Goal: Information Seeking & Learning: Check status

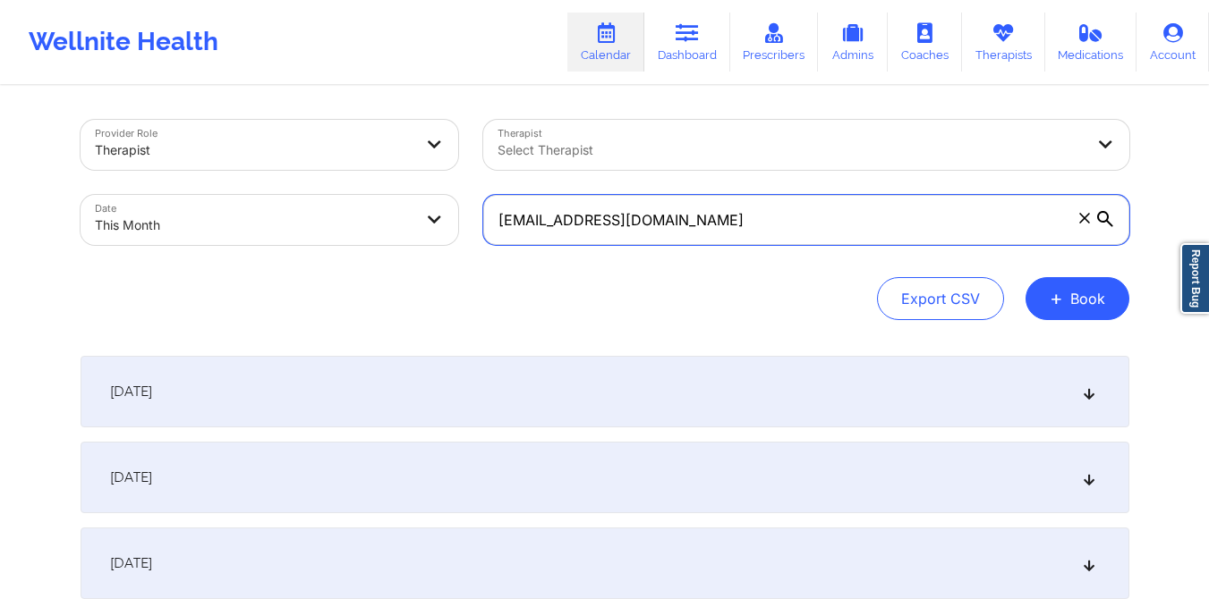
drag, startPoint x: 494, startPoint y: 221, endPoint x: 690, endPoint y: 219, distance: 195.9
click at [690, 219] on input "[EMAIL_ADDRESS][DOMAIN_NAME]" at bounding box center [806, 220] width 646 height 50
paste input "[EMAIL_ADDRESS][DOMAIN_NAME]"
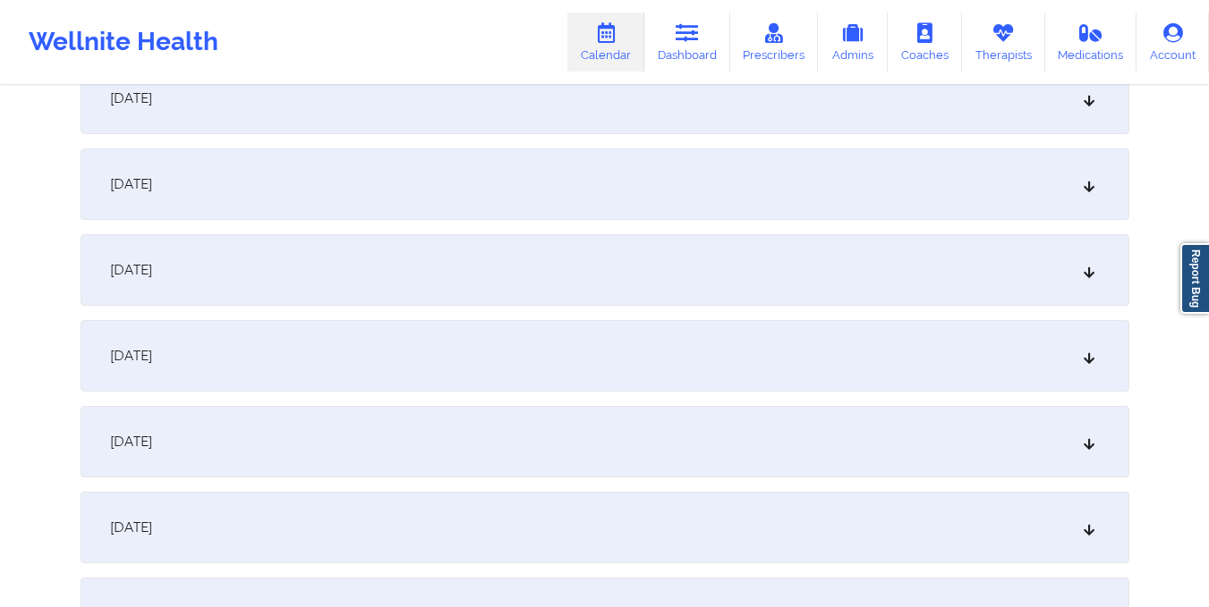
scroll to position [810, 0]
click at [672, 294] on div "[DATE]" at bounding box center [605, 269] width 1048 height 72
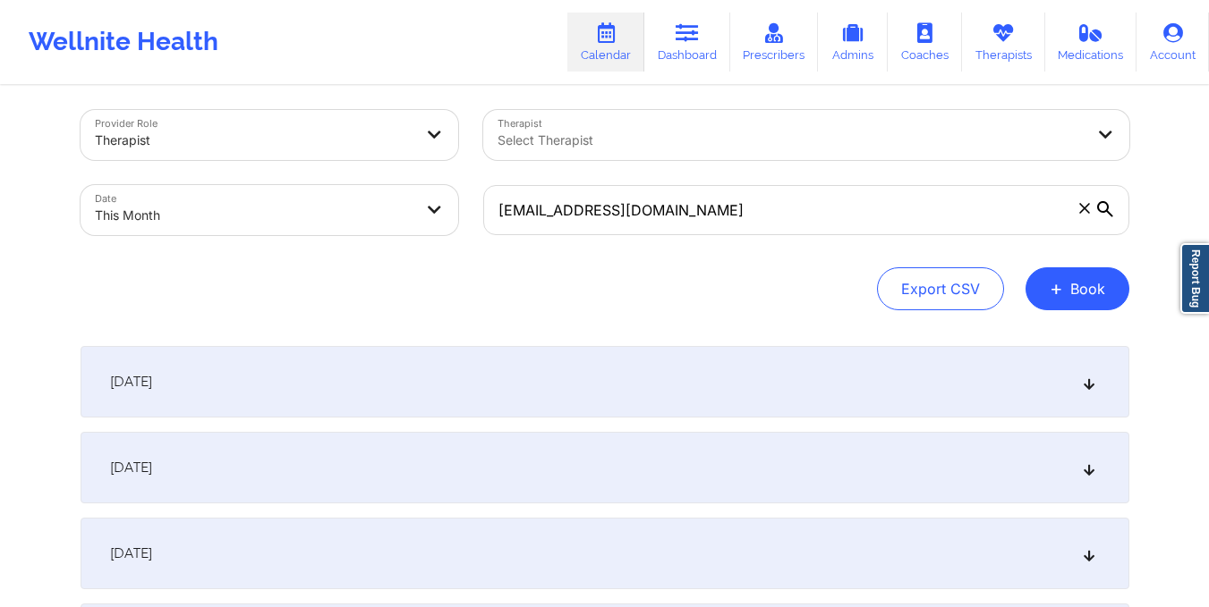
scroll to position [0, 0]
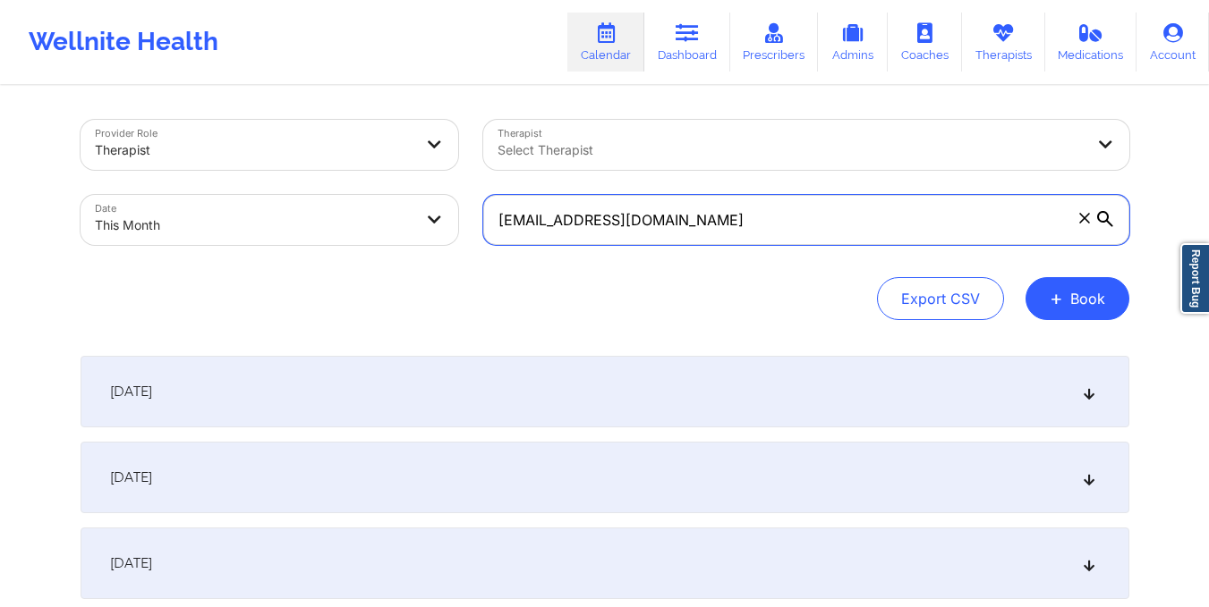
drag, startPoint x: 497, startPoint y: 227, endPoint x: 794, endPoint y: 239, distance: 296.3
click at [794, 239] on input "MPOOLE727@YAHOO.COM" at bounding box center [806, 220] width 646 height 50
paste input "charlenemleon@yahoo.com"
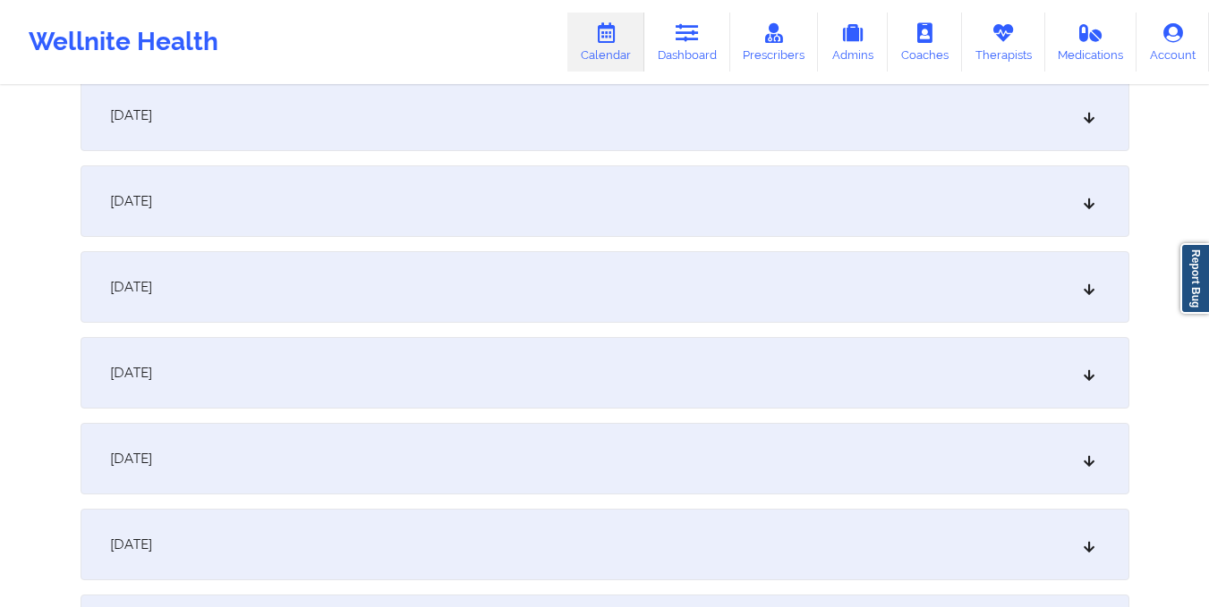
scroll to position [983, 0]
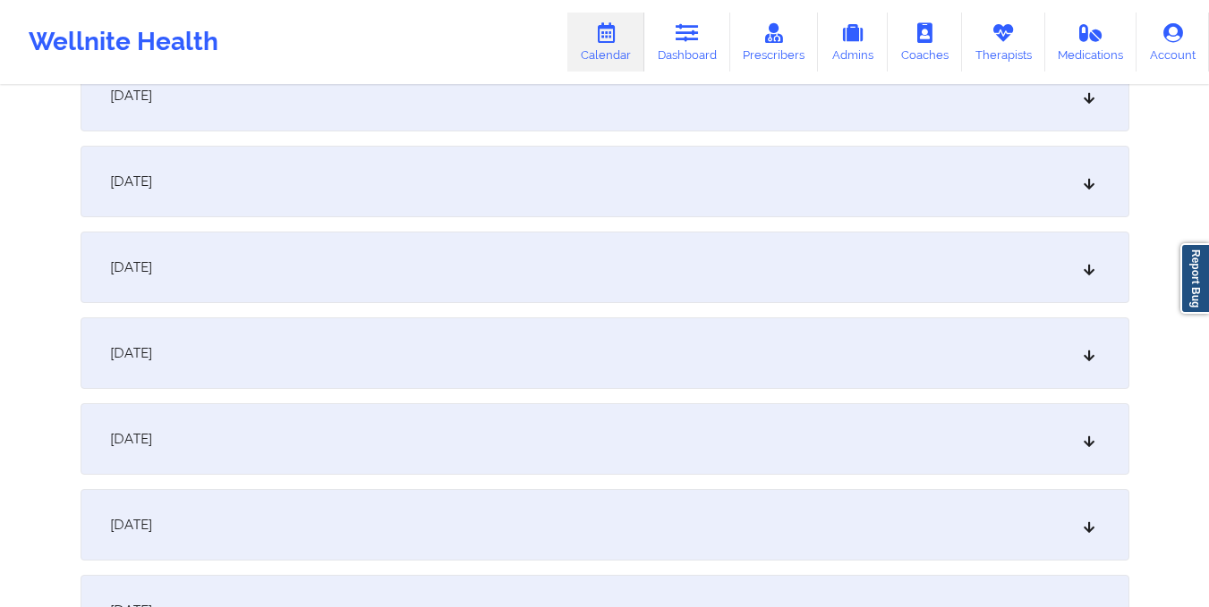
click at [658, 365] on div "October 12, 2025" at bounding box center [605, 354] width 1048 height 72
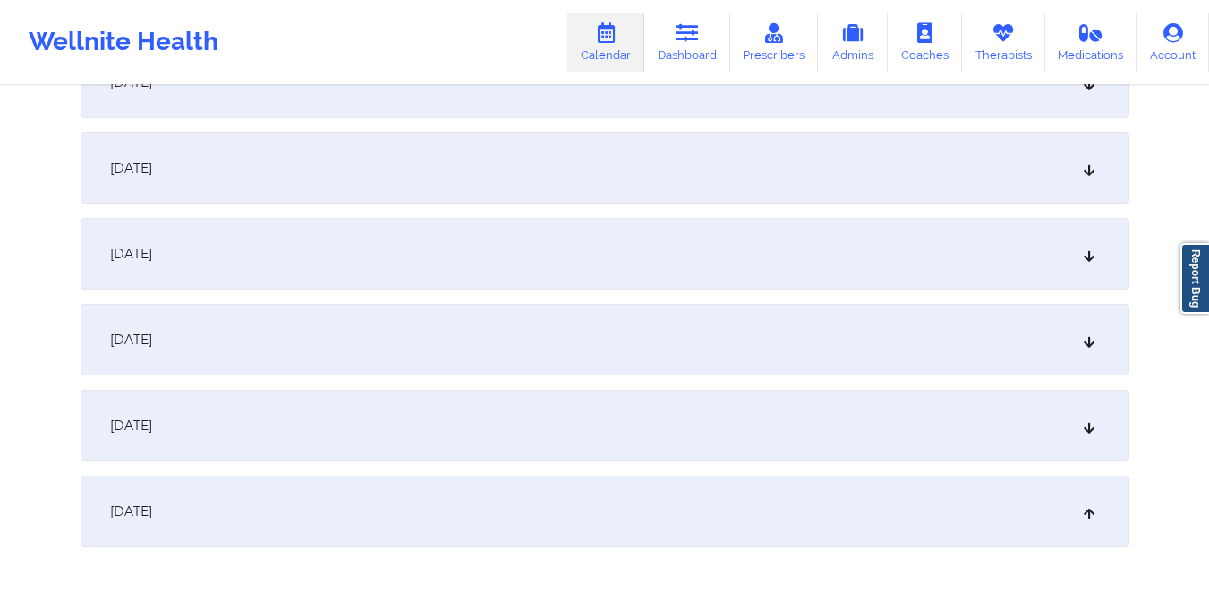
scroll to position [826, 0]
click at [394, 227] on div "October 9, 2025" at bounding box center [605, 253] width 1048 height 72
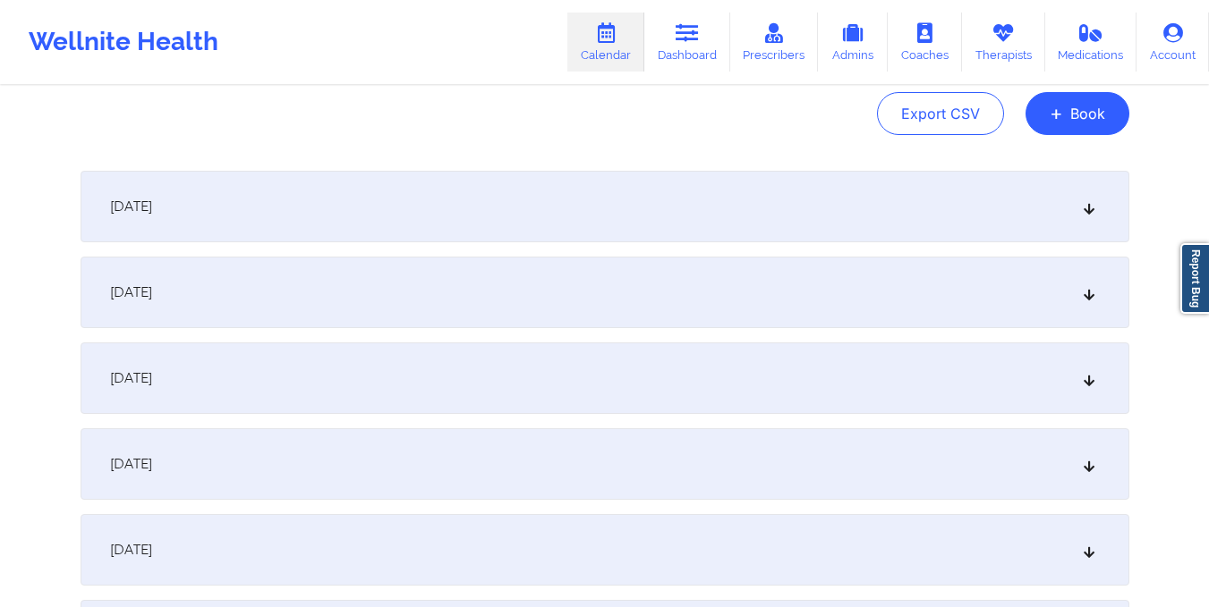
scroll to position [0, 0]
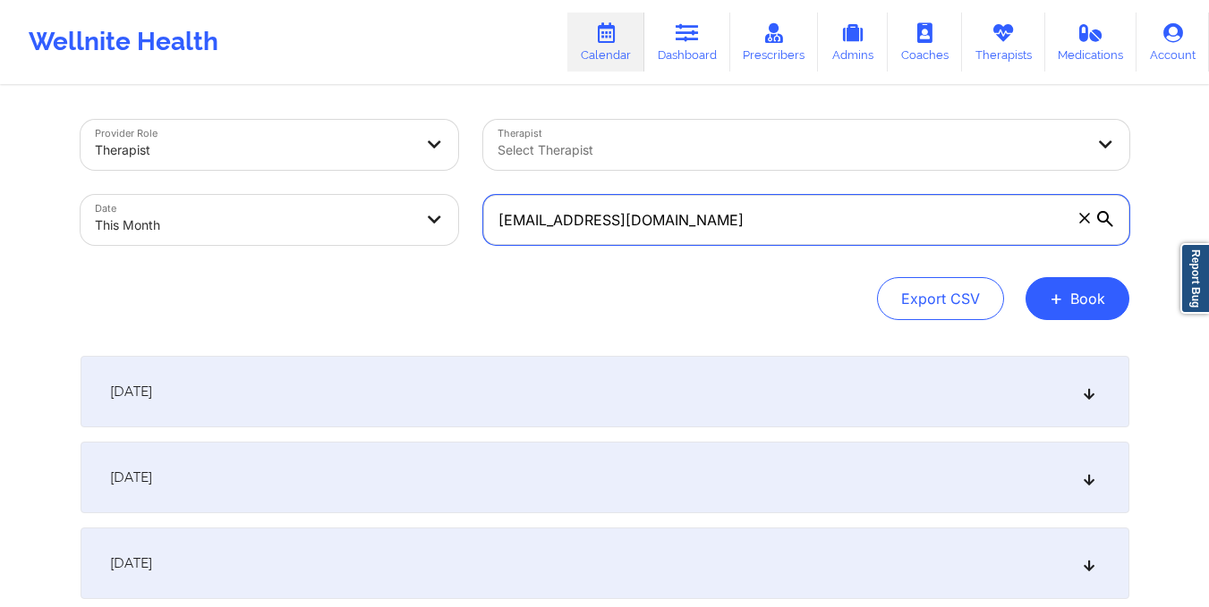
drag, startPoint x: 493, startPoint y: 218, endPoint x: 824, endPoint y: 274, distance: 335.6
click at [824, 274] on div "Provider Role Therapist Therapist Select Therapist Date This Month charlenemleo…" at bounding box center [605, 220] width 1048 height 200
paste input "enriqueztwb@gmail"
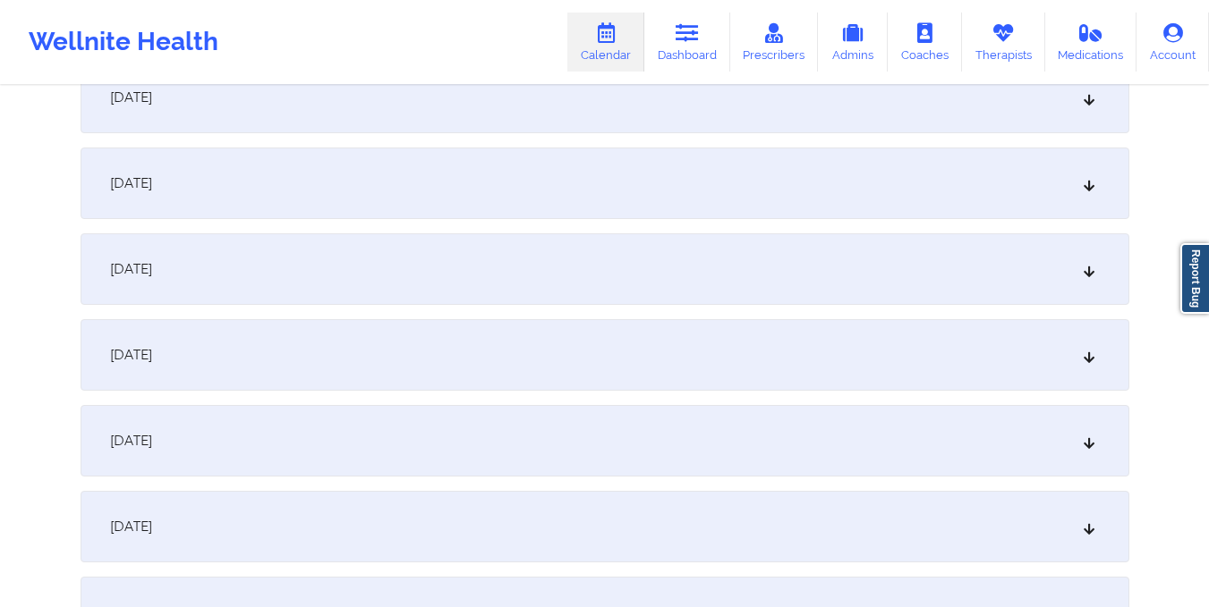
scroll to position [833, 0]
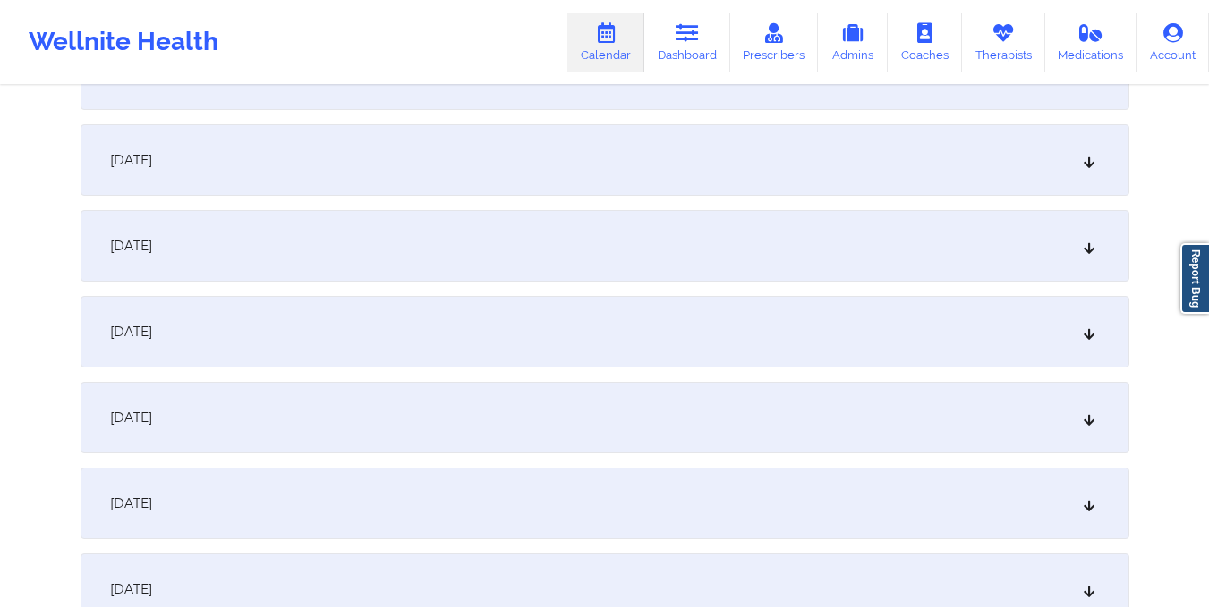
click at [649, 241] on div "October 9, 2025" at bounding box center [605, 246] width 1048 height 72
click at [606, 255] on div "October 9, 2025" at bounding box center [605, 246] width 1048 height 72
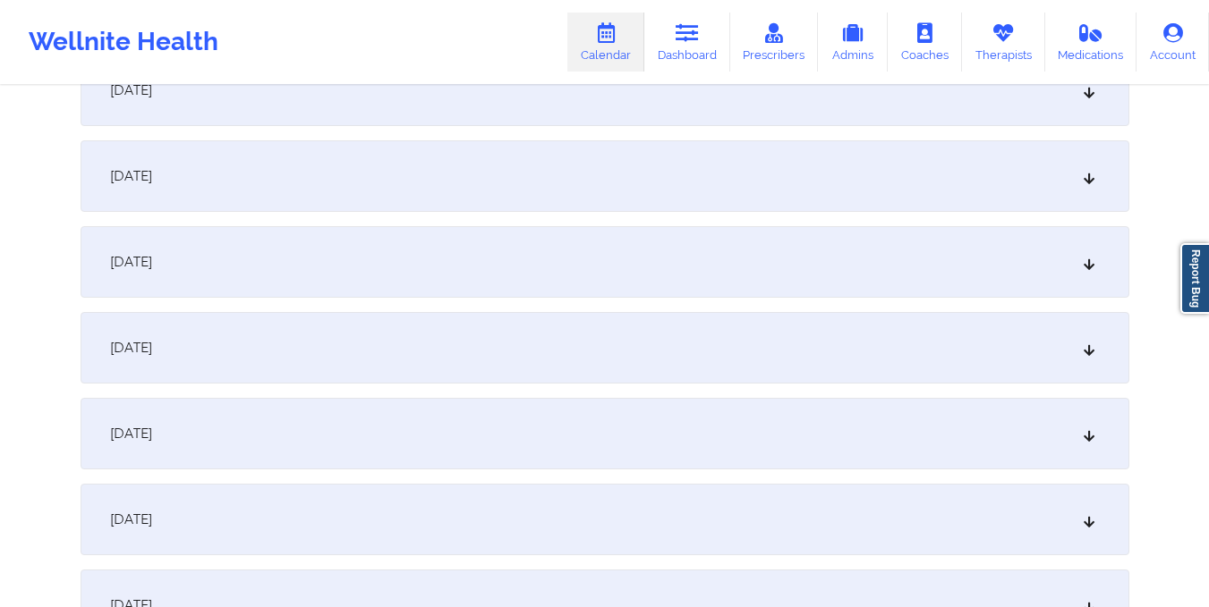
scroll to position [564, 0]
click at [475, 496] on div "October 9, 2025" at bounding box center [605, 515] width 1048 height 72
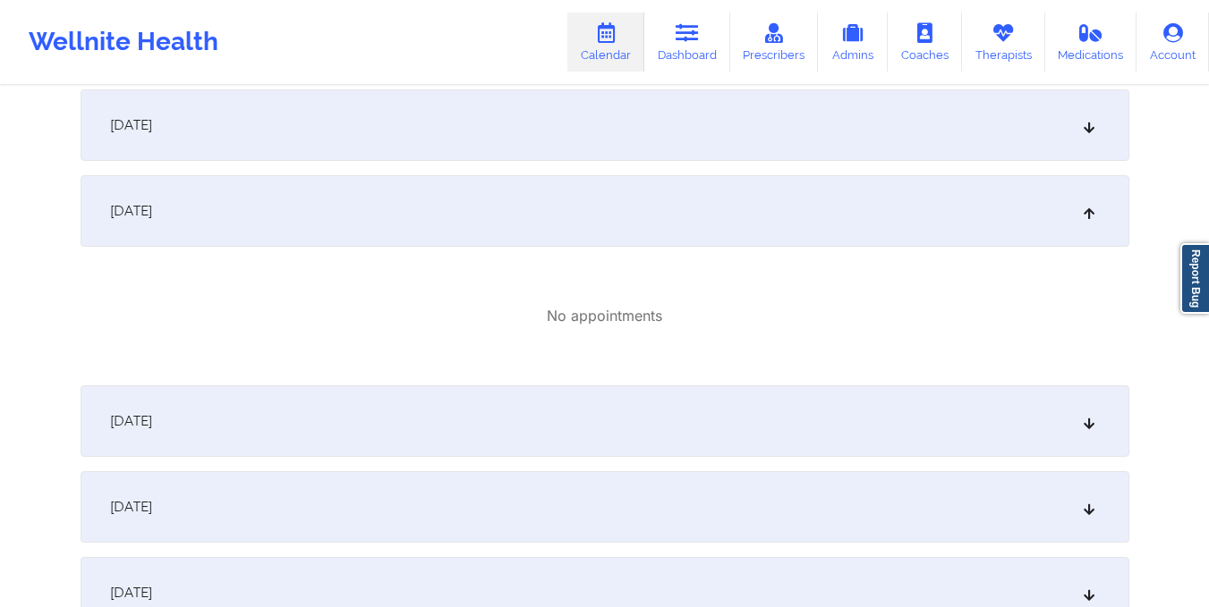
scroll to position [0, 0]
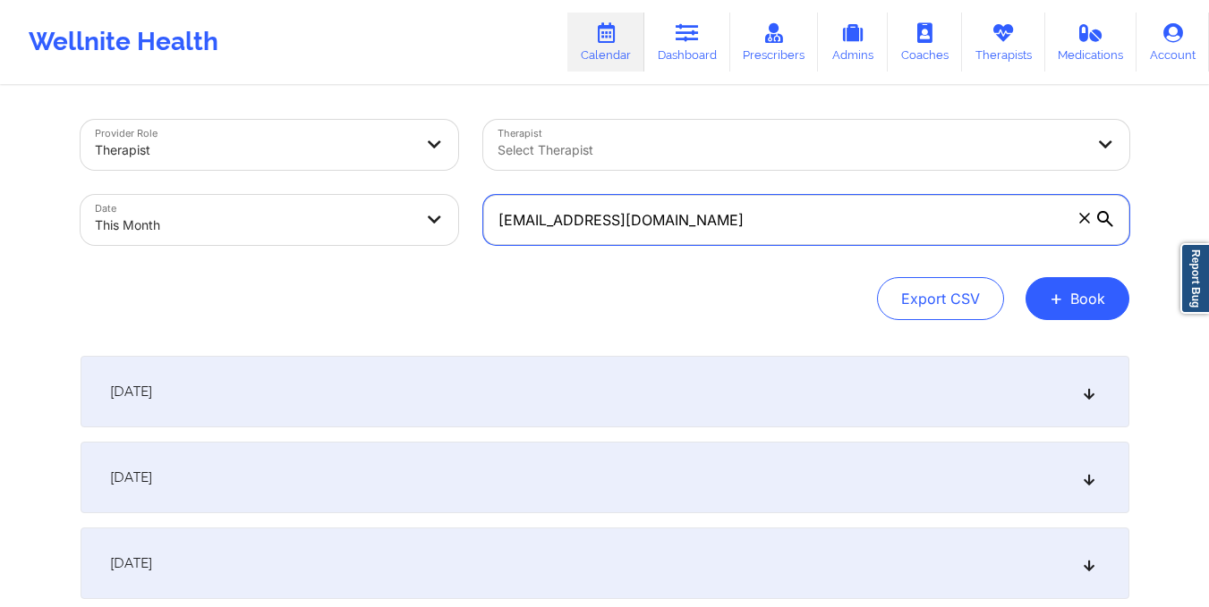
drag, startPoint x: 495, startPoint y: 219, endPoint x: 802, endPoint y: 228, distance: 307.9
click at [802, 228] on input "enriqueztwb@gmail.com" at bounding box center [806, 220] width 646 height 50
paste input "lizabeth.d.reyes"
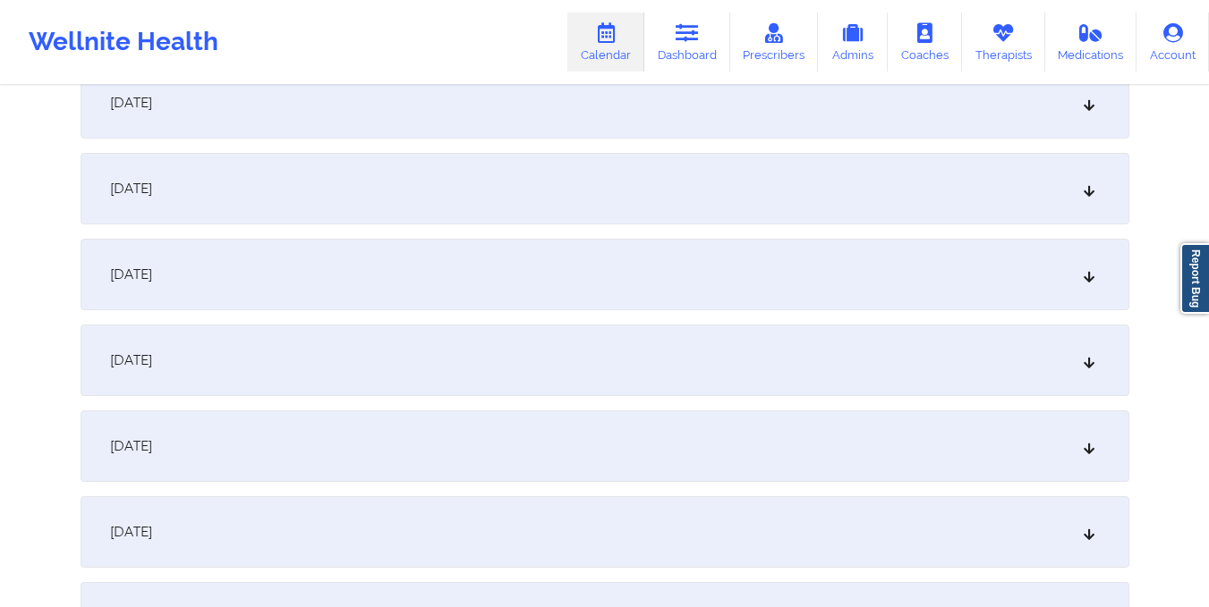
scroll to position [892, 0]
click at [658, 185] on div "October 9, 2025" at bounding box center [605, 187] width 1048 height 72
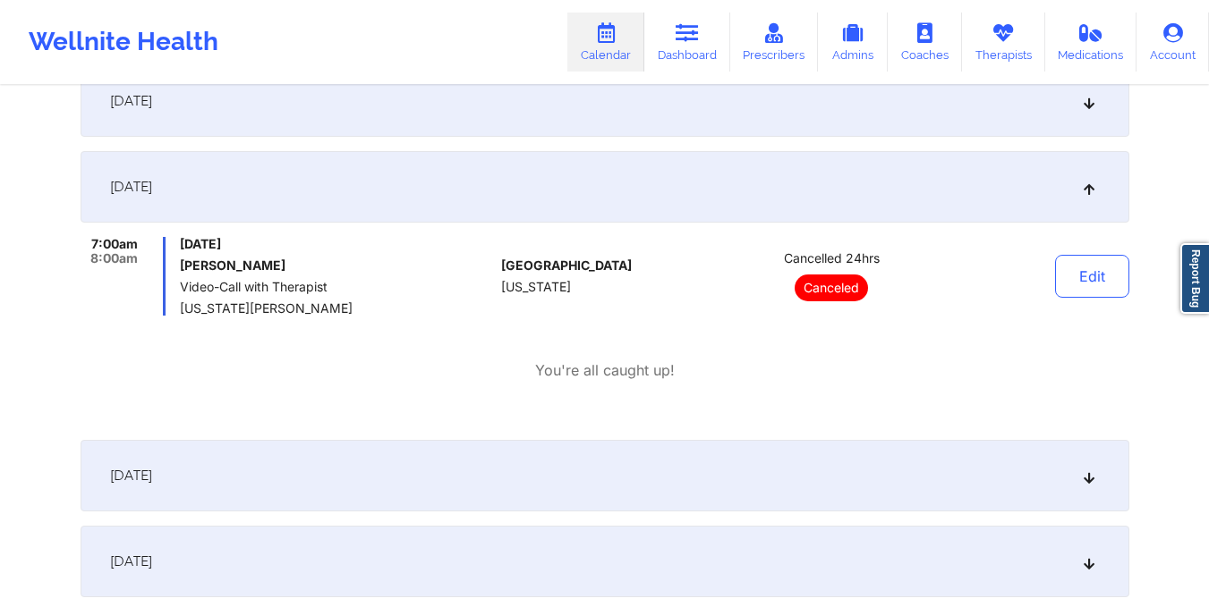
click at [561, 369] on p "You're all caught up!" at bounding box center [605, 371] width 140 height 21
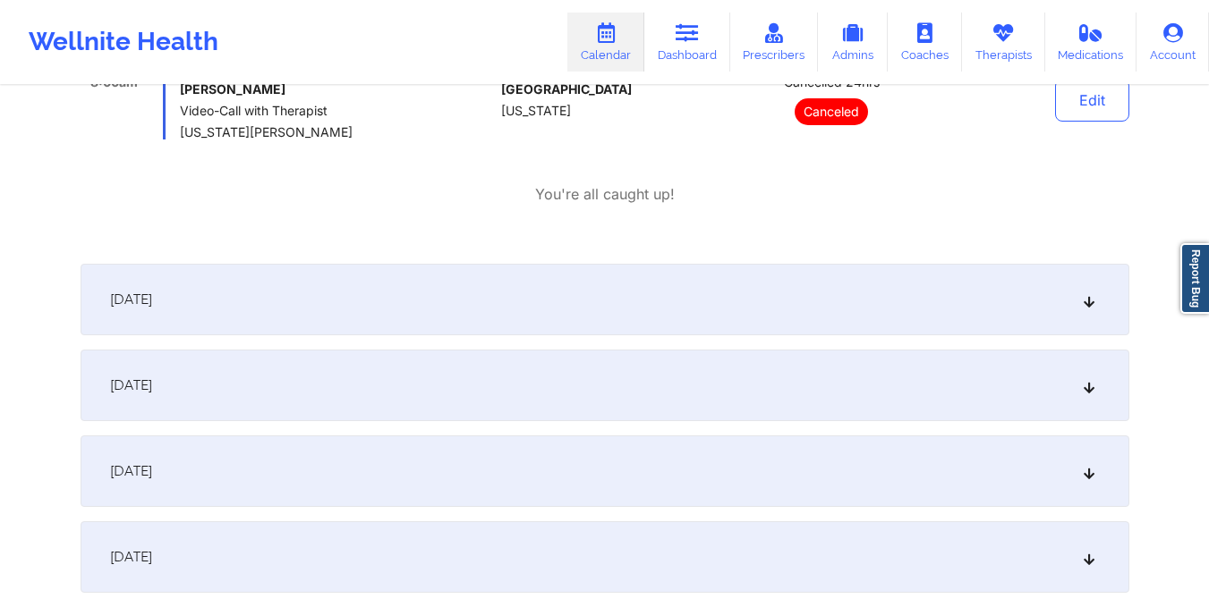
click at [546, 295] on div "October 10, 2025" at bounding box center [605, 300] width 1048 height 72
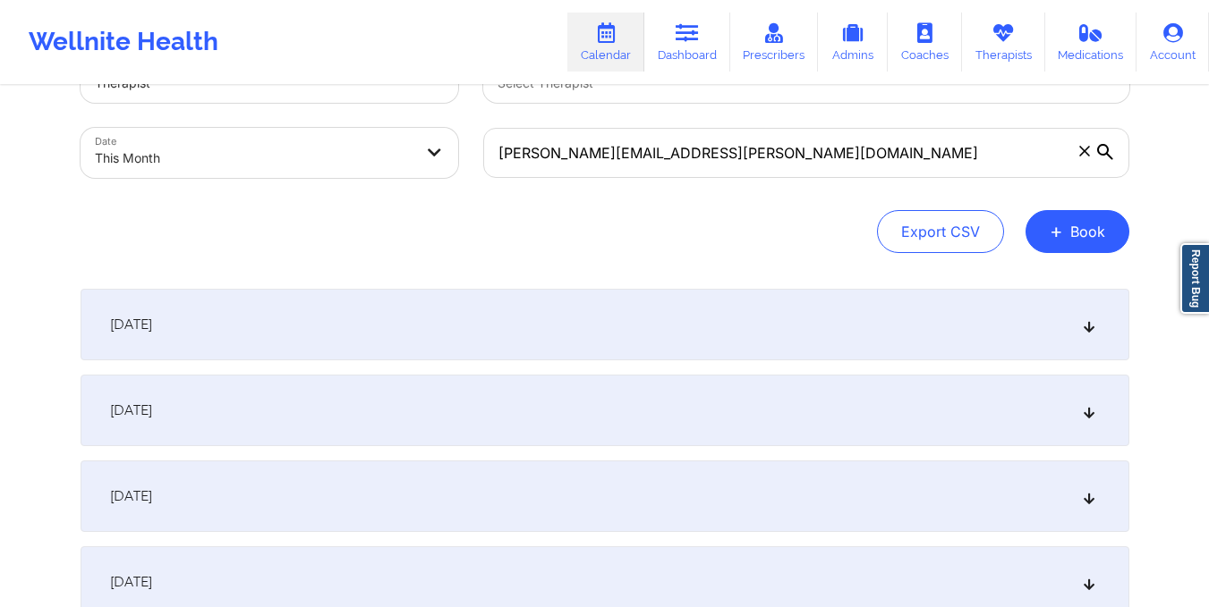
scroll to position [0, 0]
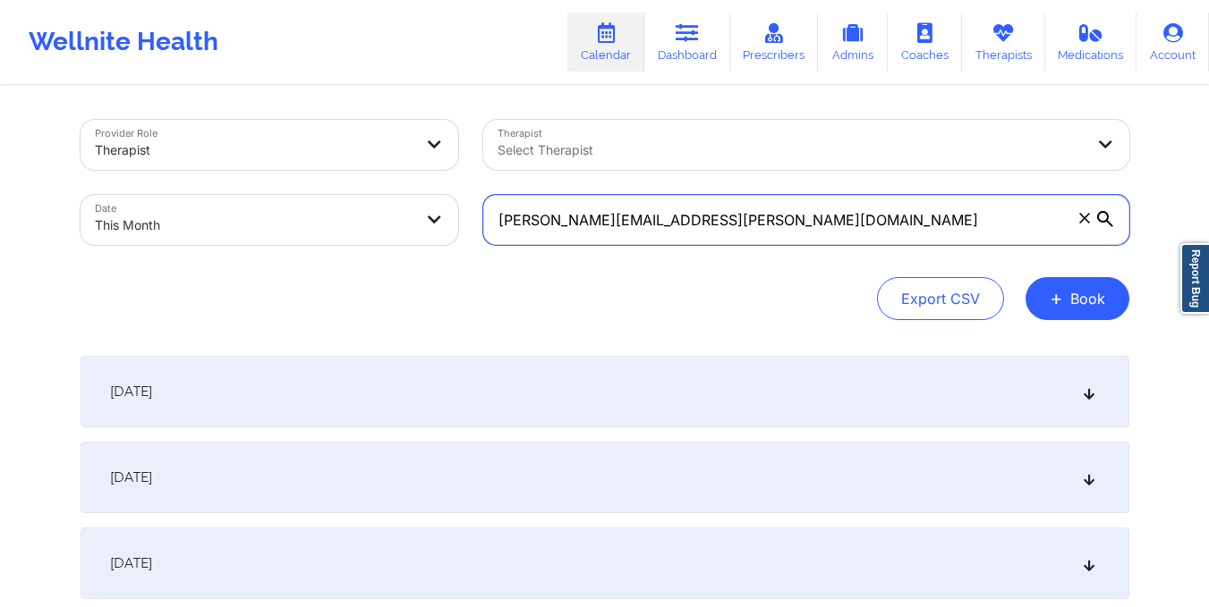
drag, startPoint x: 497, startPoint y: 224, endPoint x: 784, endPoint y: 234, distance: 286.5
click at [784, 234] on input "elizabeth.d.reyes@gmail.com" at bounding box center [806, 220] width 646 height 50
paste input "vonlyon"
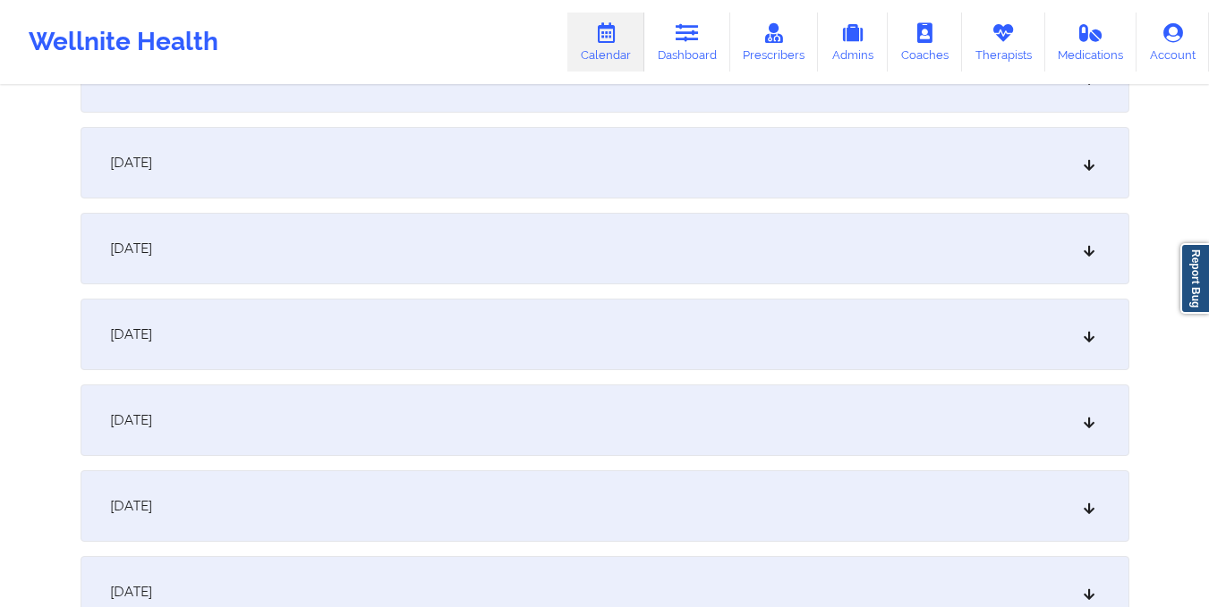
scroll to position [849, 0]
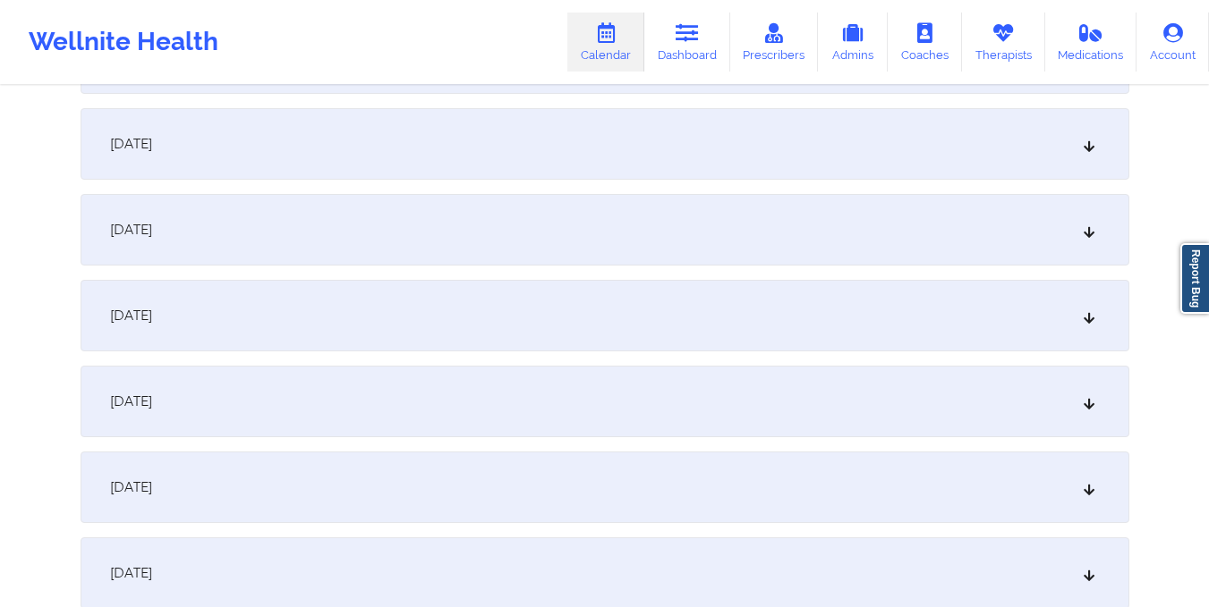
click at [708, 296] on div "October 10, 2025" at bounding box center [605, 316] width 1048 height 72
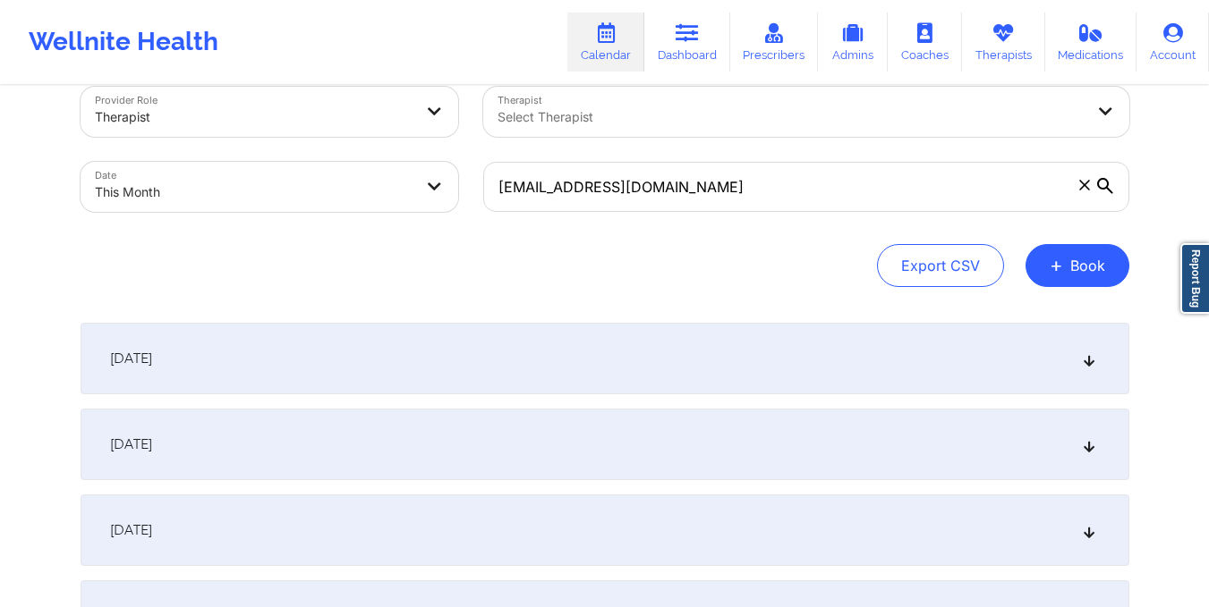
scroll to position [32, 0]
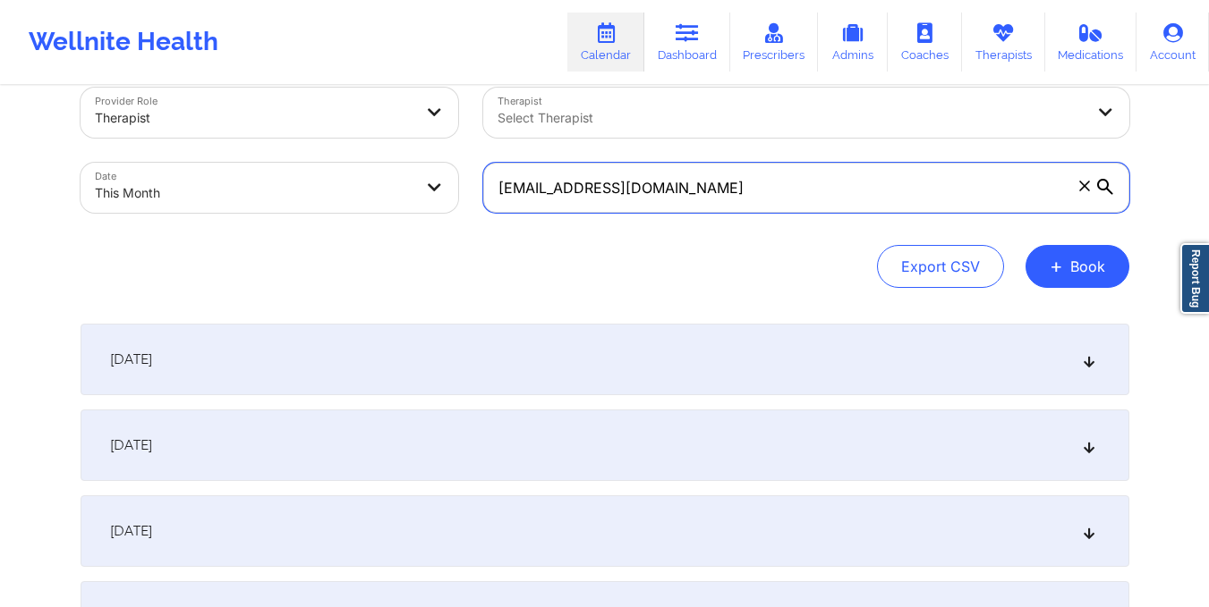
drag, startPoint x: 496, startPoint y: 185, endPoint x: 766, endPoint y: 220, distance: 272.4
click at [766, 220] on div "vonlyons@gmail.com" at bounding box center [806, 187] width 671 height 75
paste input "jrileythoma"
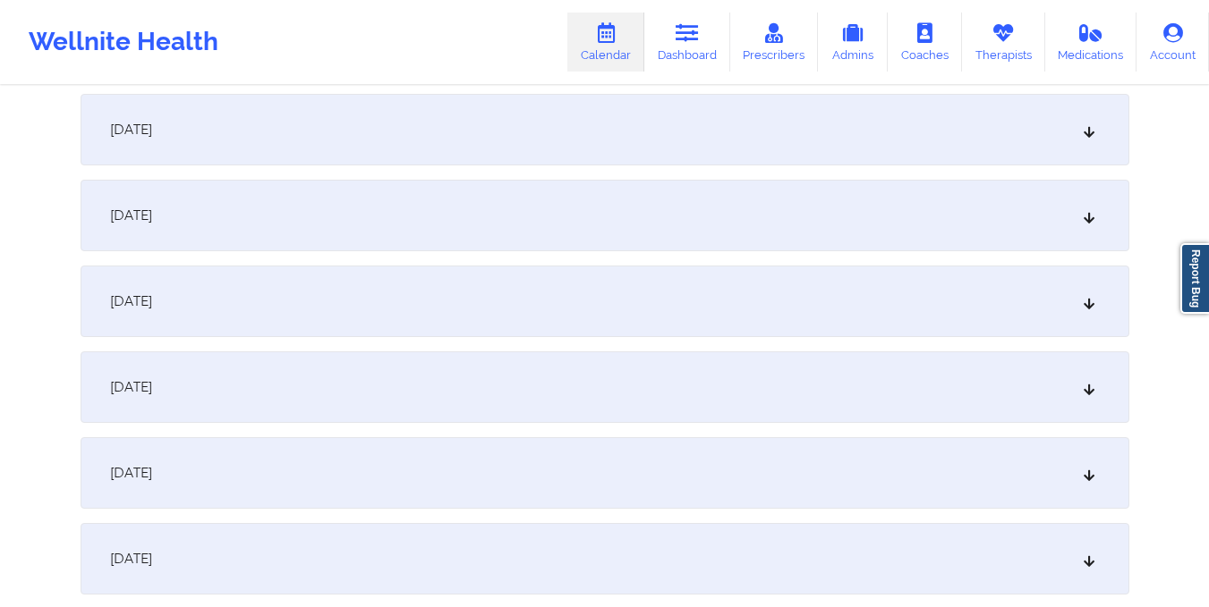
scroll to position [1006, 0]
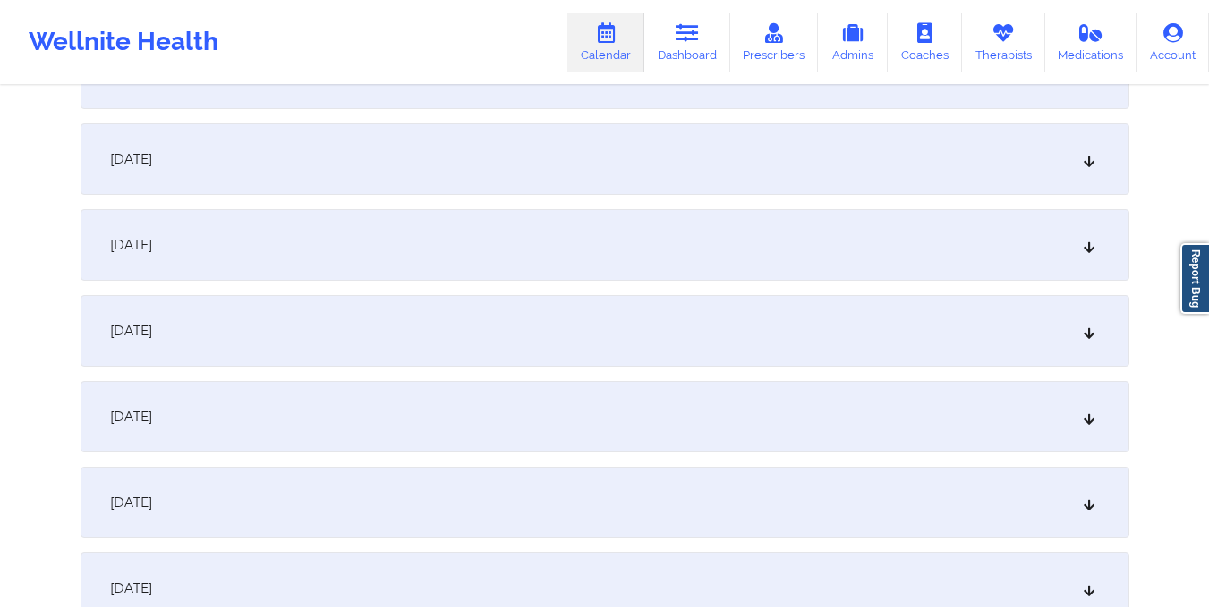
click at [662, 170] on div "October 10, 2025" at bounding box center [605, 159] width 1048 height 72
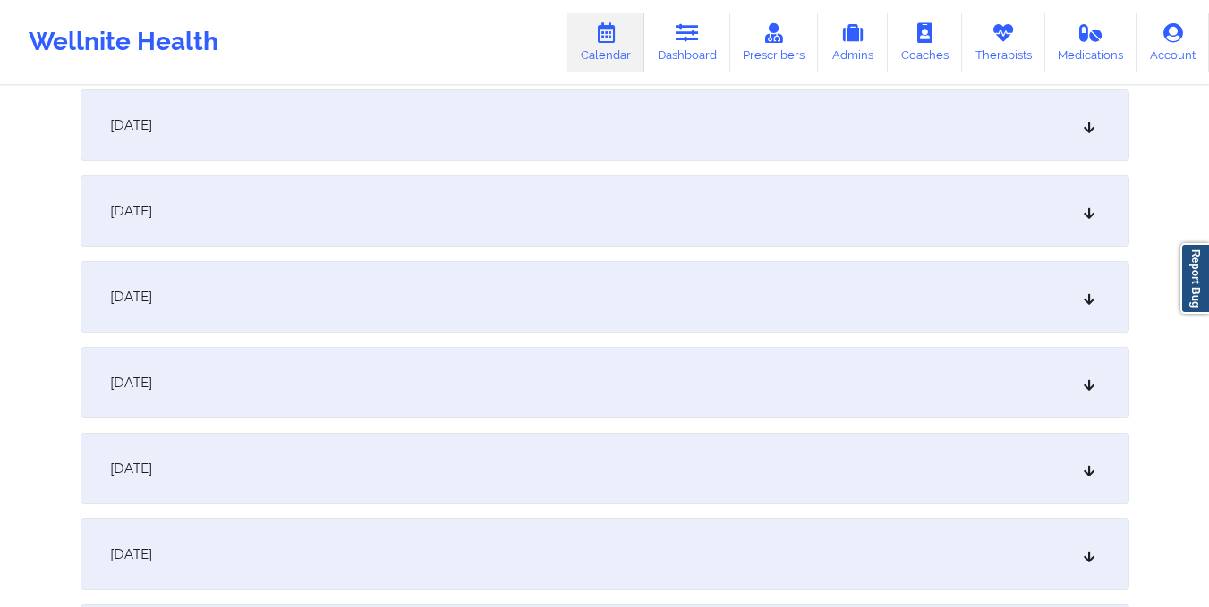
scroll to position [0, 0]
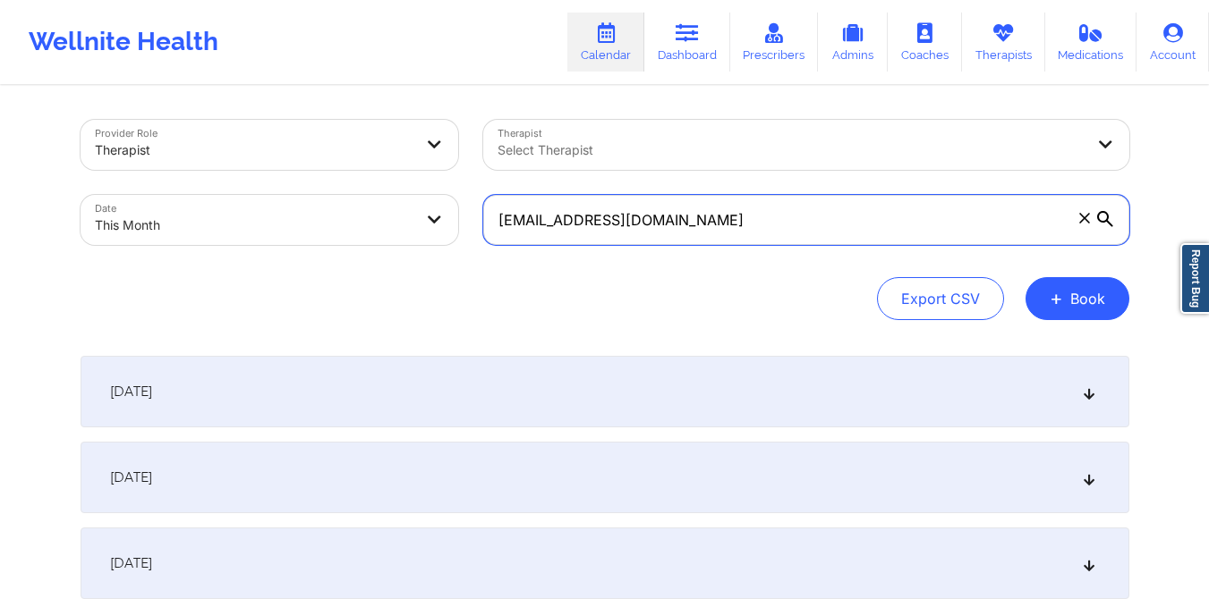
drag, startPoint x: 491, startPoint y: 222, endPoint x: 701, endPoint y: 252, distance: 212.4
click at [701, 252] on div "jrileythomas@gmail.com" at bounding box center [806, 219] width 671 height 75
paste input "iamcarlakey@yahoo"
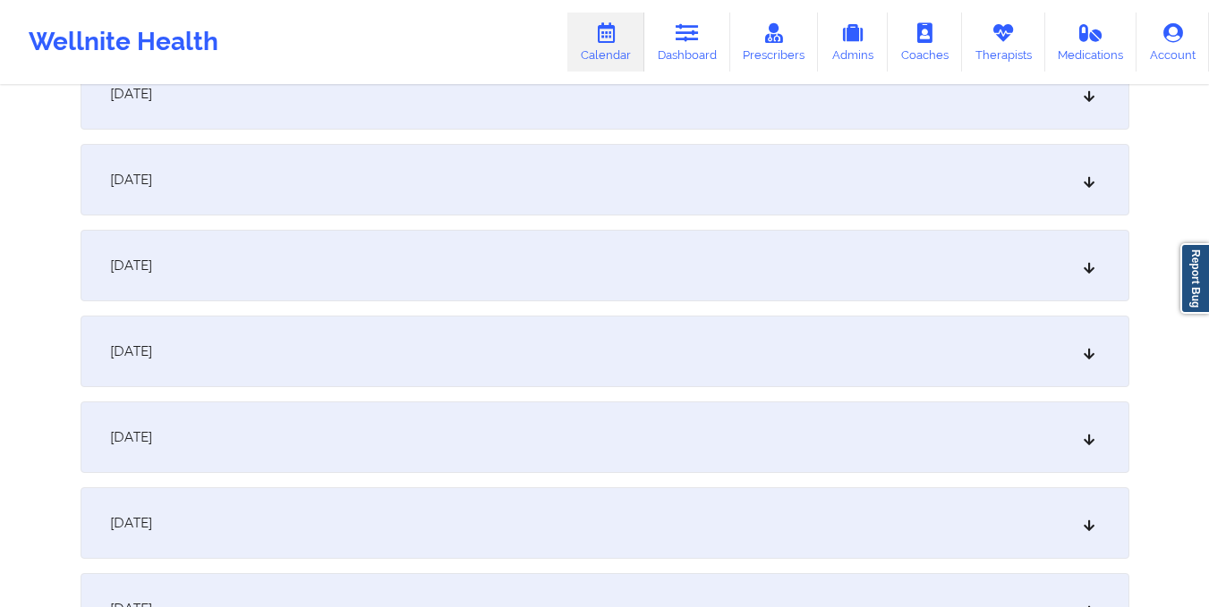
scroll to position [814, 0]
type input "[EMAIL_ADDRESS][DOMAIN_NAME]"
click at [581, 251] on div "October 9, 2025" at bounding box center [605, 265] width 1048 height 72
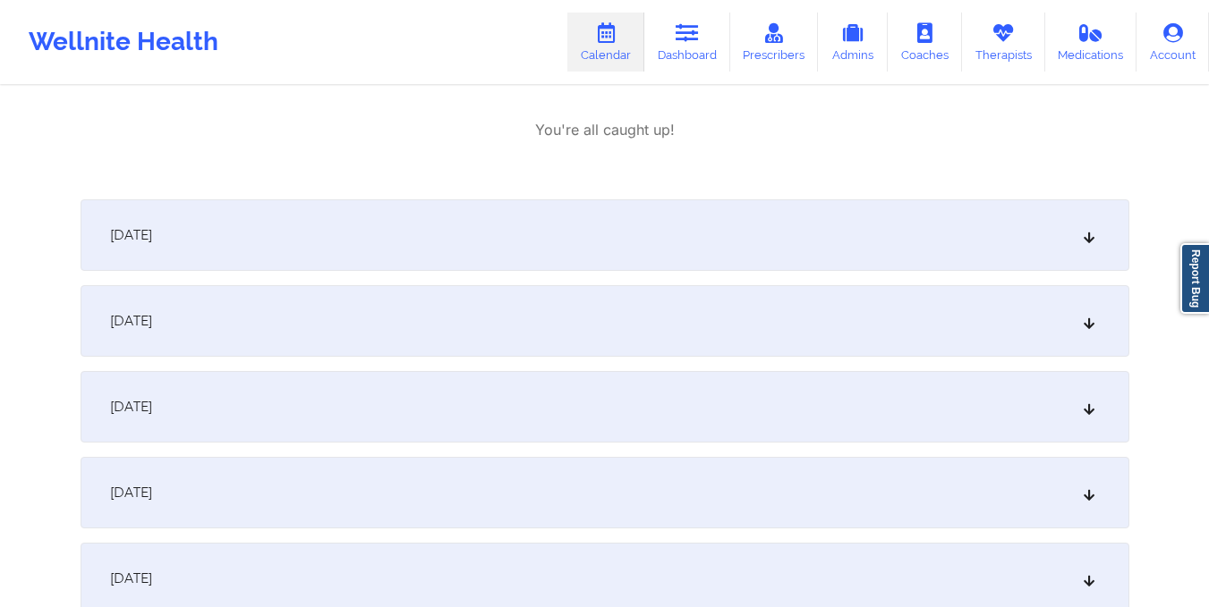
scroll to position [1133, 0]
click at [583, 222] on div "October 10, 2025" at bounding box center [605, 235] width 1048 height 72
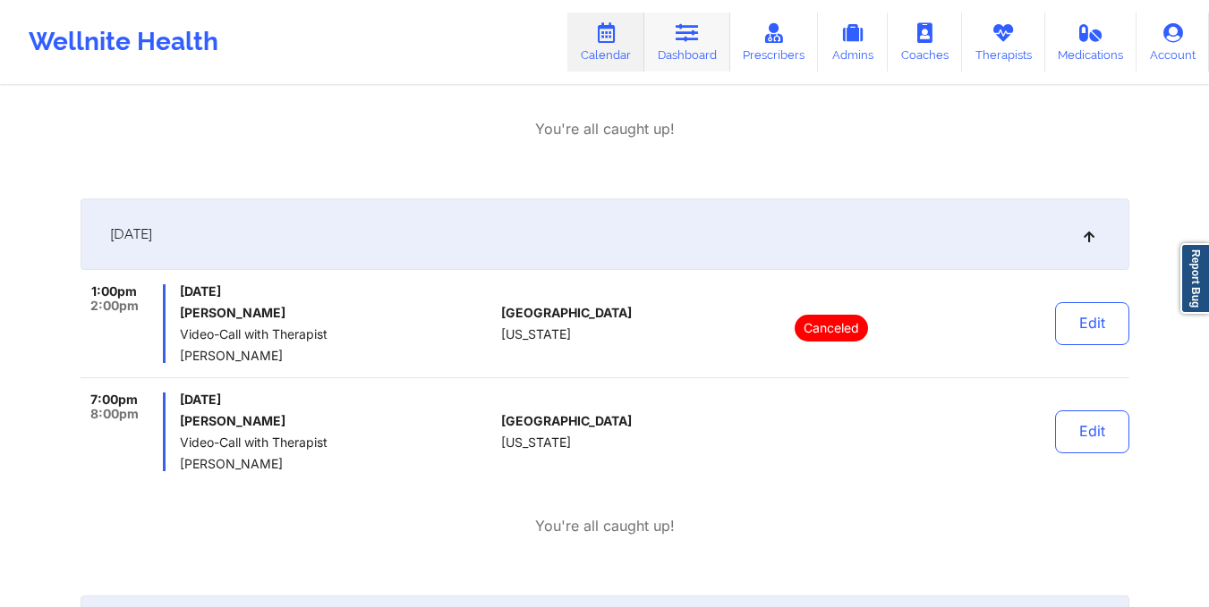
click at [678, 46] on link "Dashboard" at bounding box center [687, 42] width 86 height 59
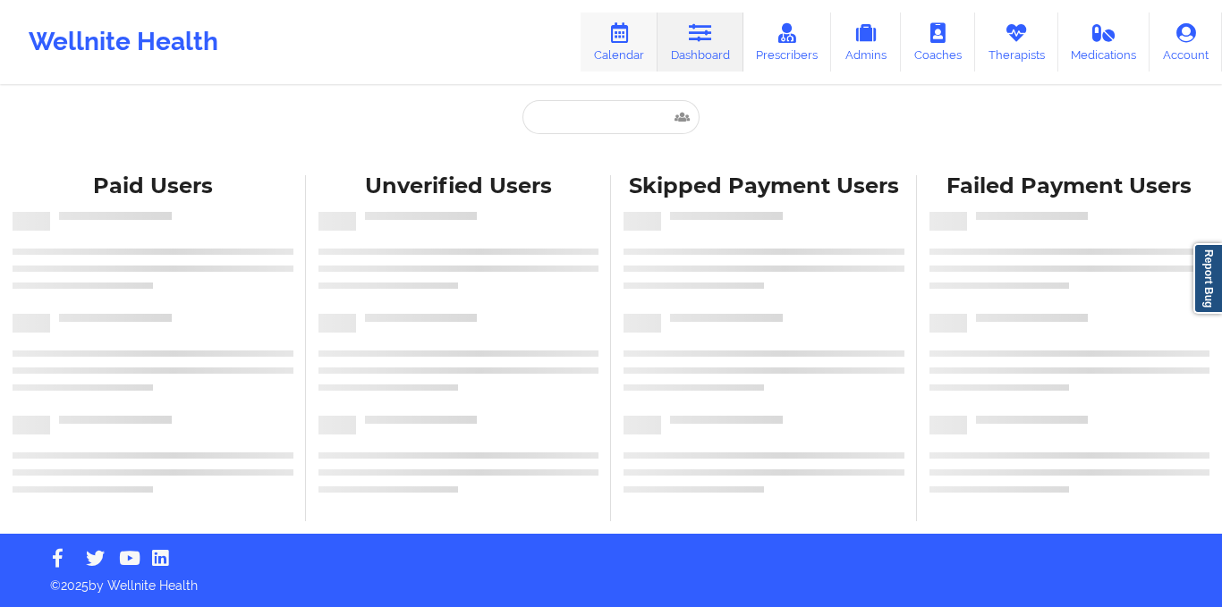
click at [619, 46] on link "Calendar" at bounding box center [619, 42] width 77 height 59
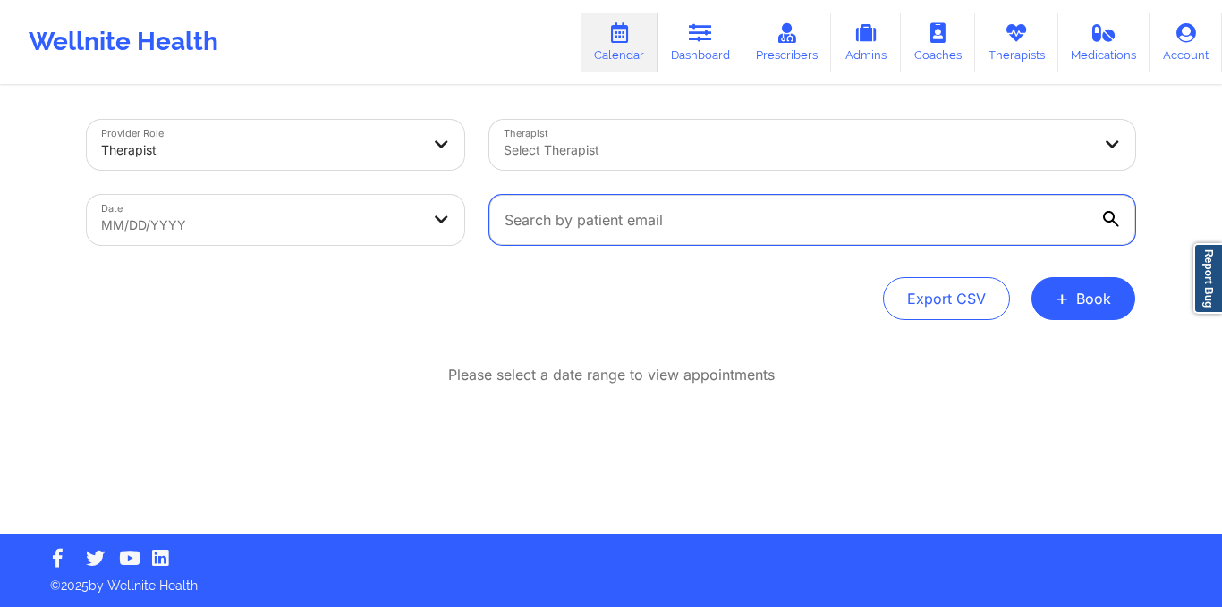
click at [581, 235] on input "text" at bounding box center [812, 220] width 646 height 50
paste input "damariscd7@yahoo.com"
type input "damariscd7@yahoo.com"
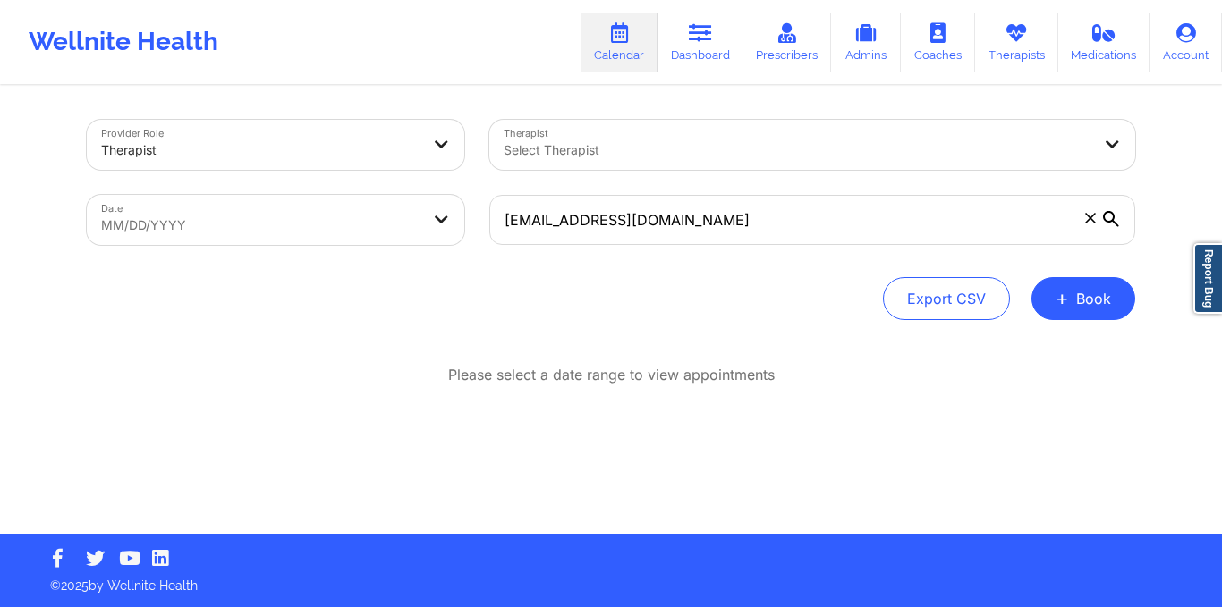
click at [346, 220] on body "Wellnite Health Calendar Dashboard Prescribers Admins Coaches Therapists Medica…" at bounding box center [611, 303] width 1222 height 607
select select "2025-8"
select select "2025-9"
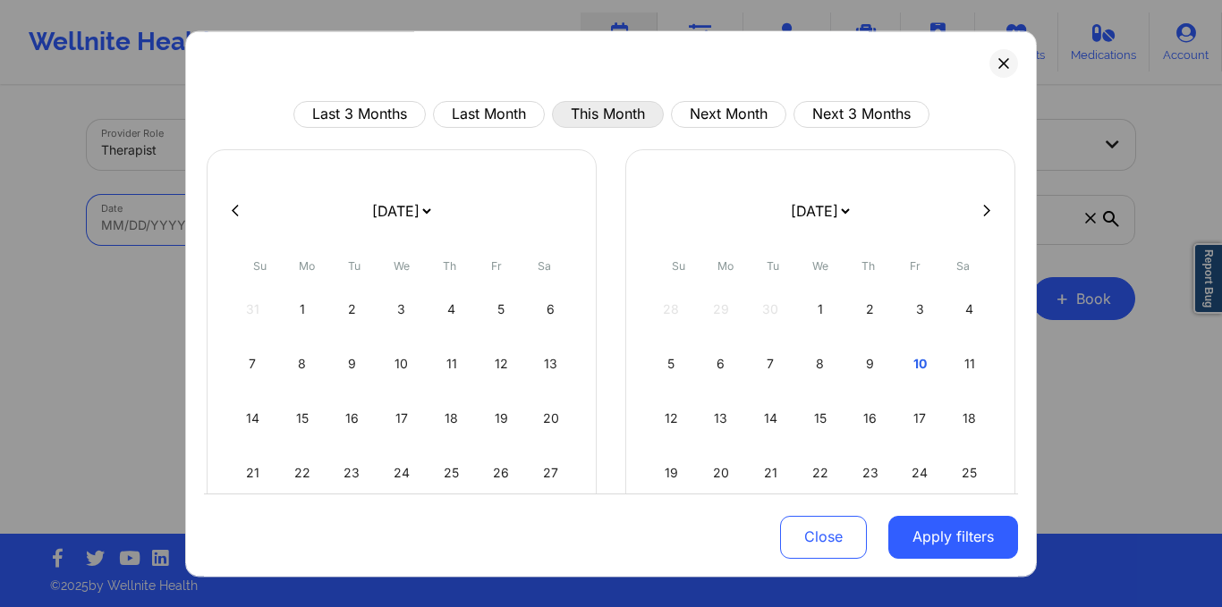
click at [613, 115] on button "This Month" at bounding box center [608, 114] width 112 height 27
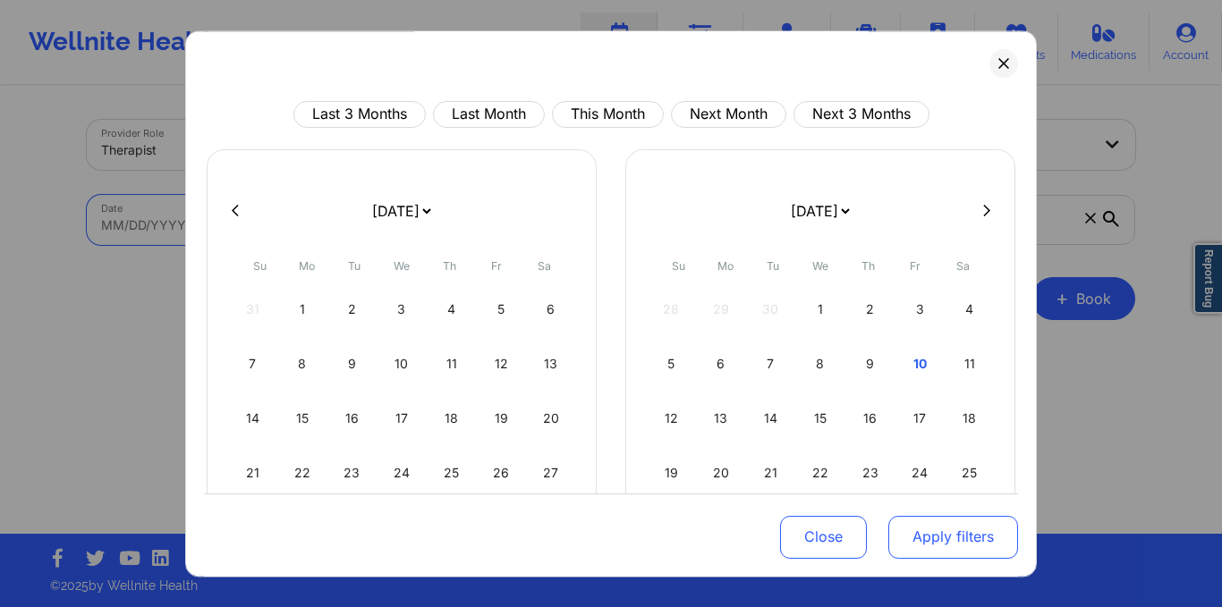
click at [917, 527] on button "Apply filters" at bounding box center [953, 536] width 130 height 43
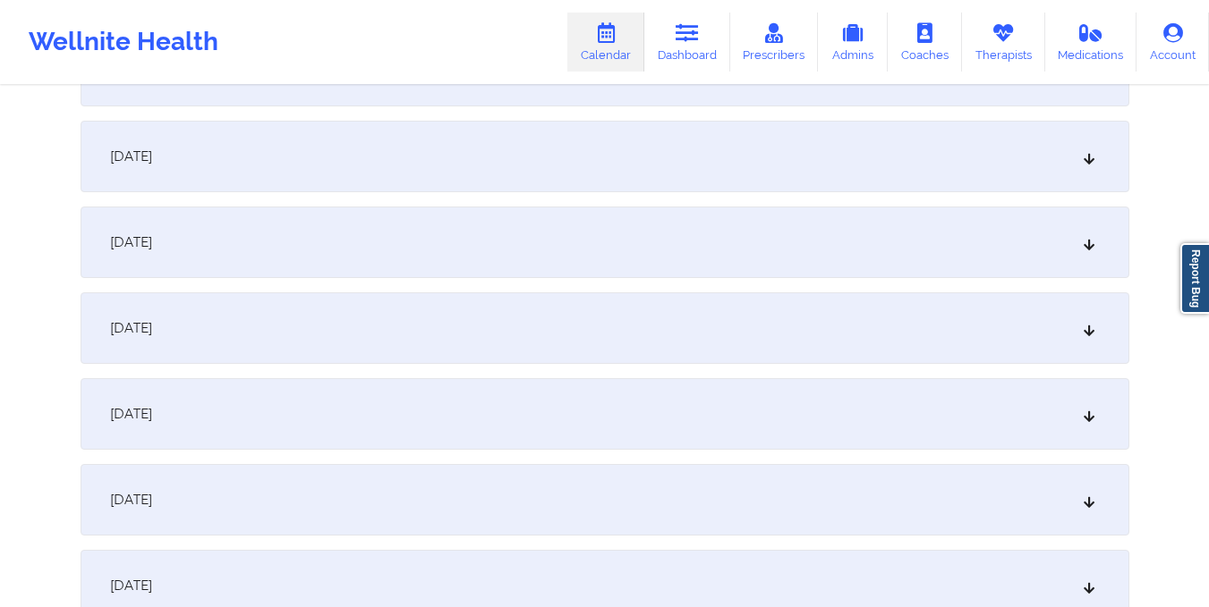
scroll to position [1009, 0]
click at [522, 242] on div "October 11, 2025" at bounding box center [605, 242] width 1048 height 72
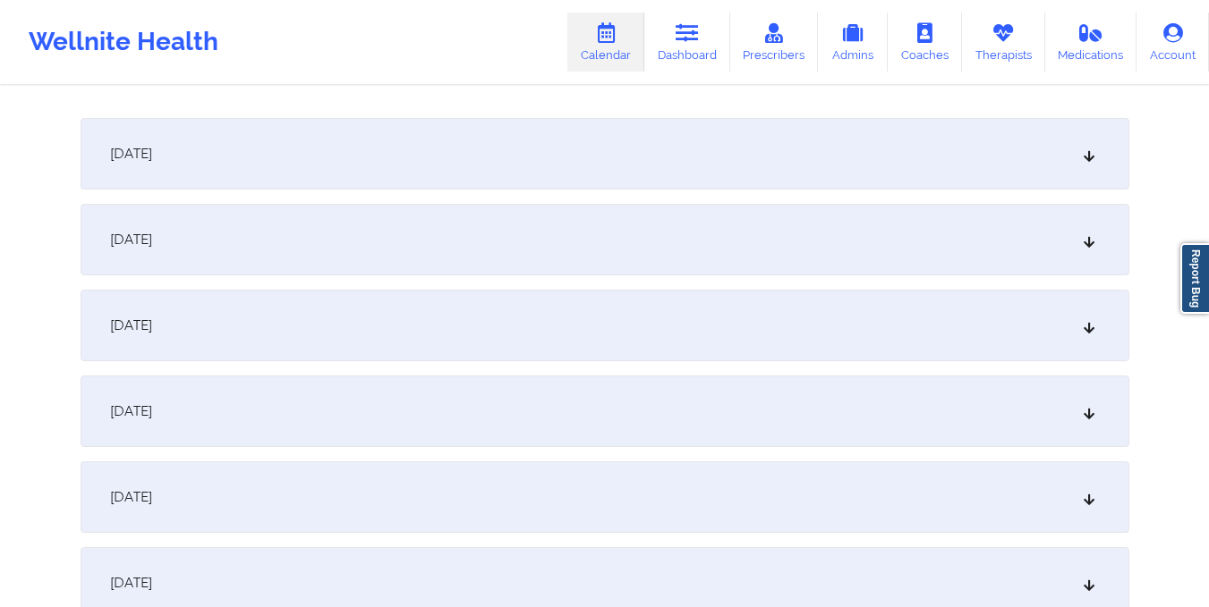
scroll to position [0, 0]
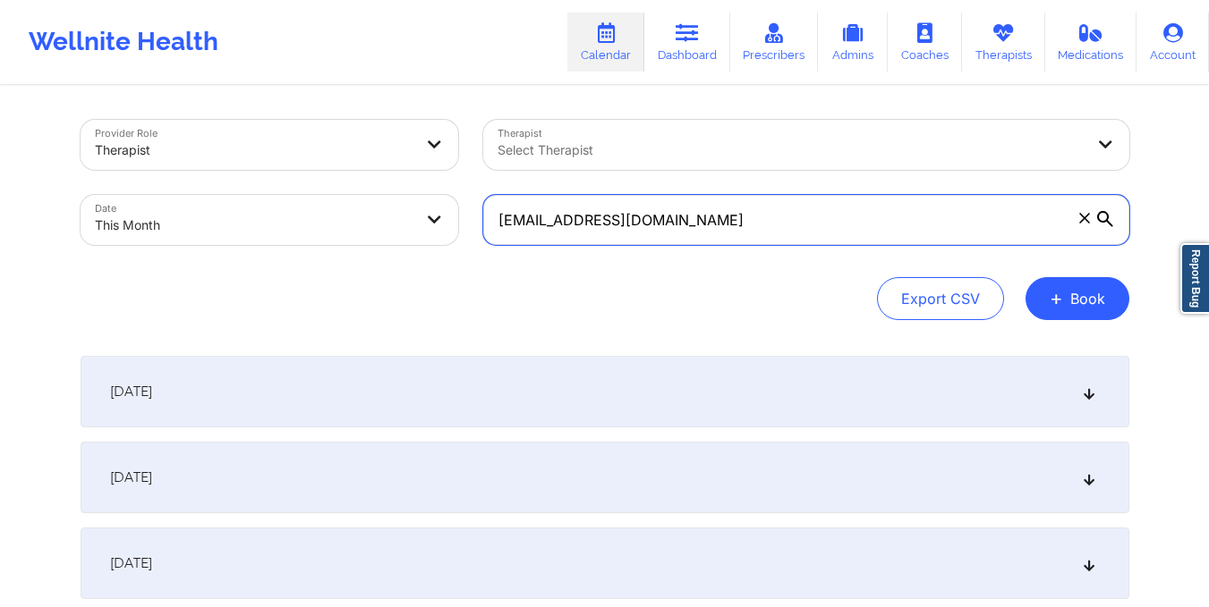
drag, startPoint x: 496, startPoint y: 216, endPoint x: 640, endPoint y: 259, distance: 150.3
click at [640, 259] on div "Provider Role Therapist Therapist Select Therapist Date This Month damariscd7@y…" at bounding box center [605, 220] width 1048 height 200
click at [496, 214] on input "damariscd7@yahoo.com" at bounding box center [806, 220] width 646 height 50
drag, startPoint x: 496, startPoint y: 214, endPoint x: 699, endPoint y: 253, distance: 206.0
click at [699, 253] on div "damariscd7@yahoo.com" at bounding box center [806, 219] width 671 height 75
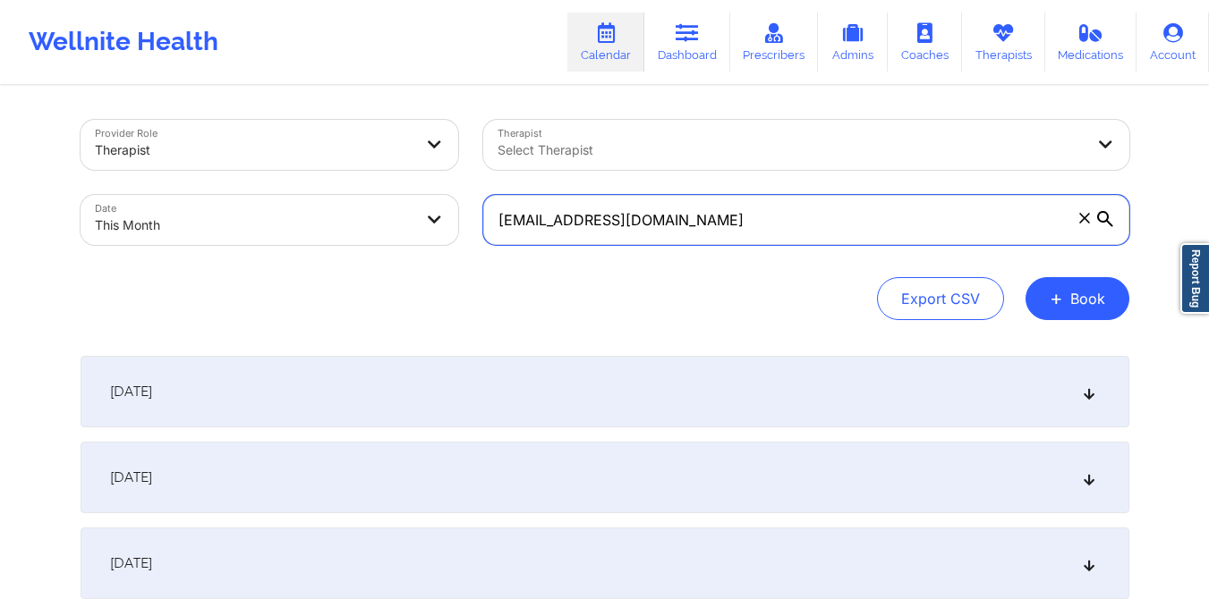
paste input "dalinejeanf001@gmail"
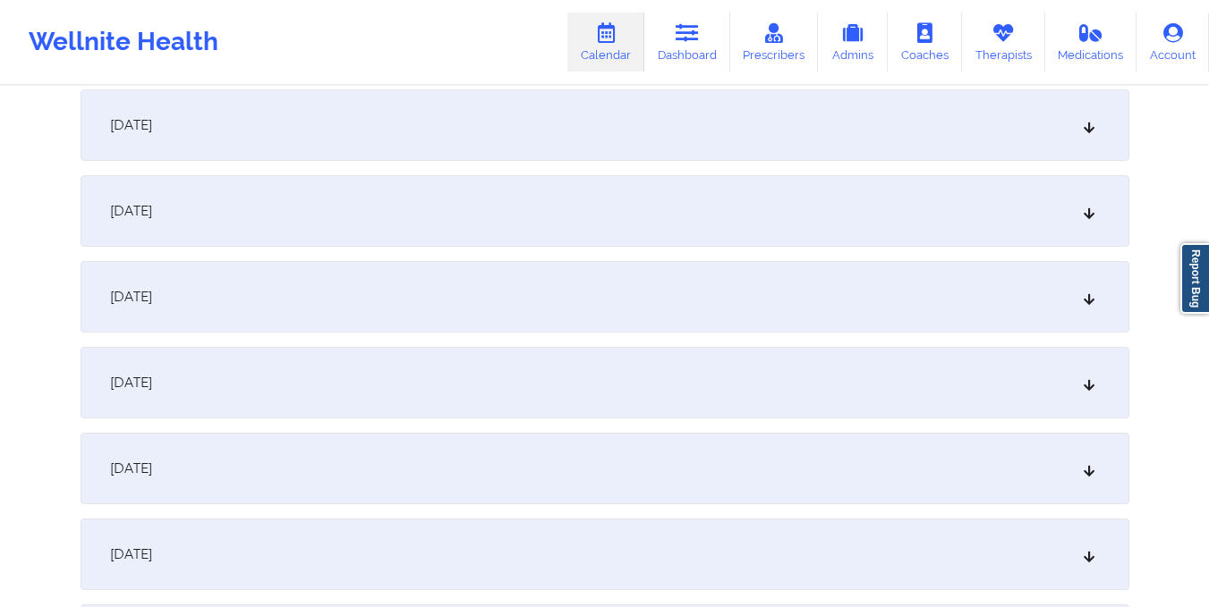
scroll to position [955, 0]
click at [621, 202] on div "October 10, 2025" at bounding box center [605, 210] width 1048 height 72
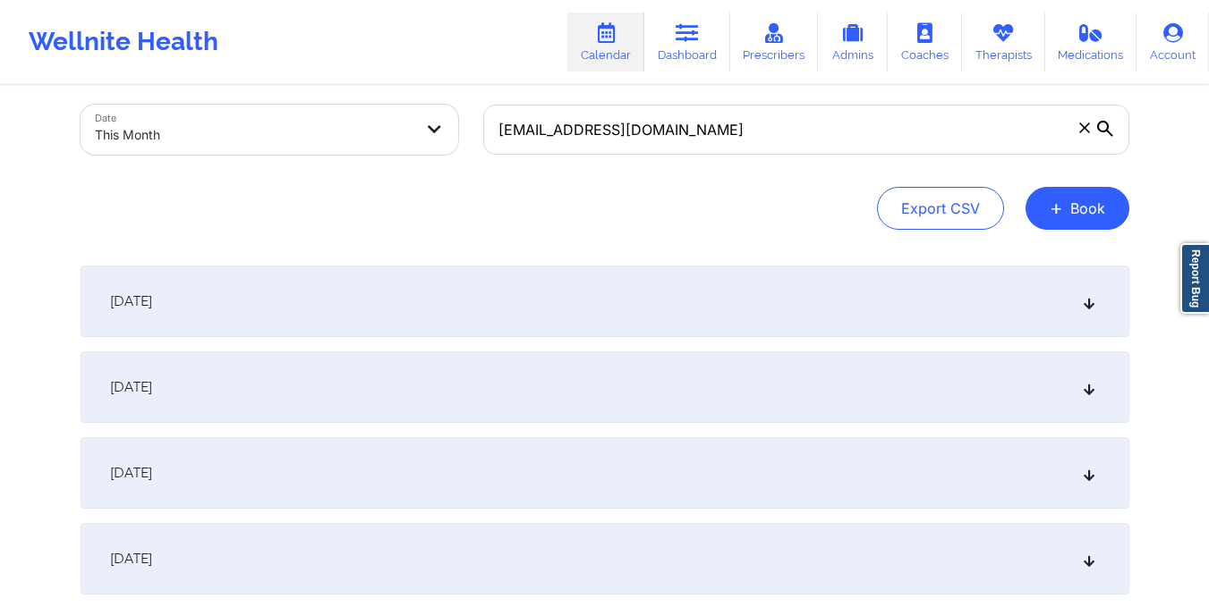
scroll to position [0, 0]
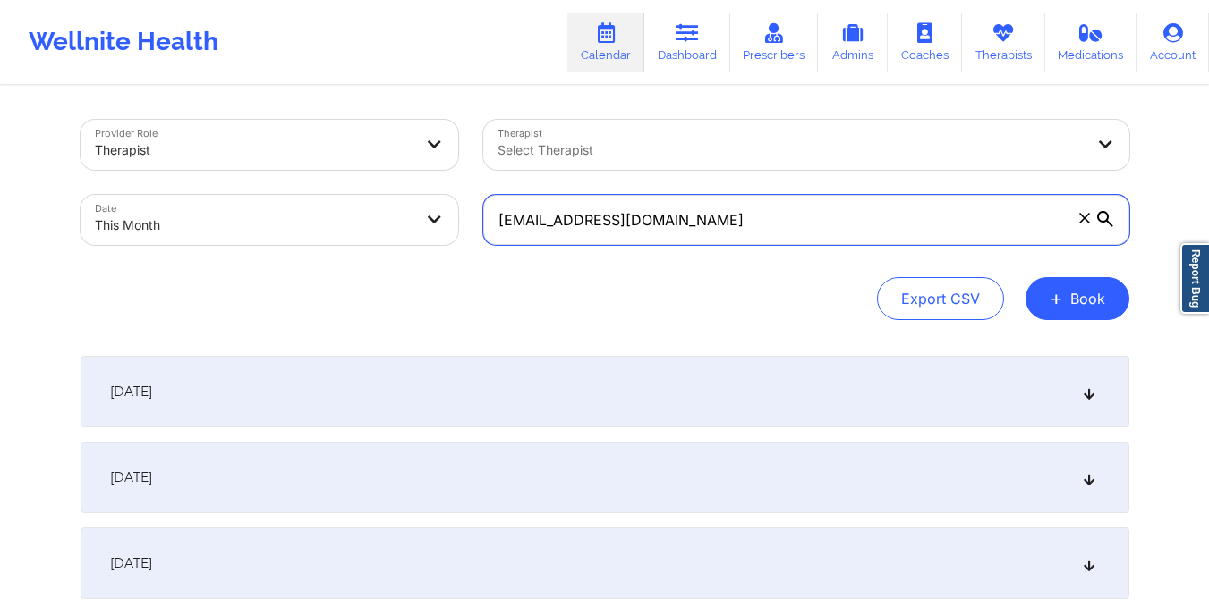
drag, startPoint x: 491, startPoint y: 225, endPoint x: 766, endPoint y: 269, distance: 278.1
click at [766, 269] on div "Provider Role Therapist Therapist Select Therapist Date This Month ddalinejeanf…" at bounding box center [605, 220] width 1048 height 200
paste input "mrscalinix"
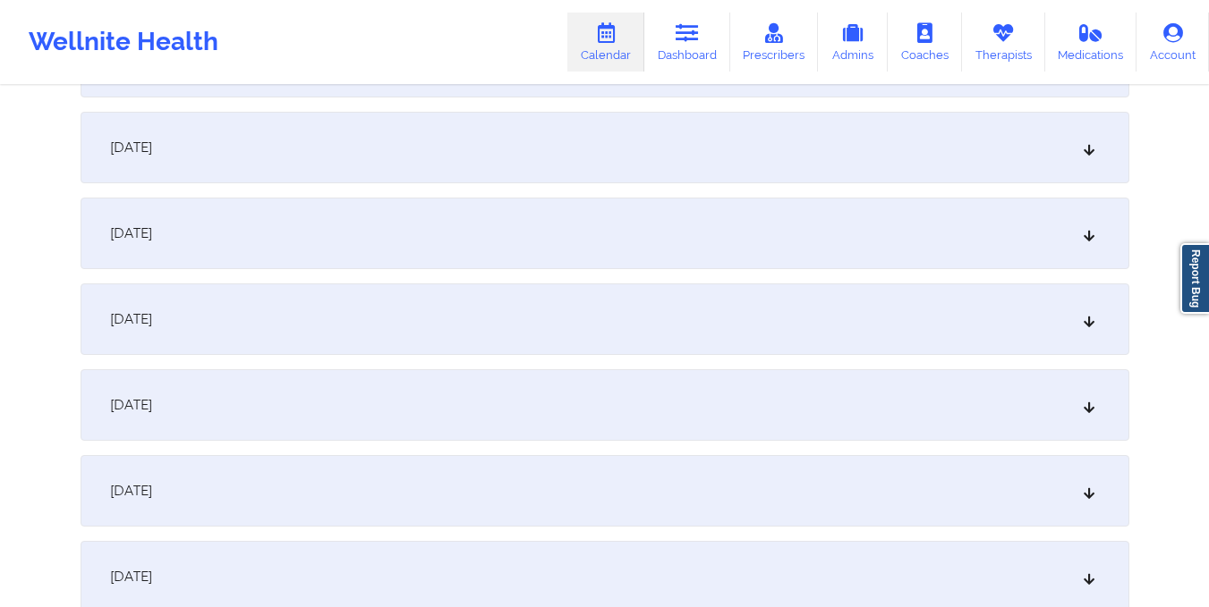
scroll to position [1109, 0]
click at [685, 225] on div "October 12, 2025" at bounding box center [605, 227] width 1048 height 72
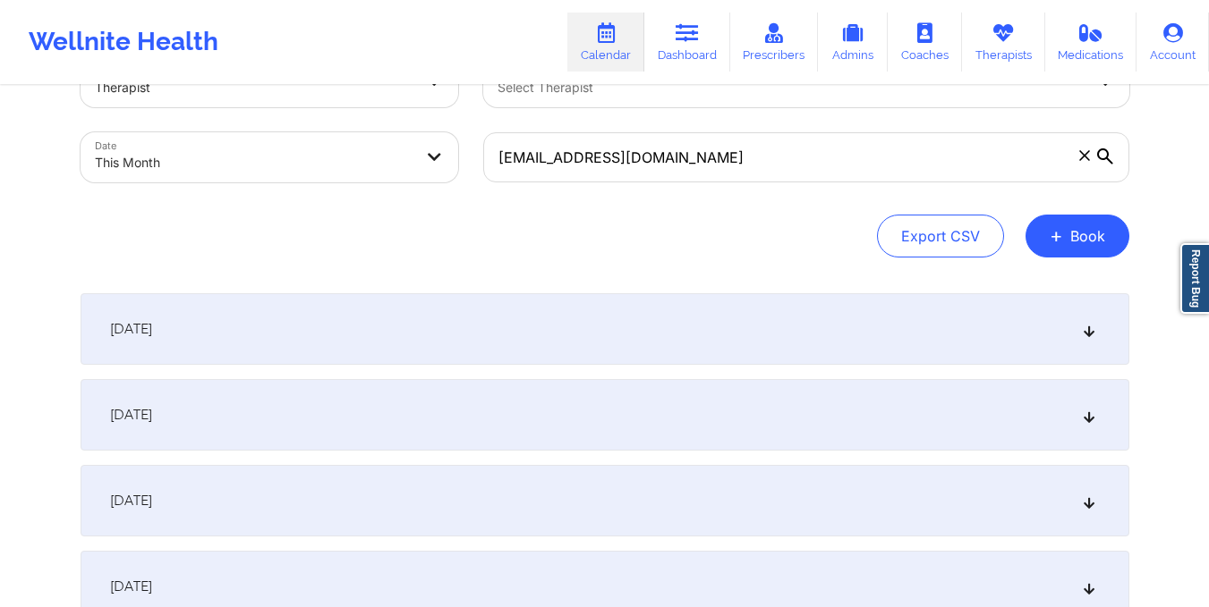
scroll to position [0, 0]
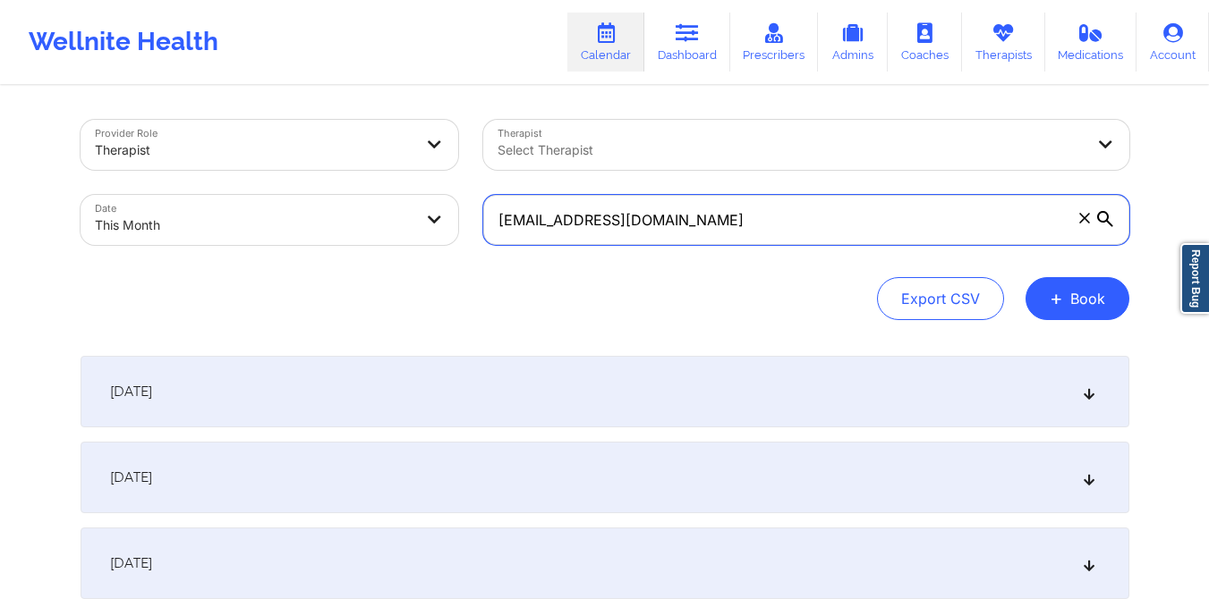
drag, startPoint x: 499, startPoint y: 222, endPoint x: 721, endPoint y: 265, distance: 226.0
click at [721, 265] on div "Provider Role Therapist Therapist Select Therapist Date This Month mrscalinix@g…" at bounding box center [605, 220] width 1048 height 200
paste input "wendymariejohnson123"
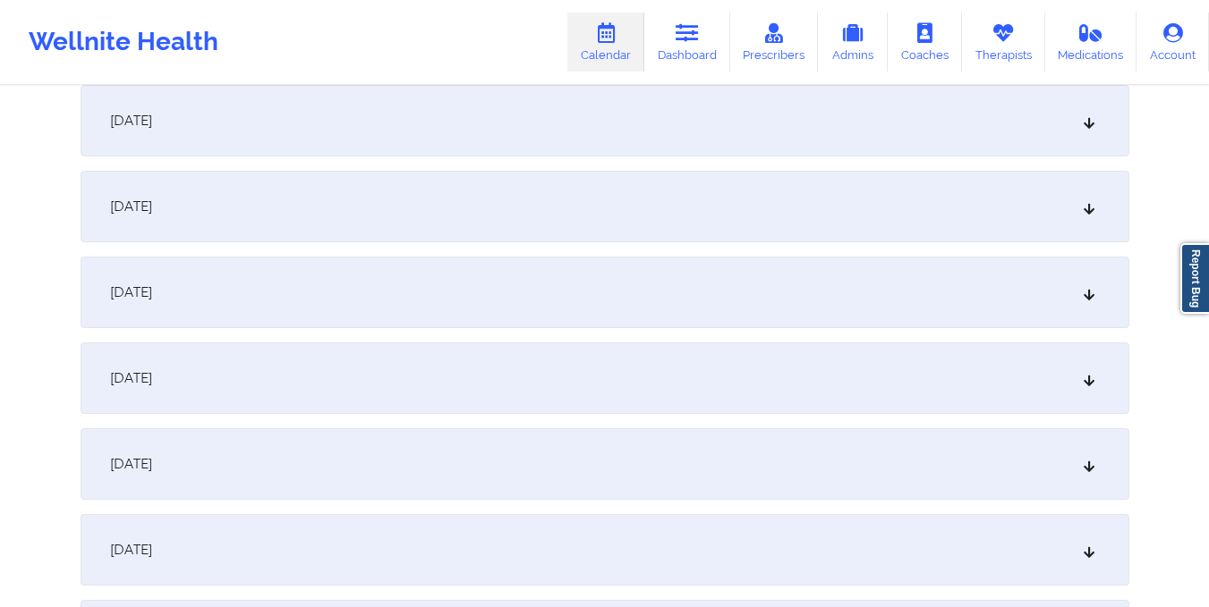
scroll to position [972, 0]
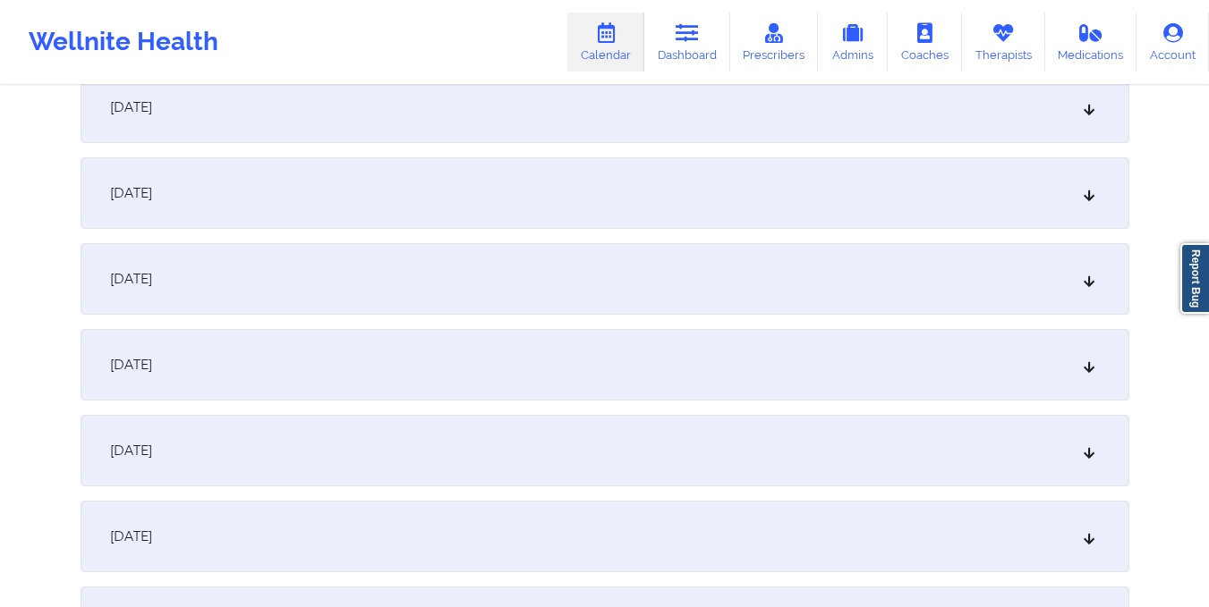
click at [665, 208] on div "October 10, 2025" at bounding box center [605, 193] width 1048 height 72
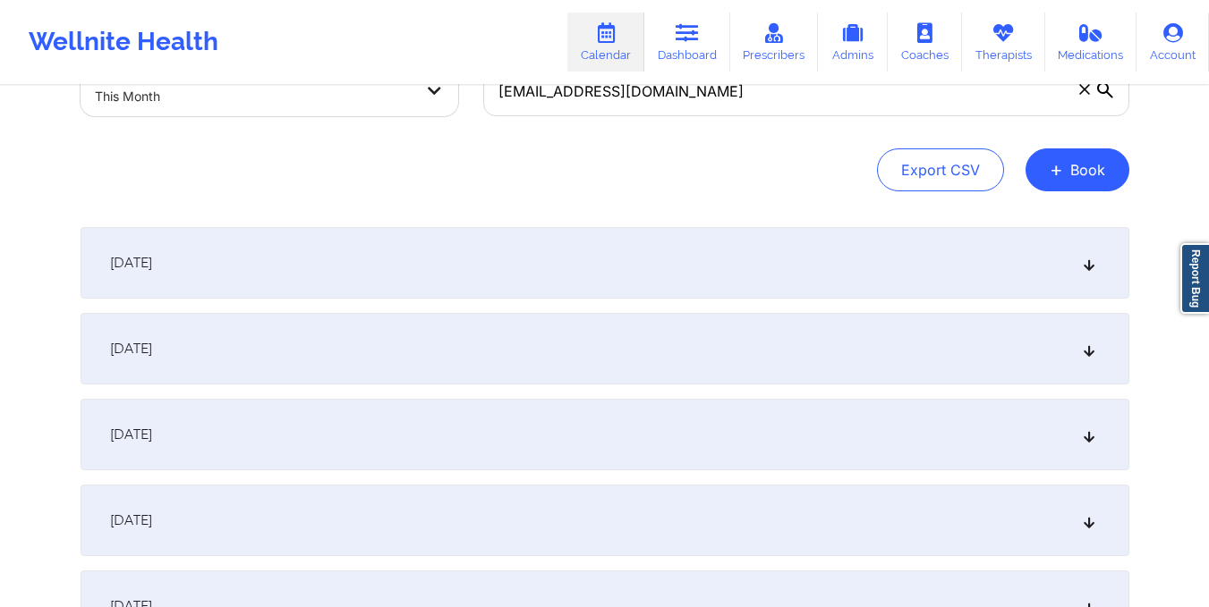
scroll to position [0, 0]
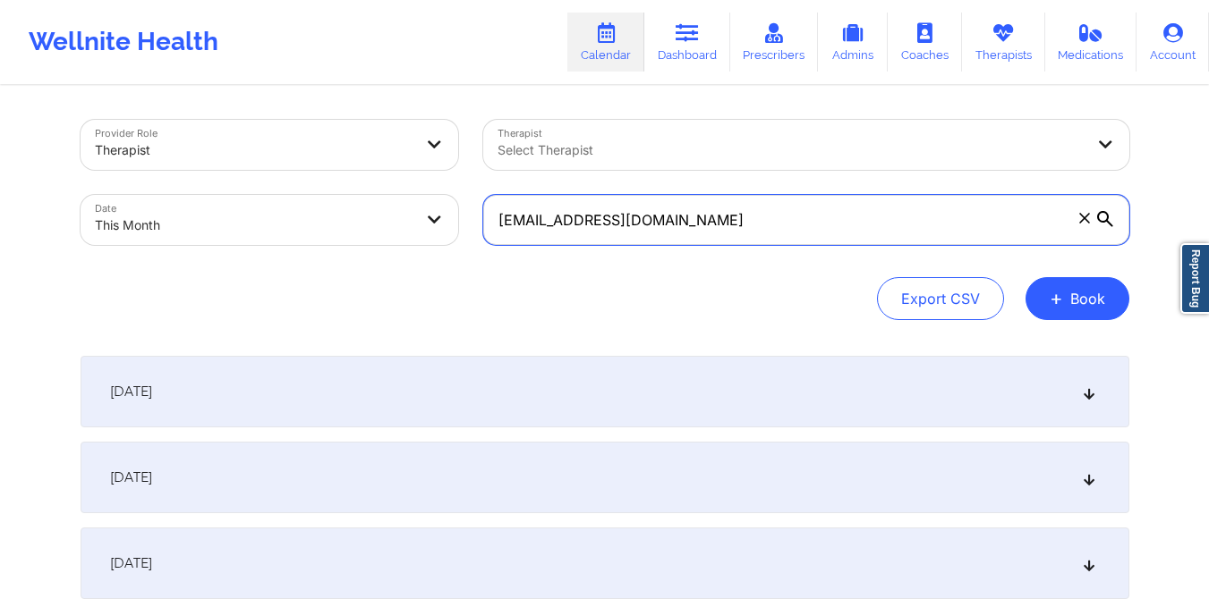
drag, startPoint x: 498, startPoint y: 225, endPoint x: 714, endPoint y: 273, distance: 220.7
click at [714, 273] on div "Provider Role Therapist Therapist Select Therapist Date This Month wendymariejo…" at bounding box center [605, 220] width 1048 height 200
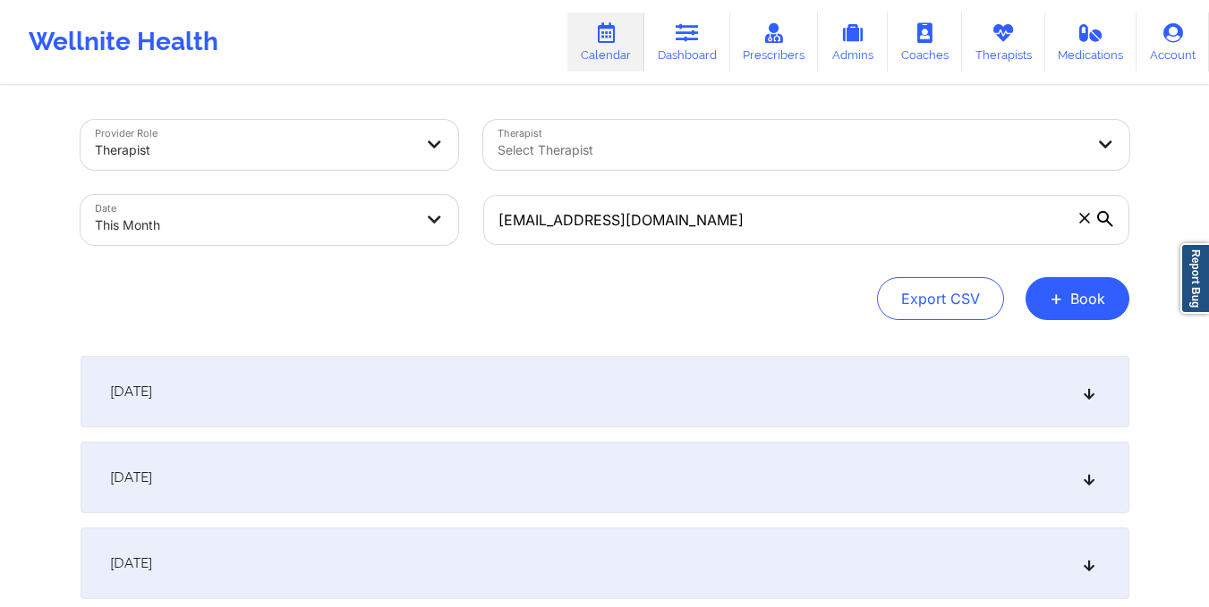
click at [714, 273] on div "Provider Role Therapist Therapist Select Therapist Date This Month wendymariejo…" at bounding box center [605, 220] width 1048 height 200
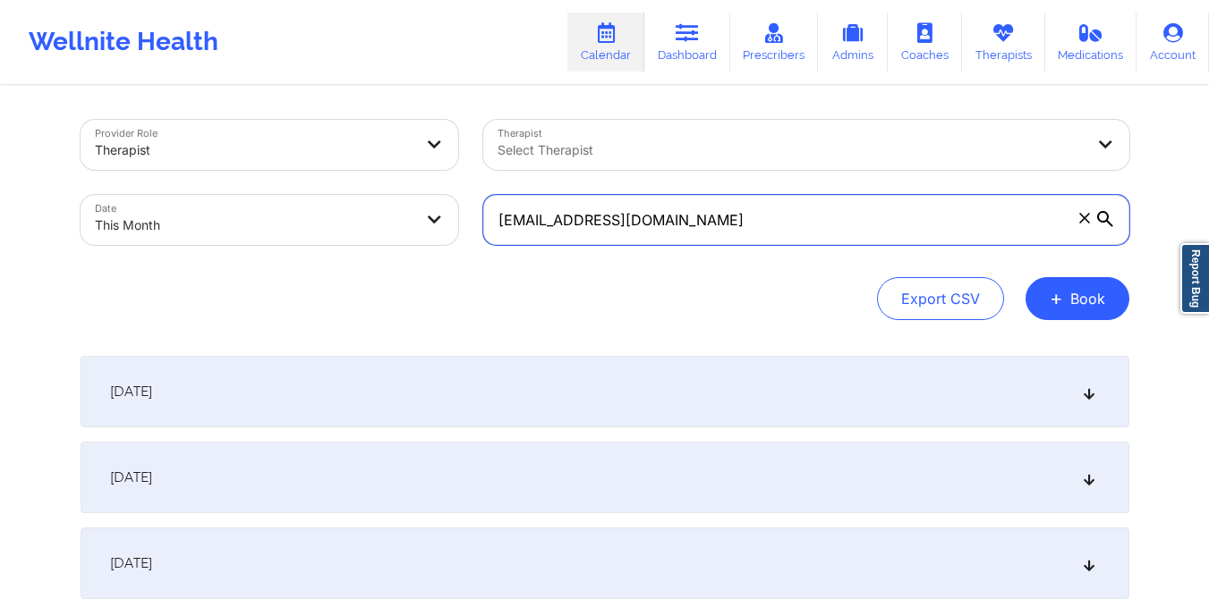
drag, startPoint x: 493, startPoint y: 219, endPoint x: 881, endPoint y: 261, distance: 390.5
click at [881, 261] on div "Provider Role Therapist Therapist Select Therapist Date This Month wendymariejo…" at bounding box center [605, 220] width 1048 height 200
paste input "emmapuchols31"
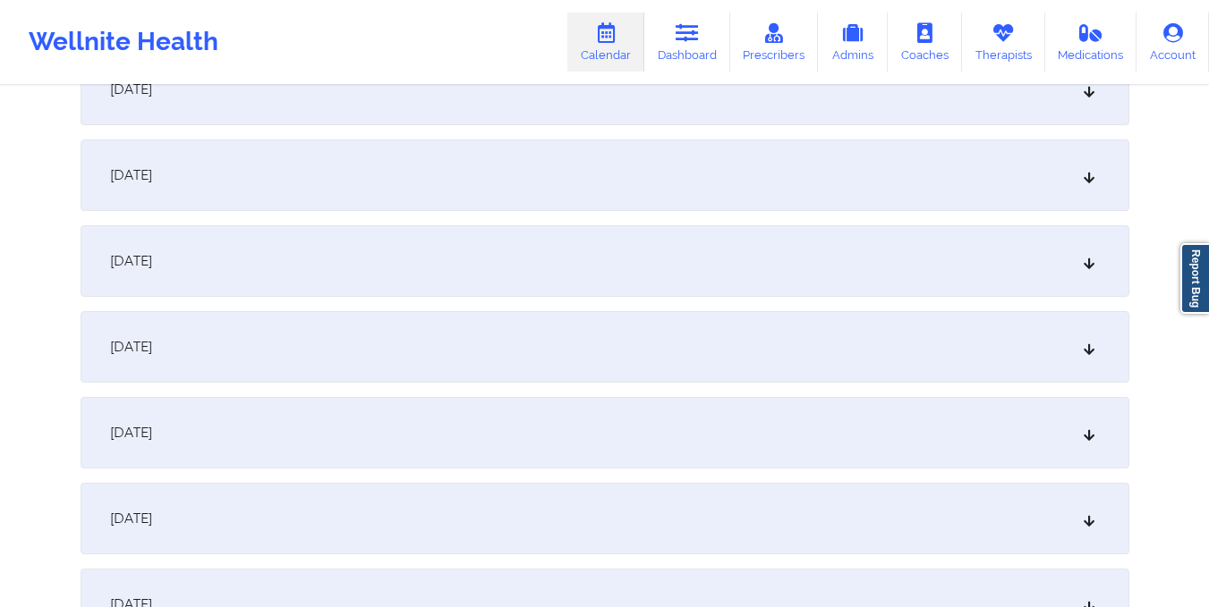
scroll to position [1088, 0]
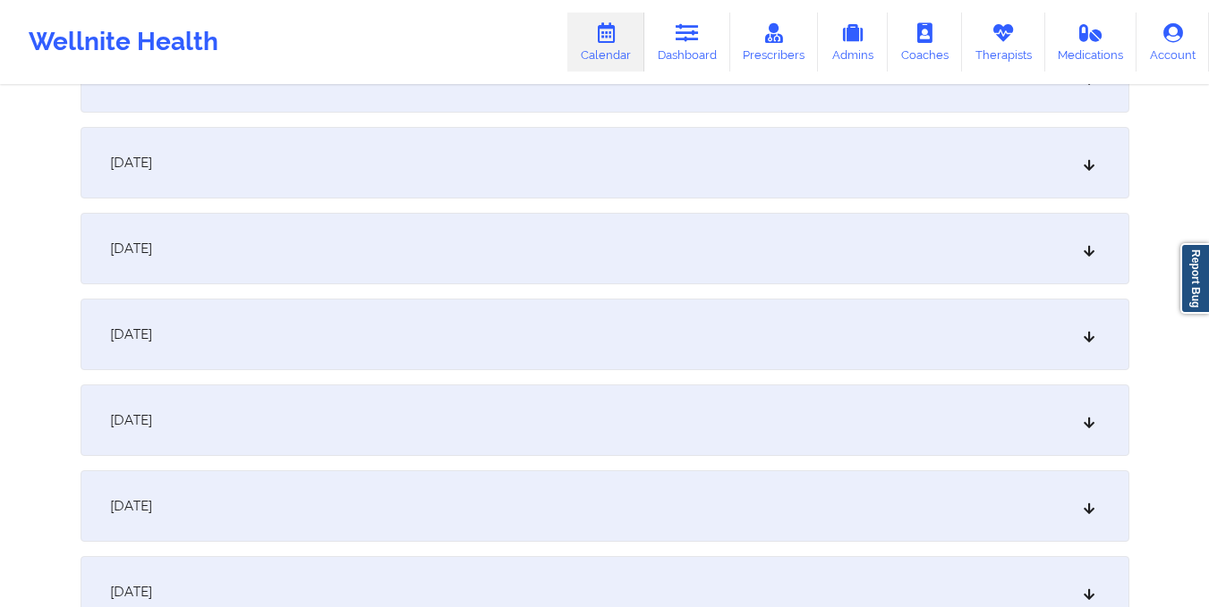
click at [670, 271] on div "October 12, 2025" at bounding box center [605, 249] width 1048 height 72
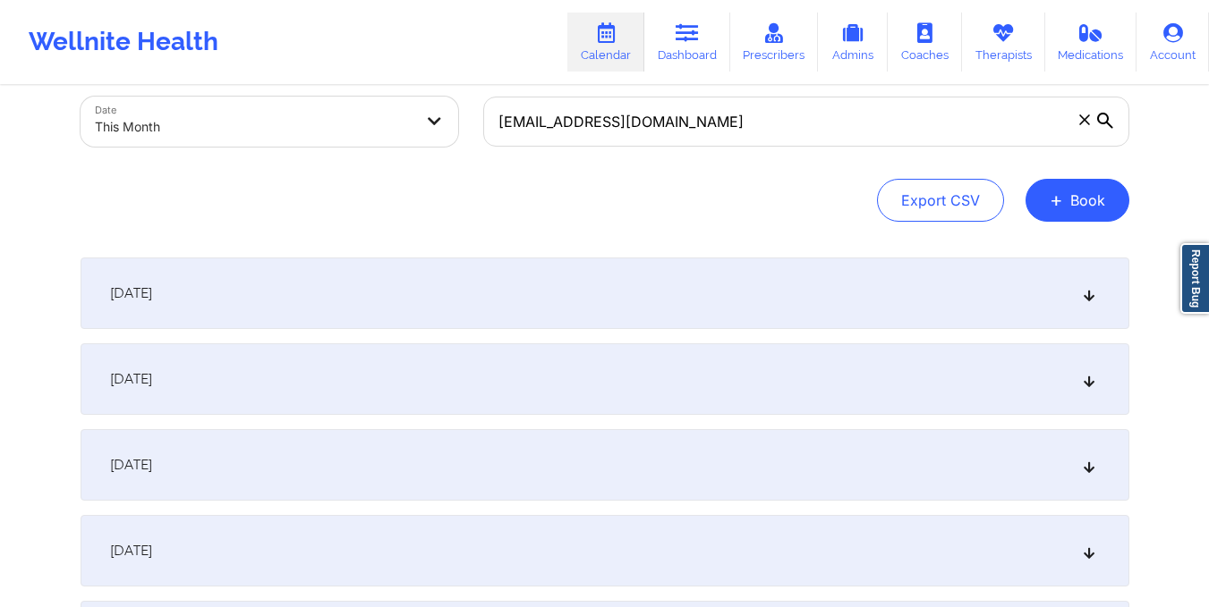
scroll to position [0, 0]
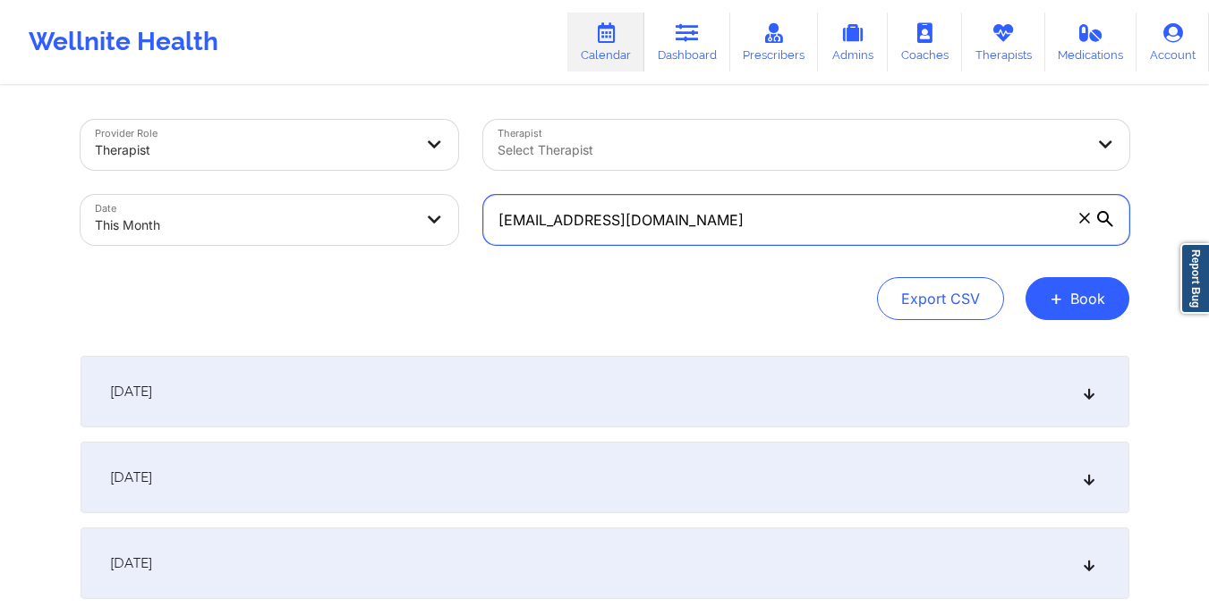
drag, startPoint x: 494, startPoint y: 223, endPoint x: 767, endPoint y: 260, distance: 275.4
click at [767, 260] on div "Provider Role Therapist Therapist Select Therapist Date This Month emmapuchols3…" at bounding box center [605, 220] width 1048 height 200
paste input "borkahms"
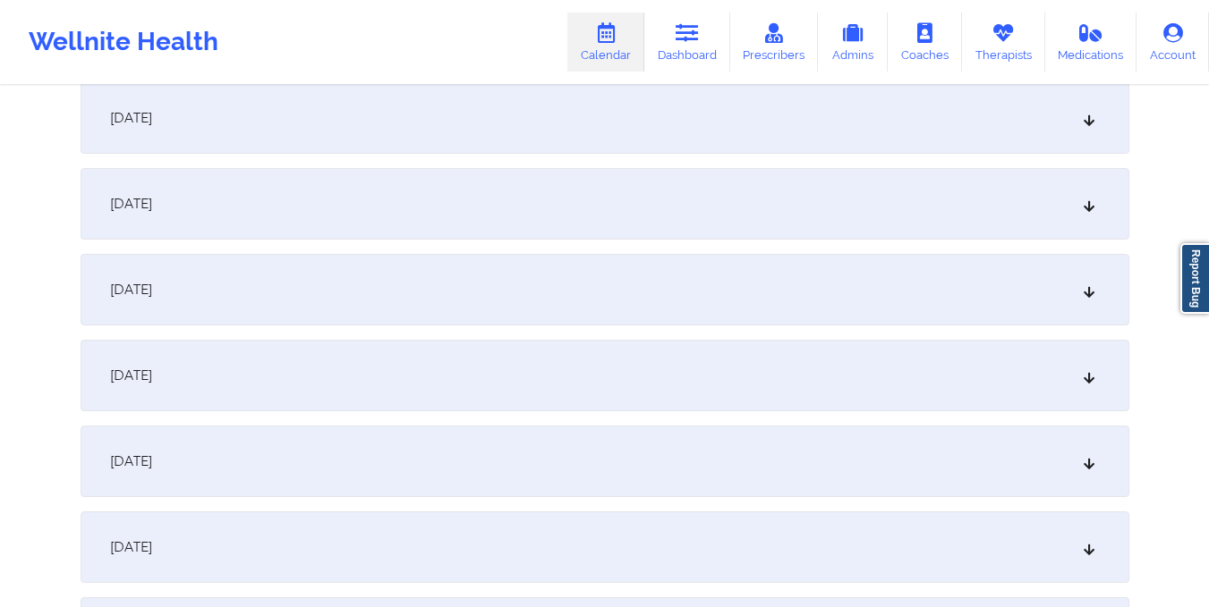
scroll to position [876, 0]
click at [750, 188] on div "October 9, 2025" at bounding box center [605, 203] width 1048 height 72
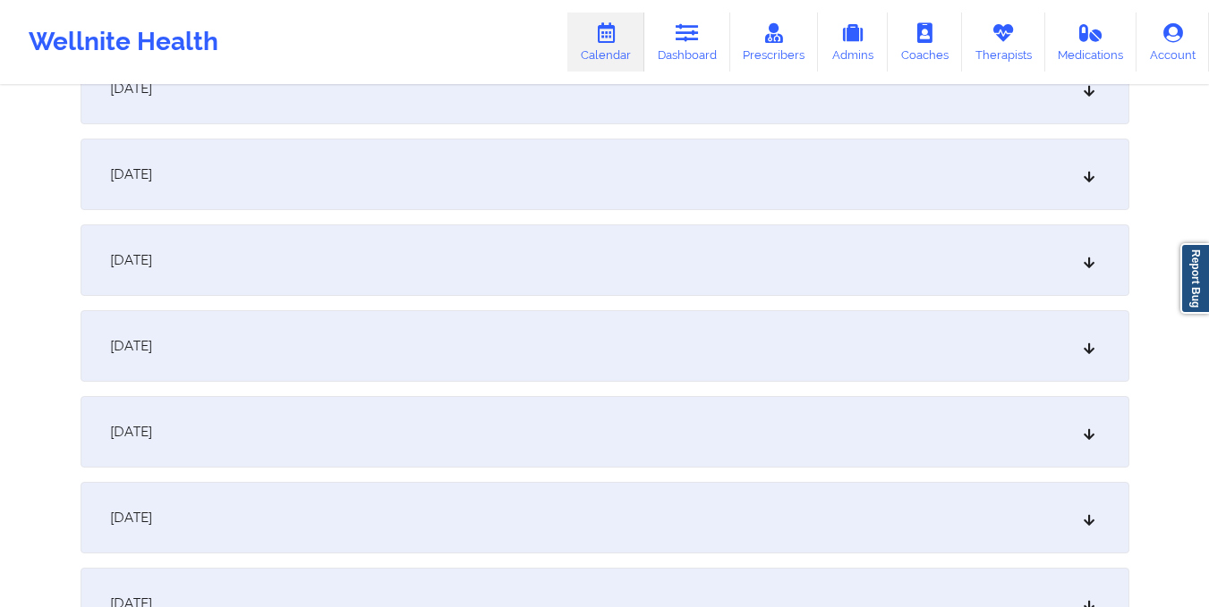
scroll to position [1204, 0]
click at [653, 239] on div "October 12, 2025" at bounding box center [605, 257] width 1048 height 72
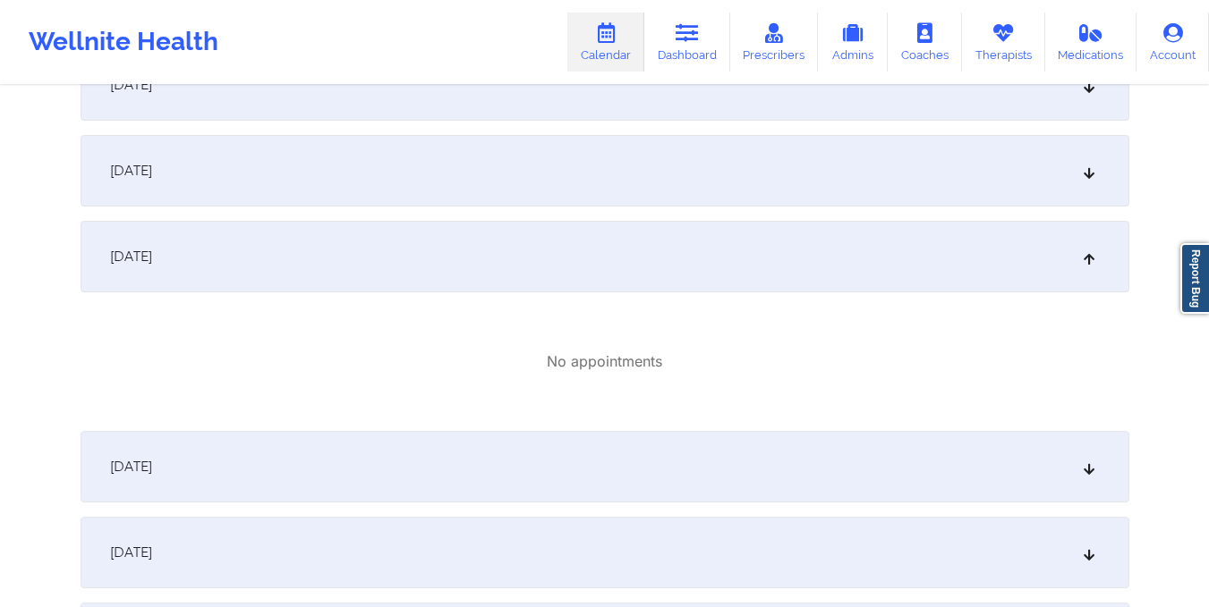
scroll to position [0, 0]
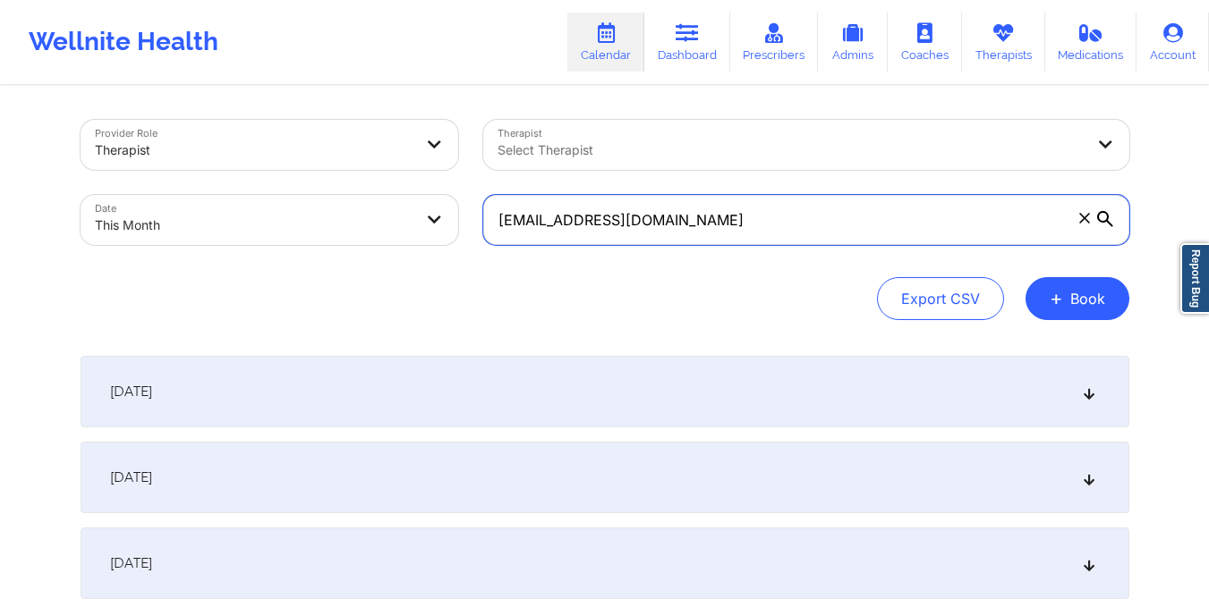
drag, startPoint x: 498, startPoint y: 225, endPoint x: 749, endPoint y: 243, distance: 251.1
click at [749, 243] on input "borkahms1@gmail.com" at bounding box center [806, 220] width 646 height 50
paste input "emma.rimportant"
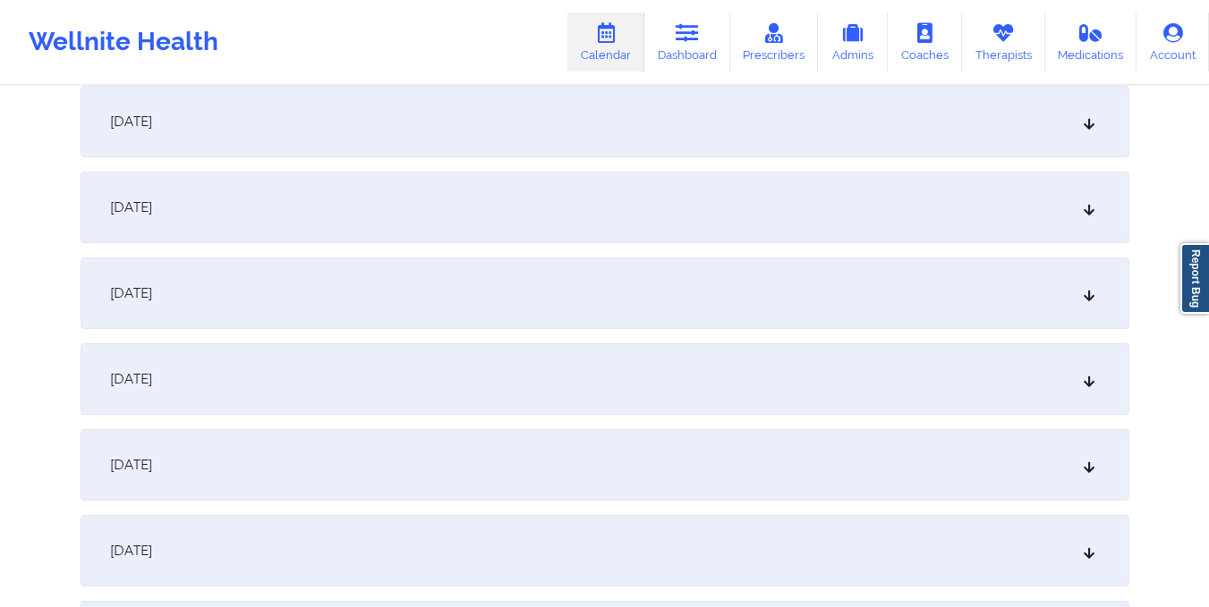
scroll to position [1044, 0]
click at [730, 273] on div "October 12, 2025" at bounding box center [605, 293] width 1048 height 72
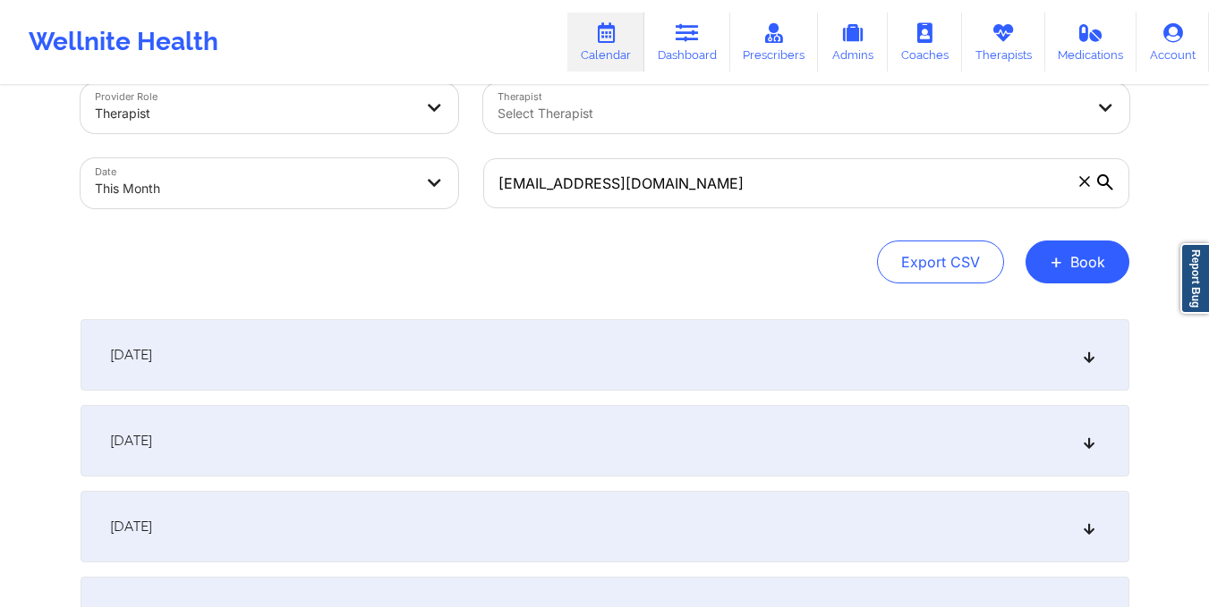
scroll to position [7, 0]
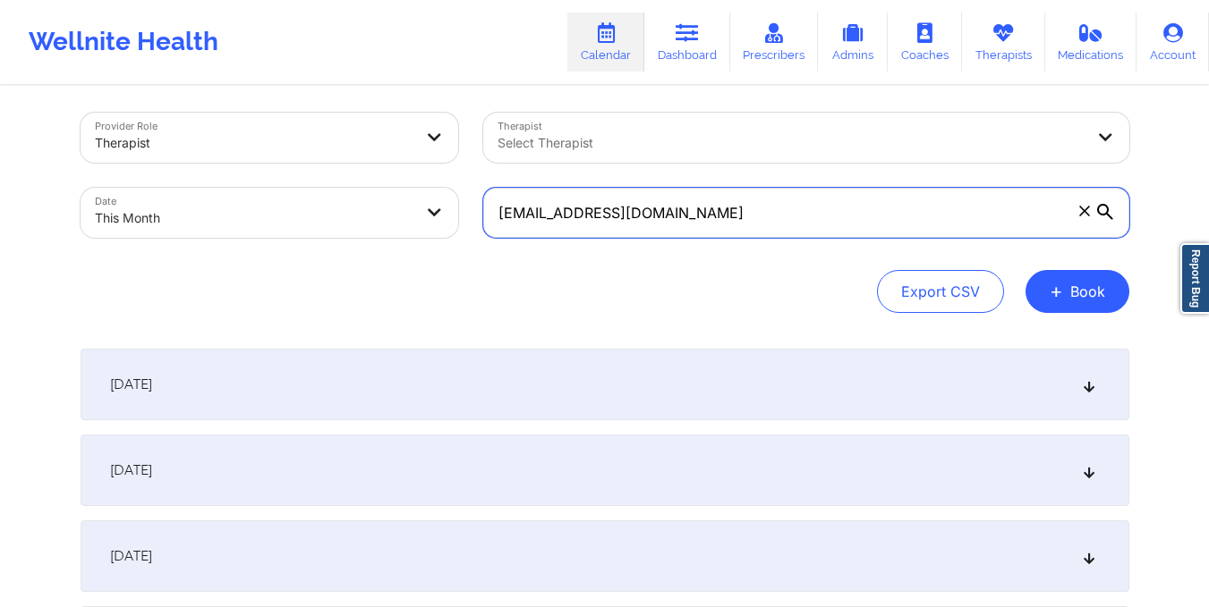
drag, startPoint x: 499, startPoint y: 222, endPoint x: 881, endPoint y: 257, distance: 383.6
click at [881, 257] on div "Provider Role Therapist Therapist Select Therapist Date This Month emma.rimport…" at bounding box center [605, 213] width 1048 height 200
paste input "Kktellis@ao"
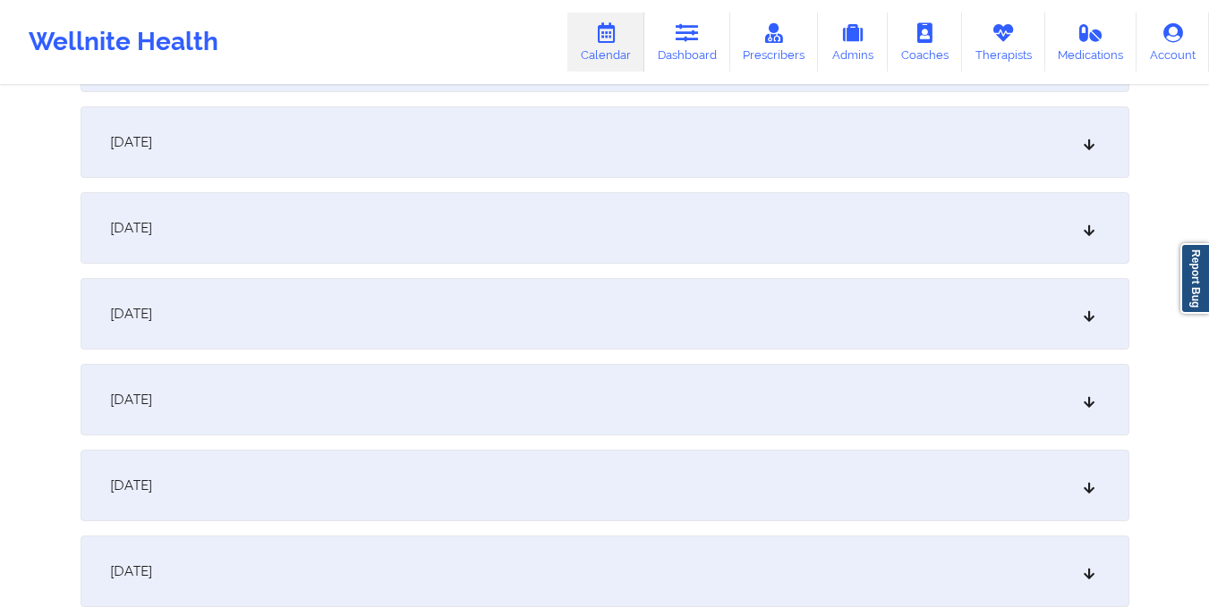
scroll to position [938, 0]
click at [746, 407] on div "October 12, 2025" at bounding box center [605, 399] width 1048 height 72
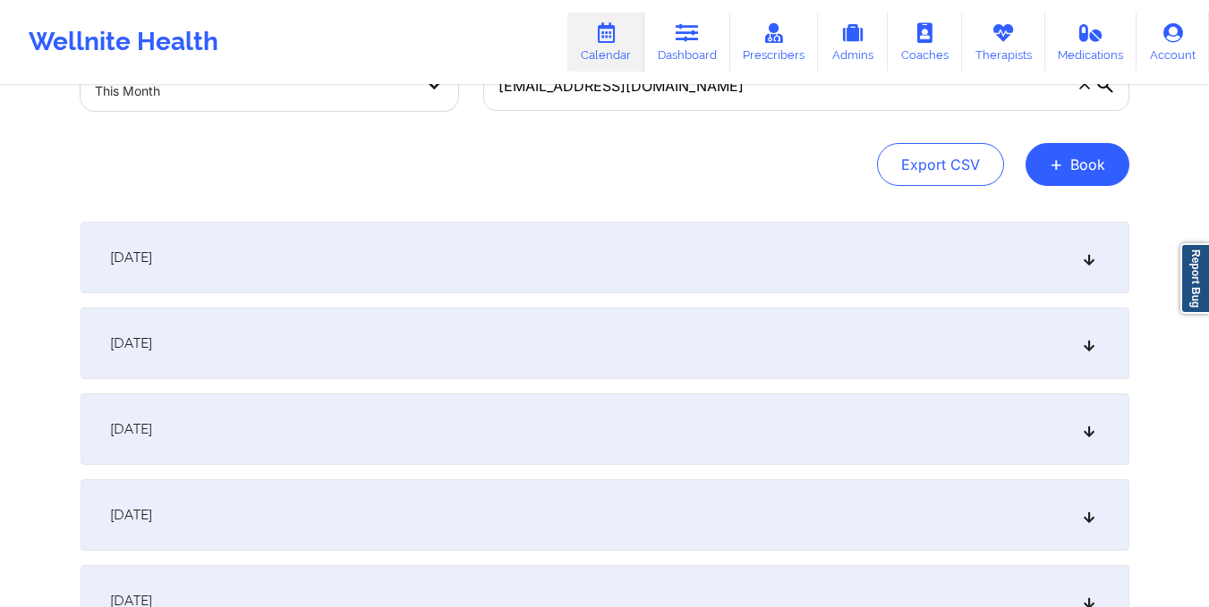
scroll to position [0, 0]
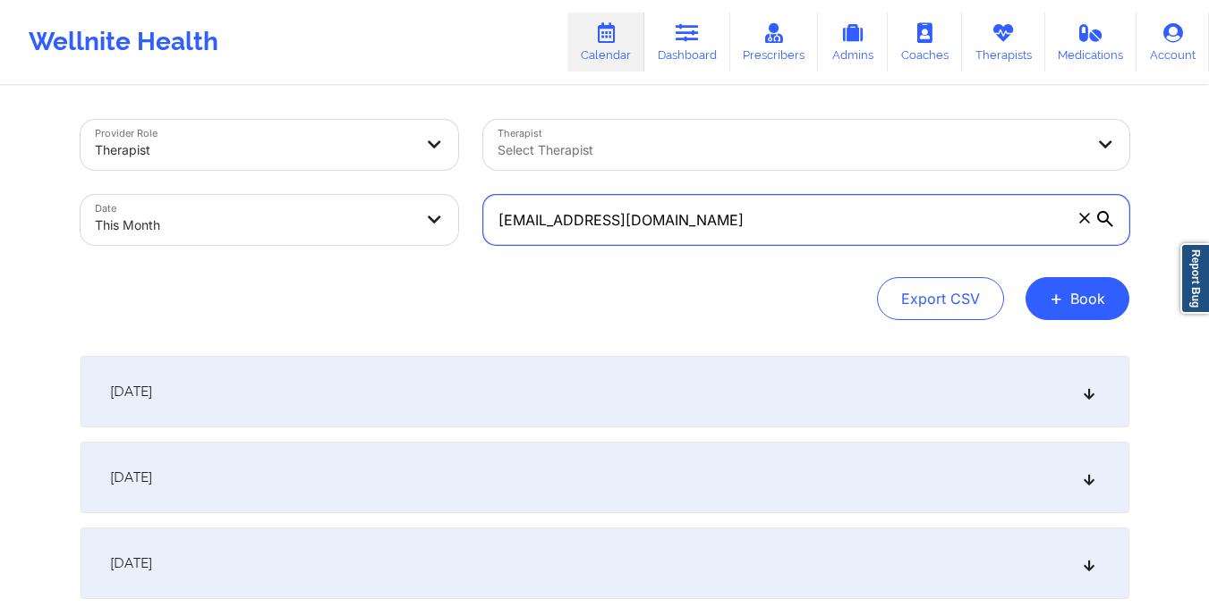
drag, startPoint x: 492, startPoint y: 226, endPoint x: 675, endPoint y: 254, distance: 185.5
click at [675, 254] on div "Kktellis@aol.com" at bounding box center [806, 219] width 671 height 75
paste input "mike.vidalakis@gmai"
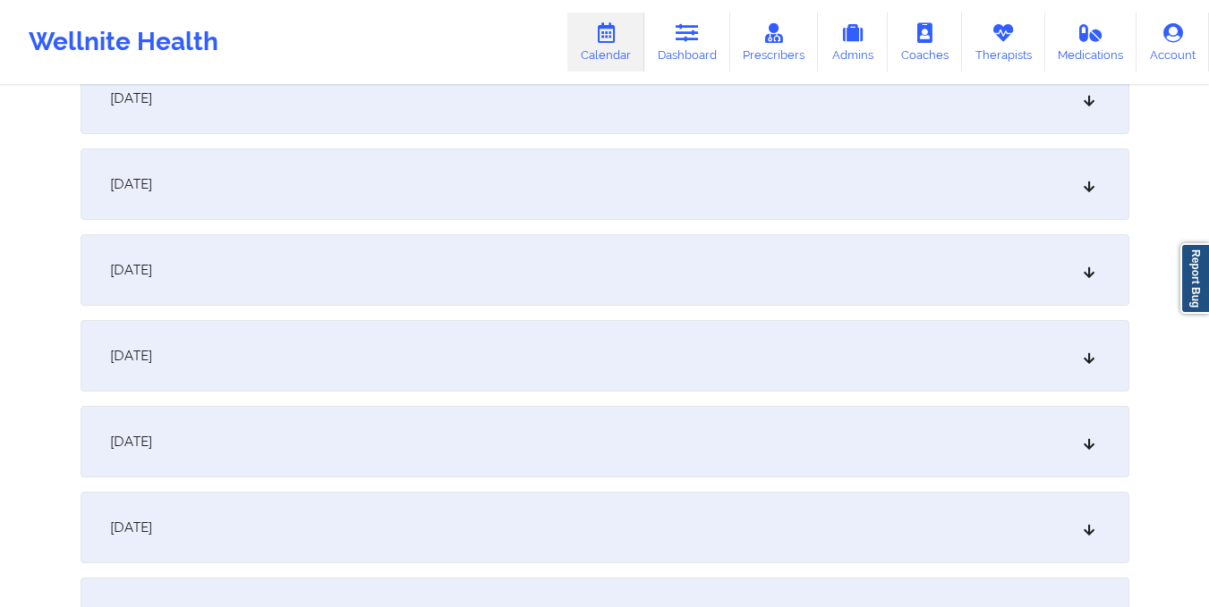
scroll to position [1240, 0]
click at [581, 105] on div "October 12, 2025" at bounding box center [605, 97] width 1048 height 72
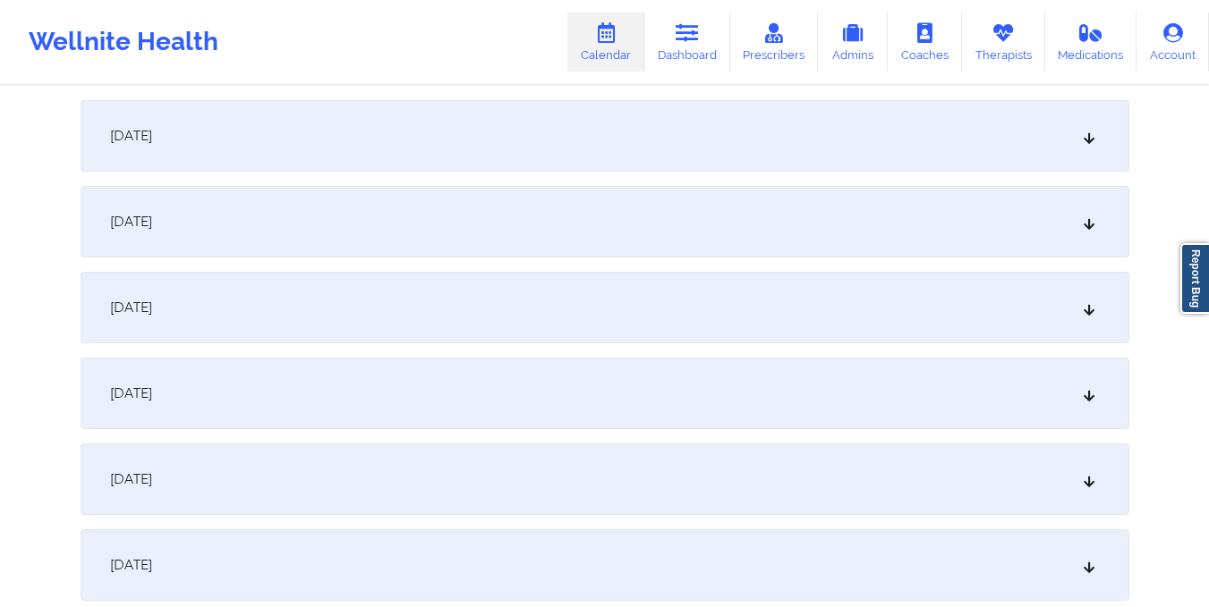
scroll to position [0, 0]
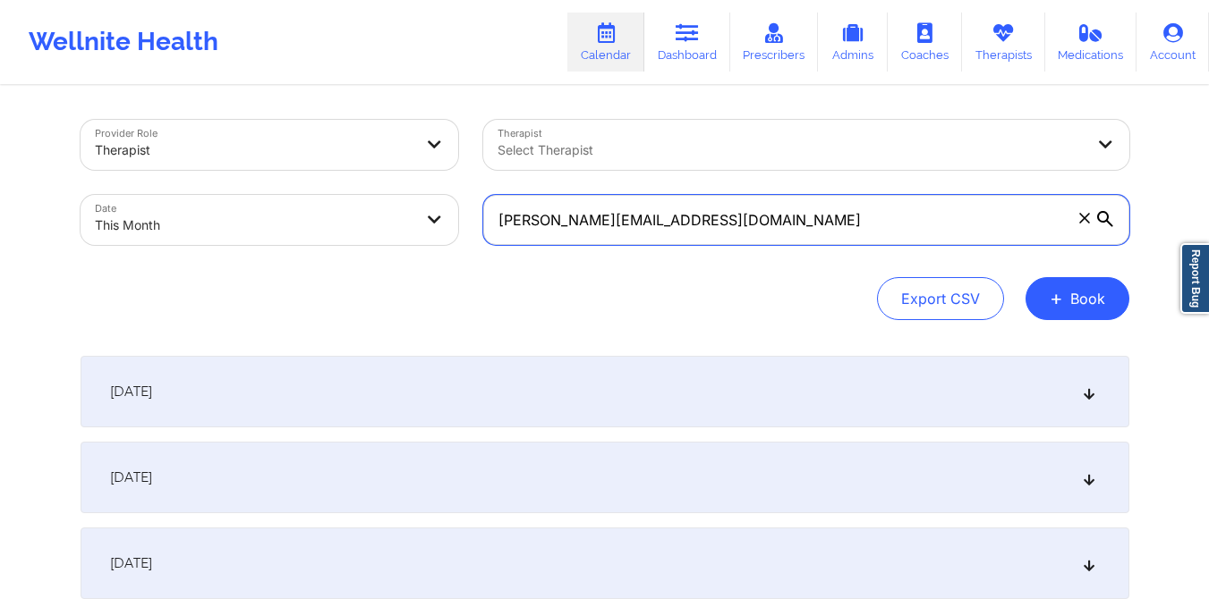
drag, startPoint x: 490, startPoint y: 220, endPoint x: 585, endPoint y: 212, distance: 95.2
click at [585, 212] on input "mike.vidalakis@gmail.com" at bounding box center [806, 220] width 646 height 50
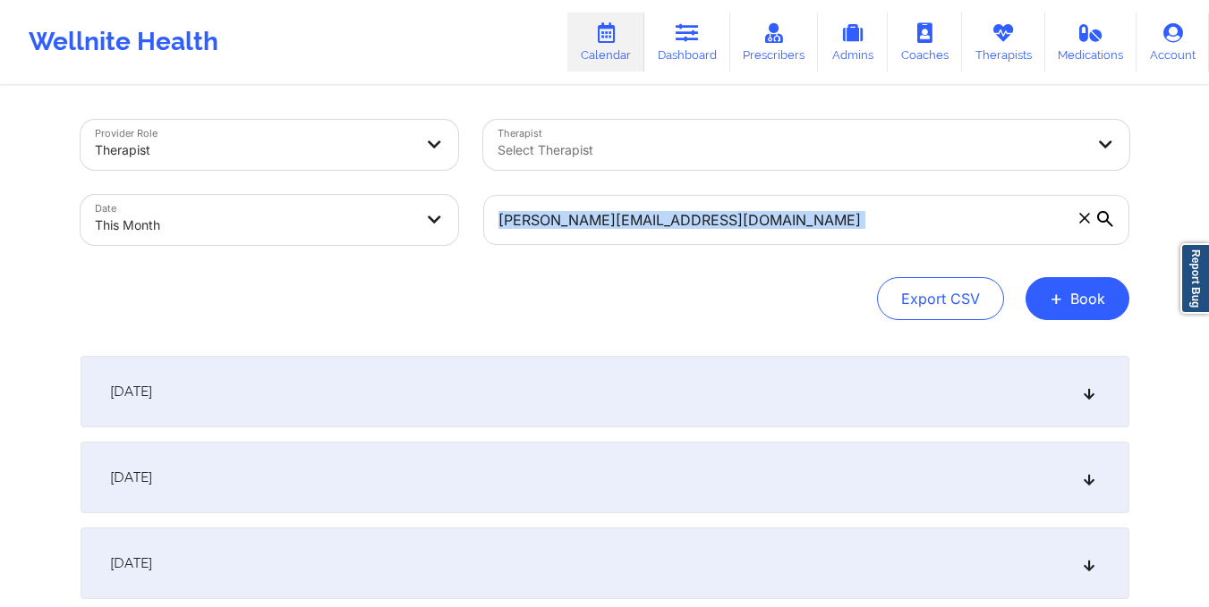
drag, startPoint x: 530, startPoint y: 280, endPoint x: 495, endPoint y: 216, distance: 72.9
click at [495, 216] on div "Provider Role Therapist Therapist Select Therapist Date This Month mike.vidalak…" at bounding box center [605, 220] width 1048 height 200
click at [534, 297] on div "Export CSV + Book" at bounding box center [605, 298] width 1048 height 43
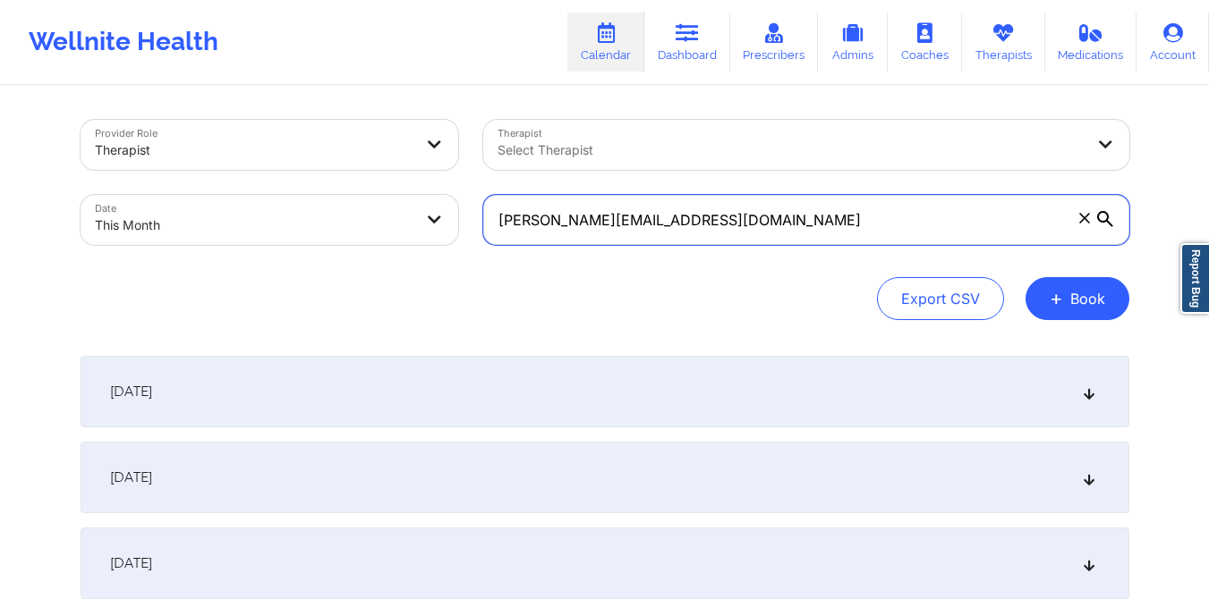
drag, startPoint x: 493, startPoint y: 229, endPoint x: 828, endPoint y: 241, distance: 335.7
click at [828, 241] on input "mike.vidalakis@gmail.com" at bounding box center [806, 220] width 646 height 50
paste input "lilymarsan05"
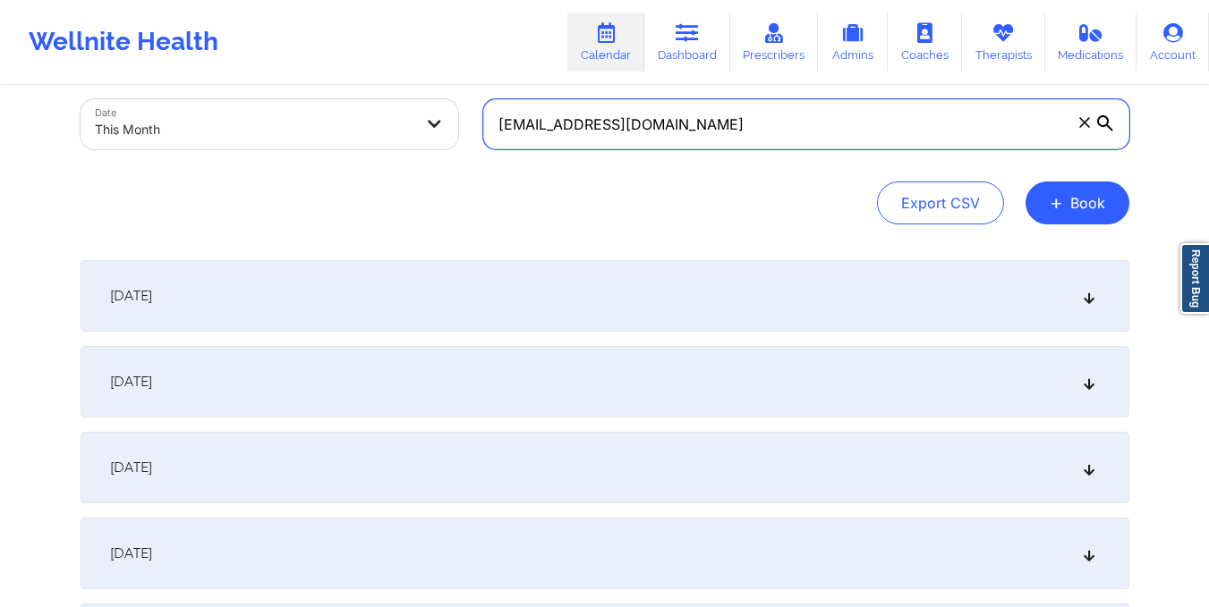
scroll to position [1217, 0]
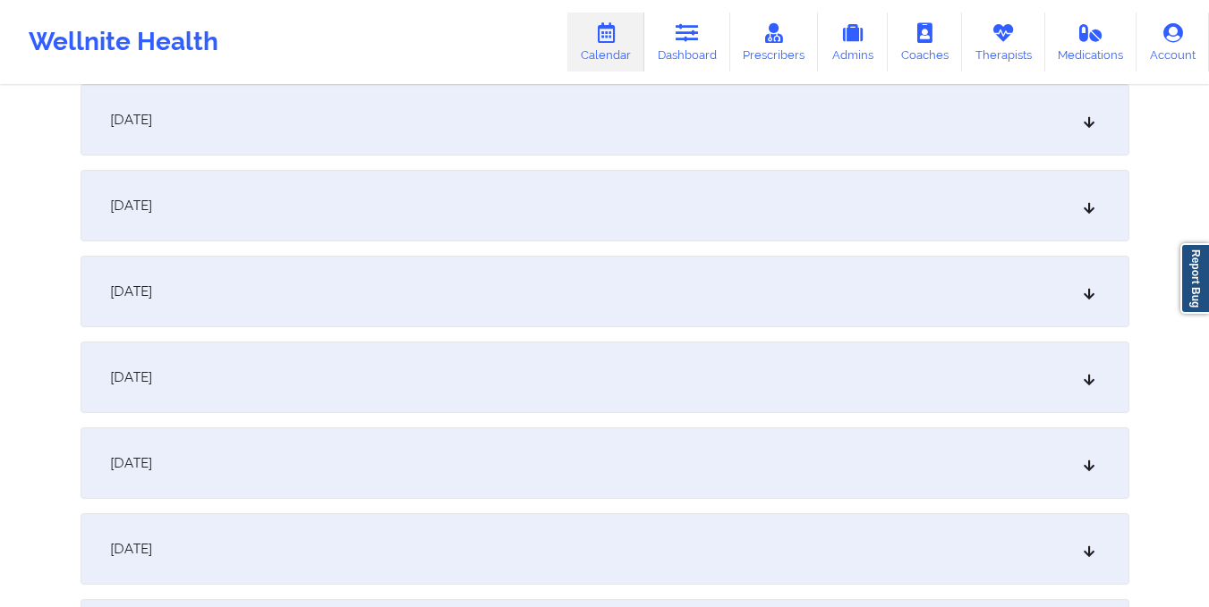
click at [774, 136] on div "October 12, 2025" at bounding box center [605, 120] width 1048 height 72
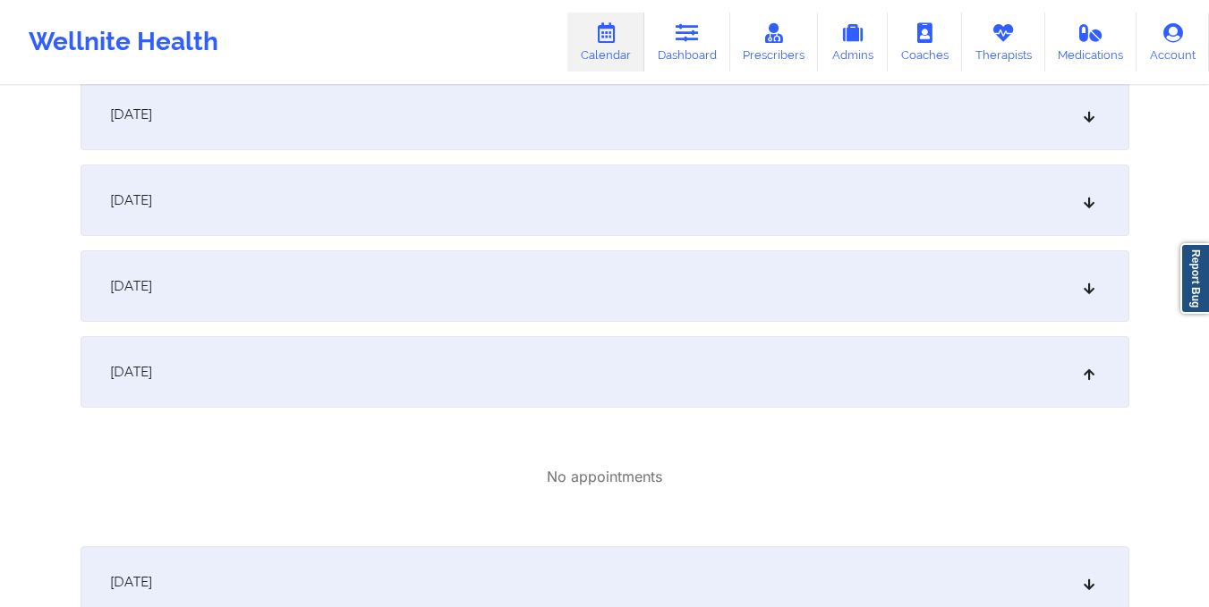
scroll to position [963, 0]
click at [397, 310] on div "October 11, 2025" at bounding box center [605, 287] width 1048 height 72
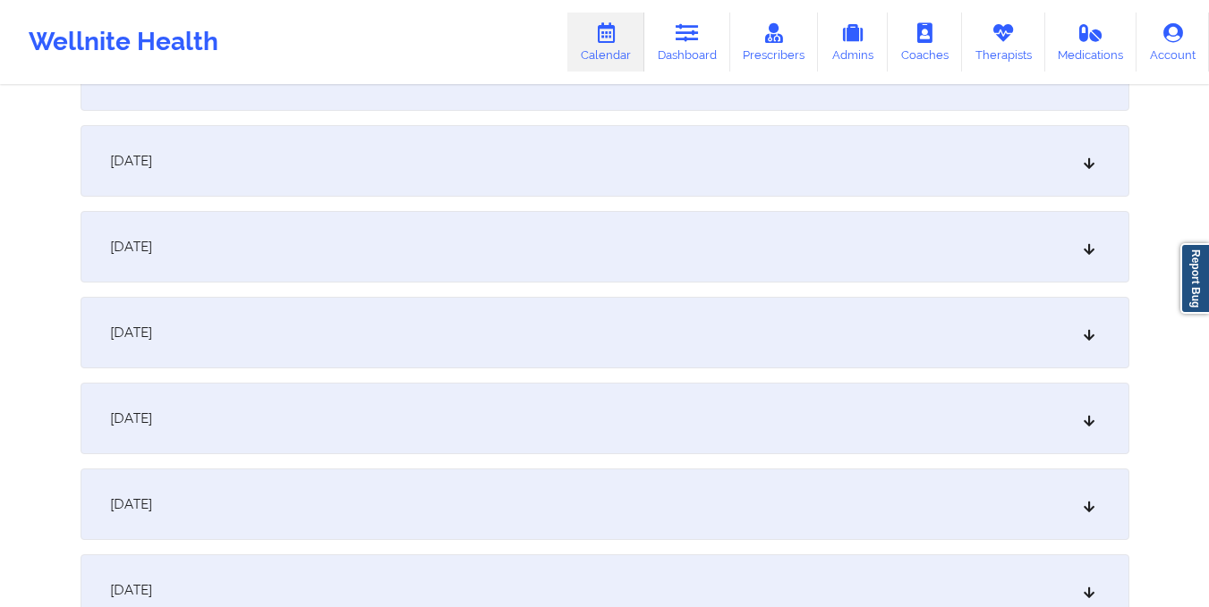
scroll to position [0, 0]
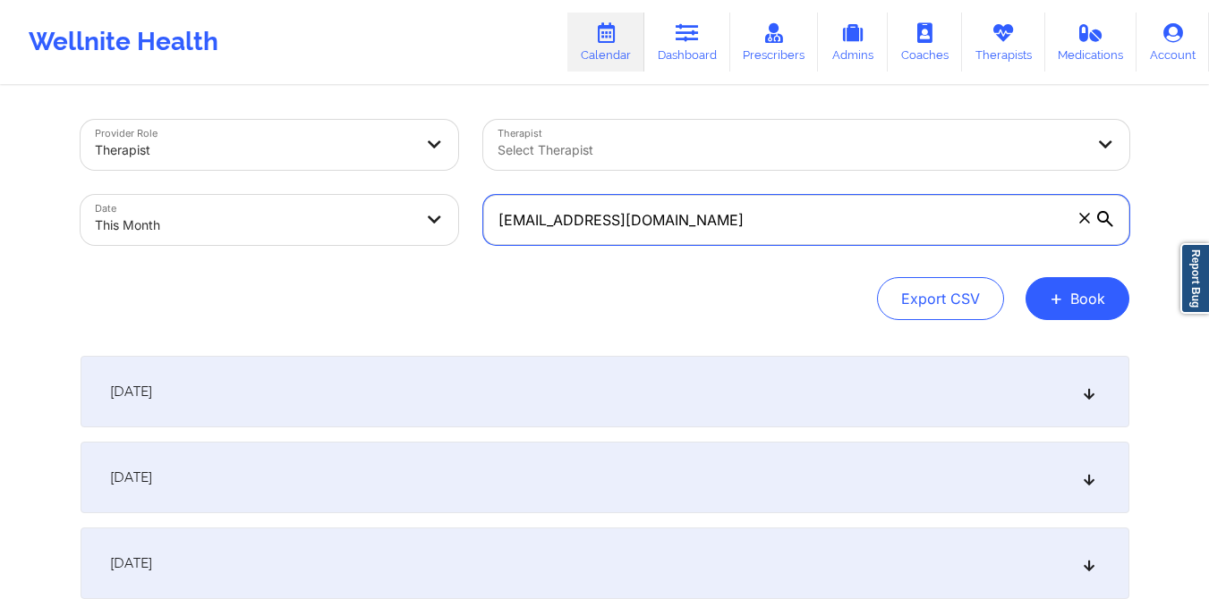
drag, startPoint x: 496, startPoint y: 225, endPoint x: 708, endPoint y: 240, distance: 211.7
click at [708, 240] on input "lilymarsan05@gmail.com" at bounding box center [806, 220] width 646 height 50
paste input "mjm20165198"
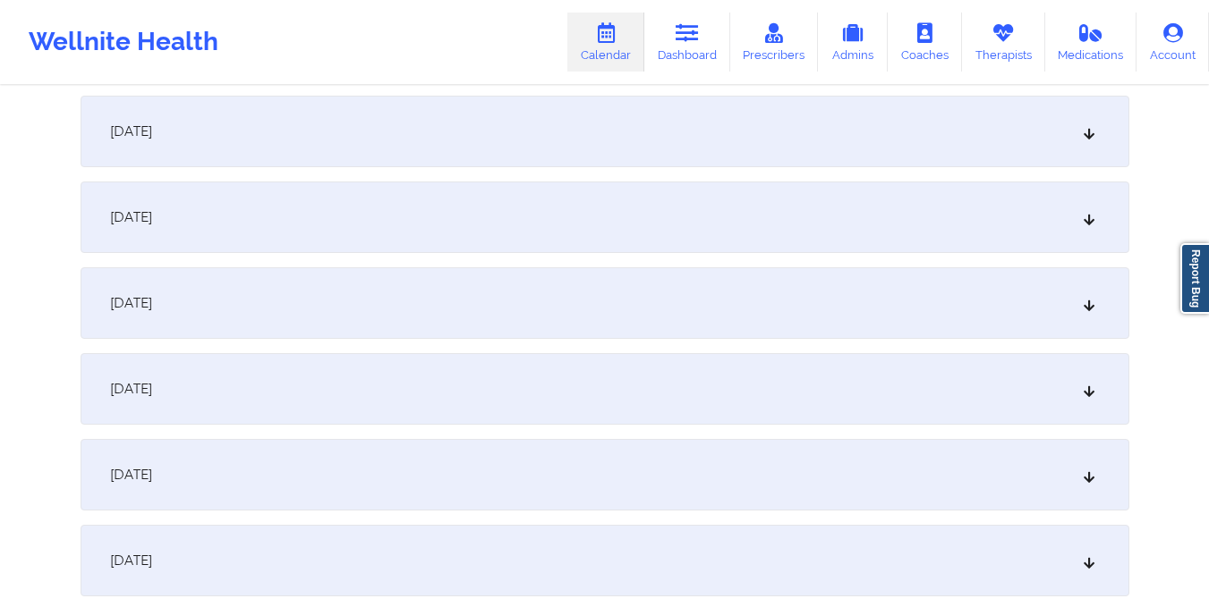
scroll to position [1037, 0]
drag, startPoint x: 708, startPoint y: 240, endPoint x: 713, endPoint y: 320, distance: 80.7
click at [713, 320] on div "October 12, 2025" at bounding box center [605, 300] width 1048 height 72
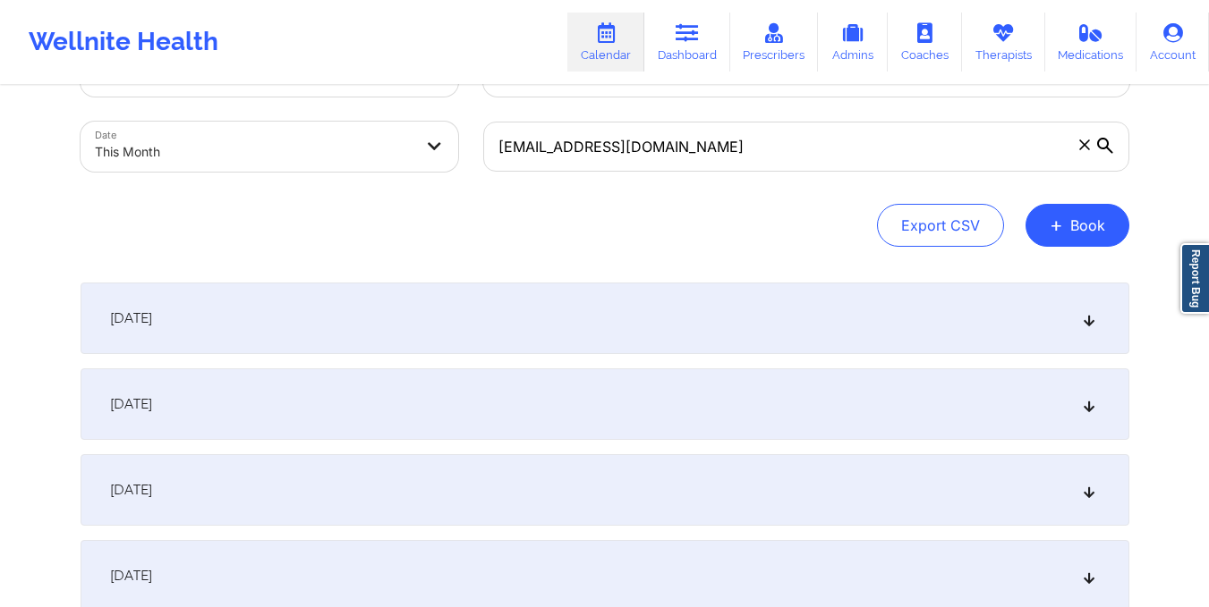
scroll to position [0, 0]
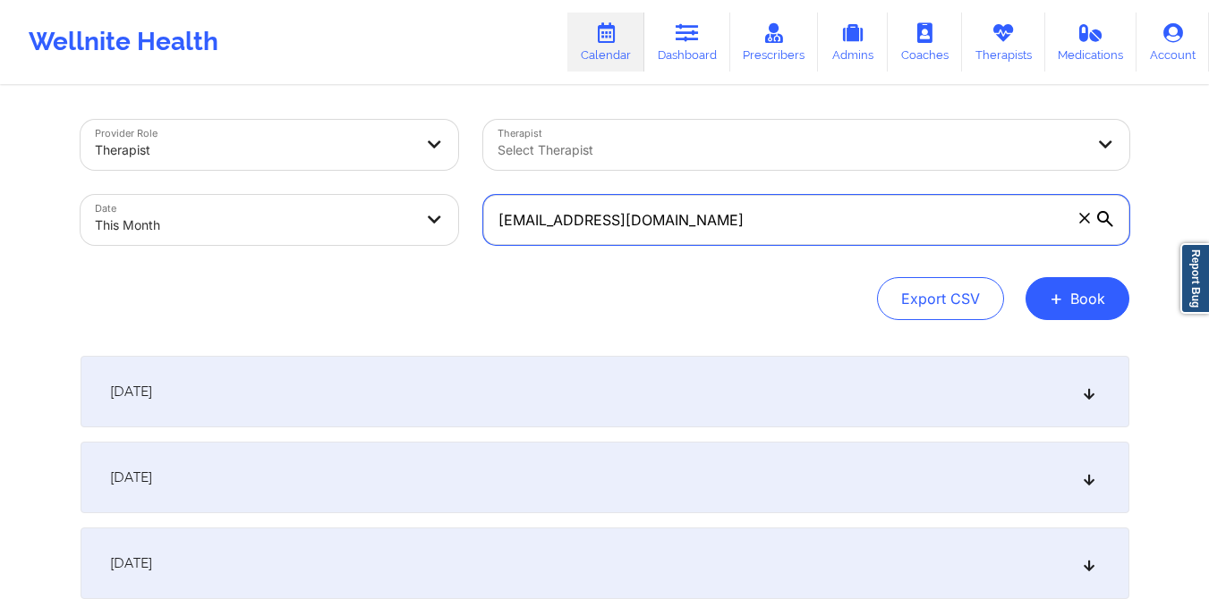
drag, startPoint x: 497, startPoint y: 216, endPoint x: 800, endPoint y: 225, distance: 302.5
click at [800, 225] on input "mjm20165198@gmail.com" at bounding box center [806, 220] width 646 height 50
paste input "beltresara"
type input "beltresara@gmail.com"
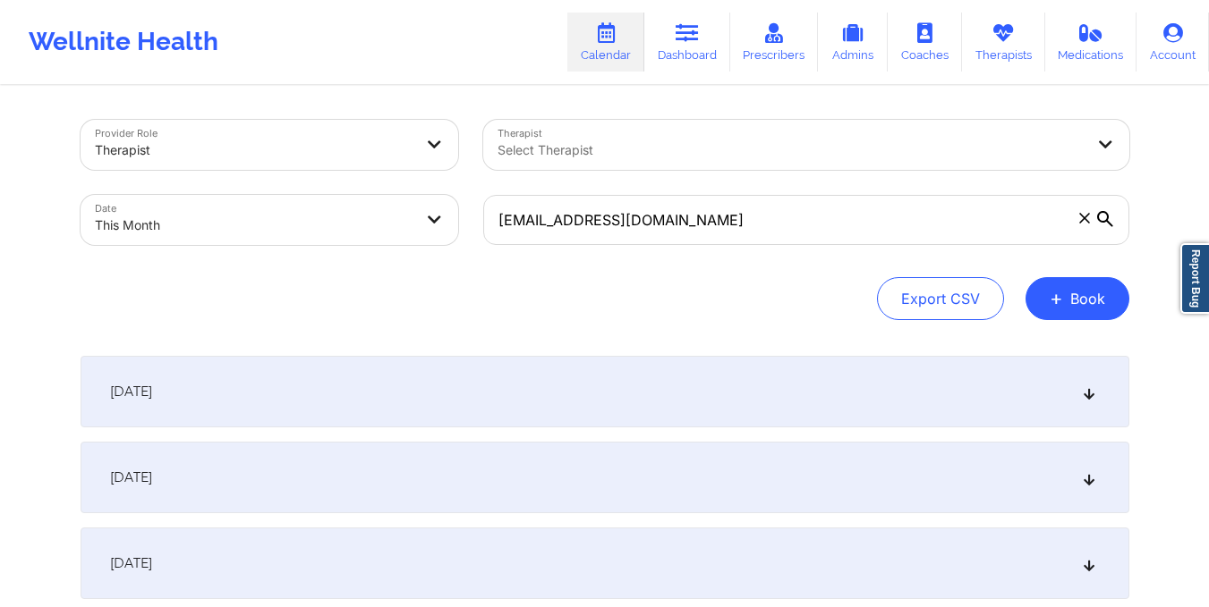
click at [610, 287] on div "Export CSV + Book" at bounding box center [605, 298] width 1048 height 43
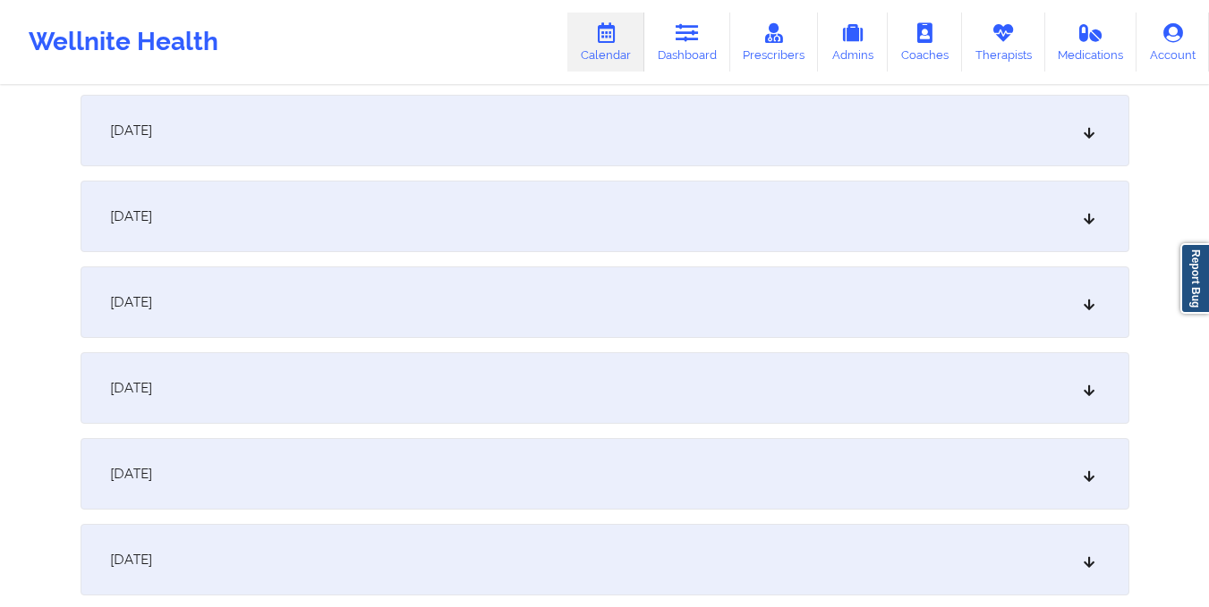
scroll to position [1119, 0]
click at [551, 240] on div "October 12, 2025" at bounding box center [605, 218] width 1048 height 72
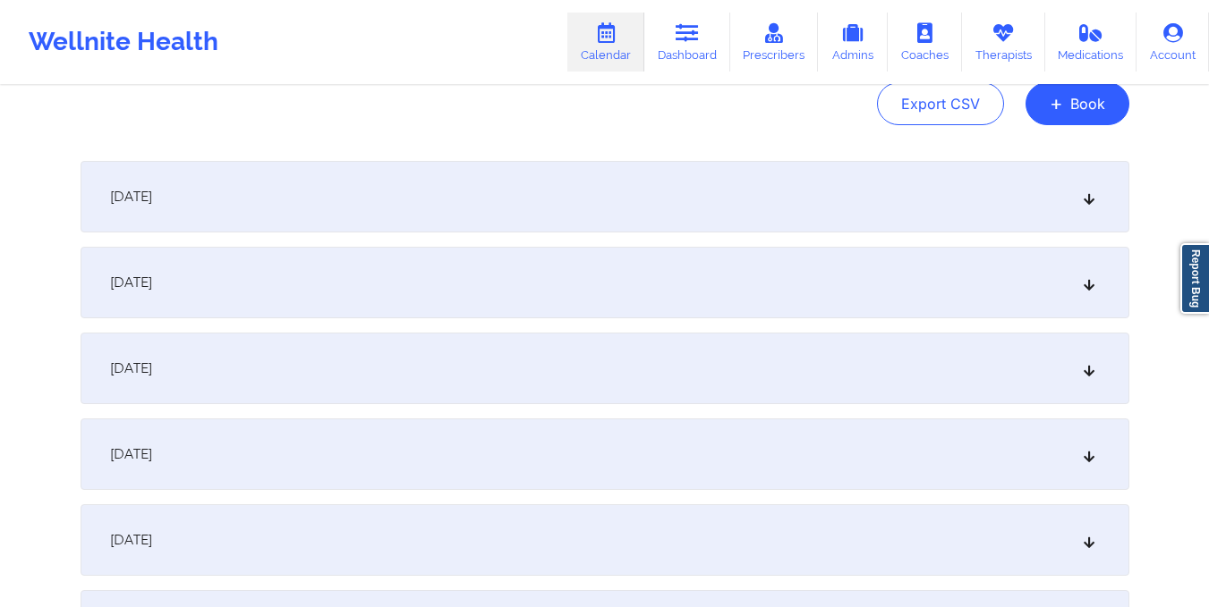
scroll to position [0, 0]
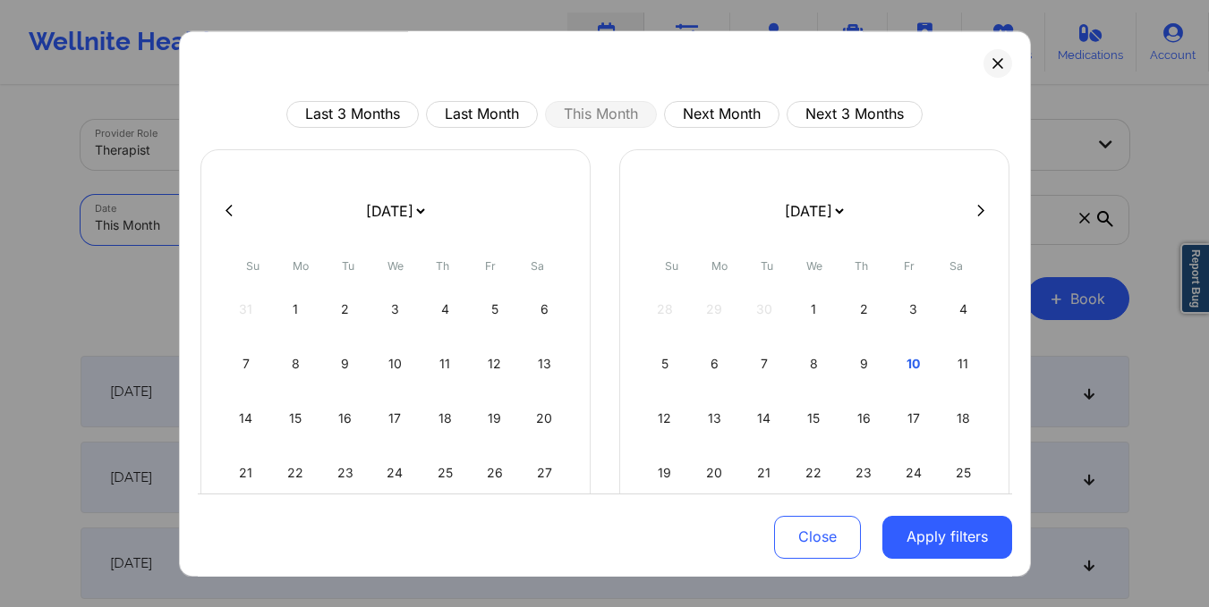
select select "2025-9"
select select "2025-10"
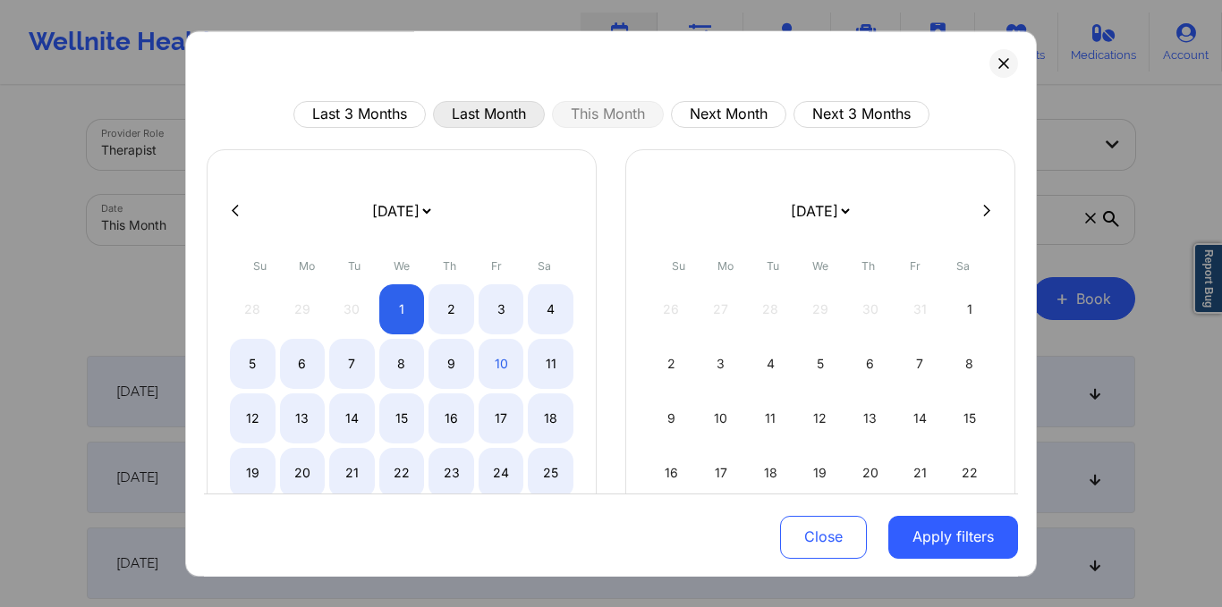
click at [454, 121] on button "Last Month" at bounding box center [489, 114] width 112 height 27
select select "2025-8"
select select "2025-9"
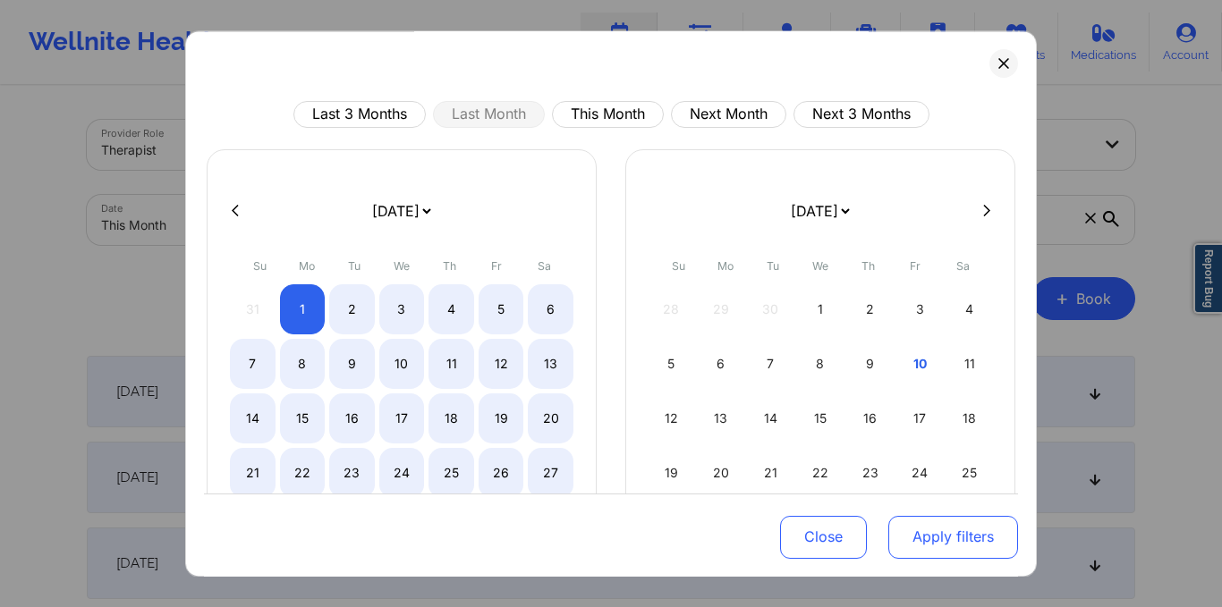
click at [932, 531] on button "Apply filters" at bounding box center [953, 536] width 130 height 43
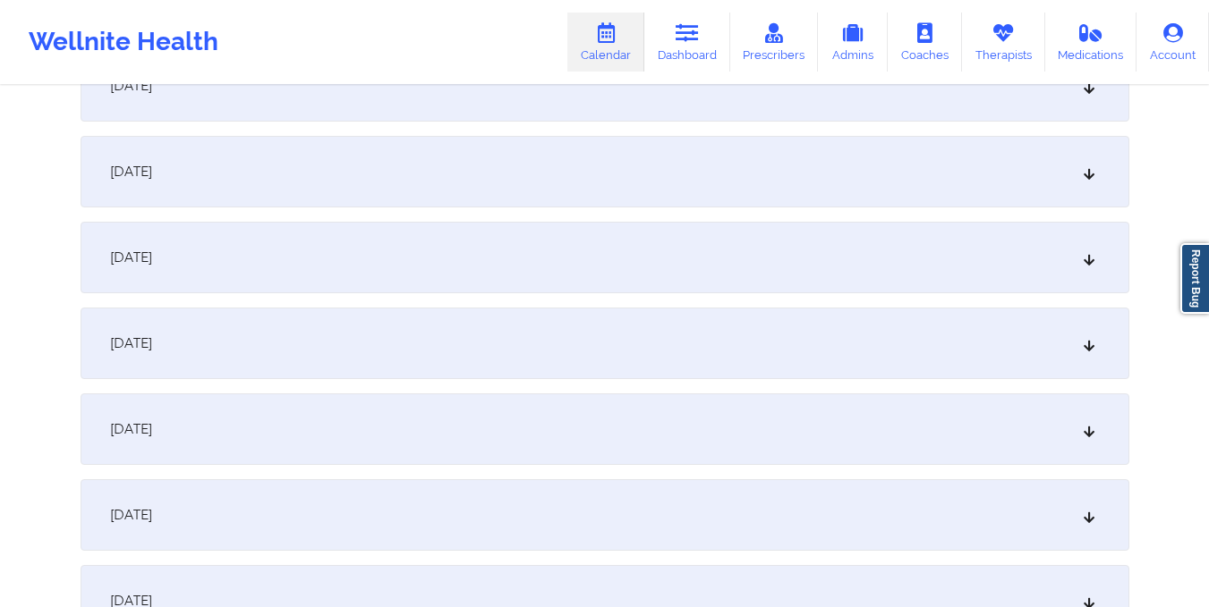
scroll to position [1856, 0]
click at [801, 348] on div "September 22, 2025" at bounding box center [605, 339] width 1048 height 72
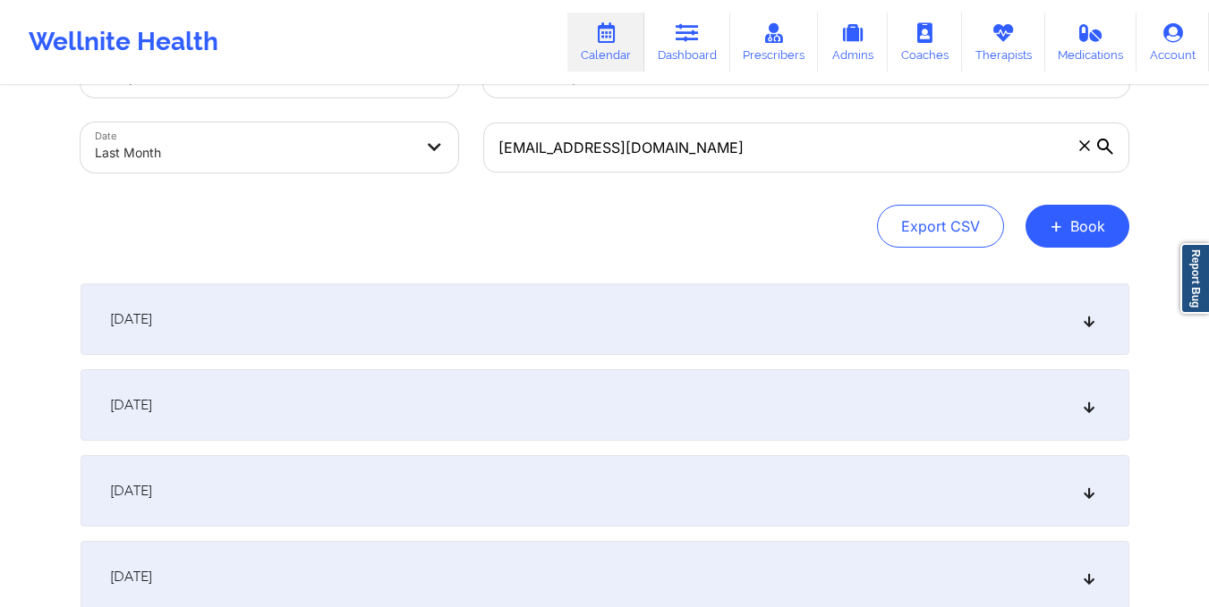
scroll to position [0, 0]
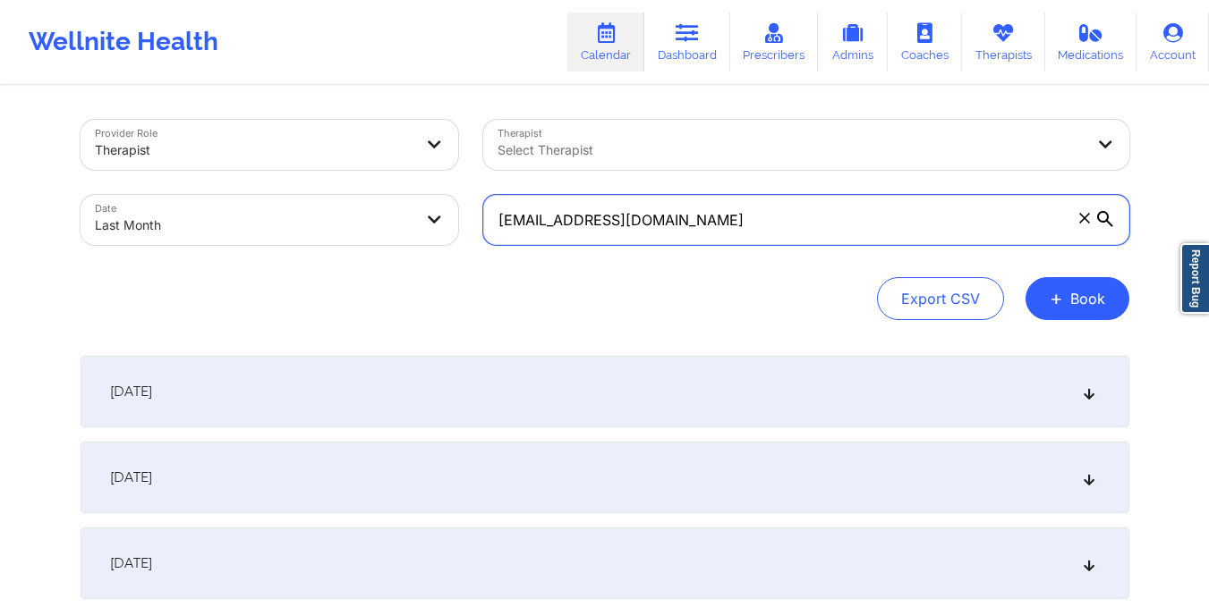
drag, startPoint x: 495, startPoint y: 219, endPoint x: 710, endPoint y: 259, distance: 219.3
click at [710, 259] on div "Provider Role Therapist Therapist Select Therapist Date Last Month beltresara@g…" at bounding box center [605, 220] width 1048 height 200
paste input "gomb.62482"
type input "gomb.62482@gmail.com"
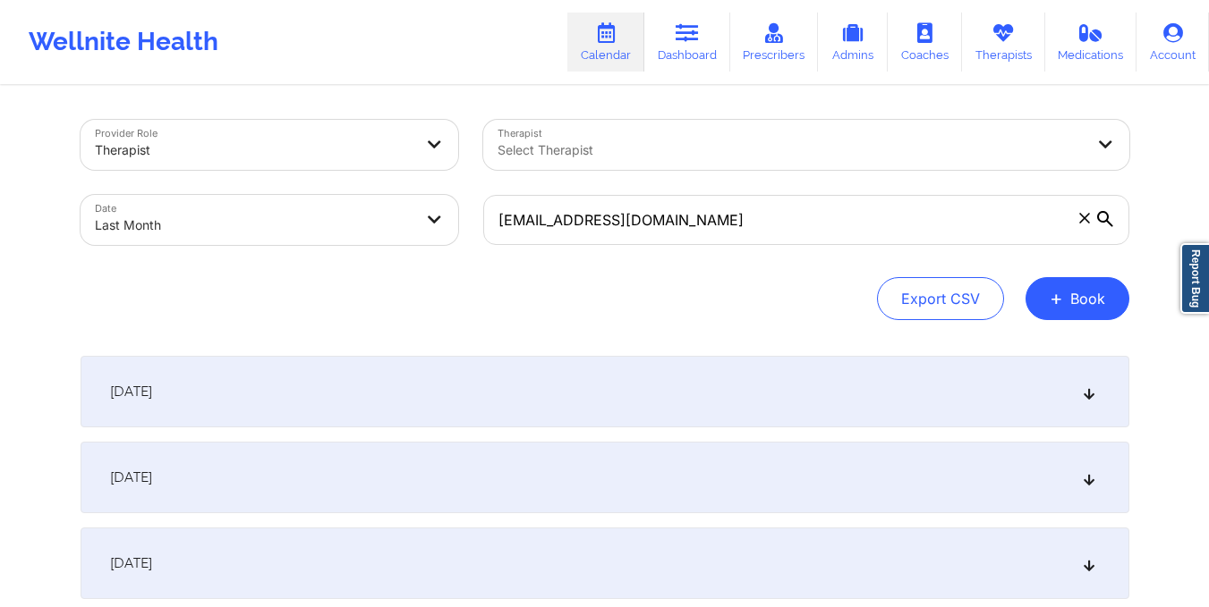
select select "2025-8"
select select "2025-9"
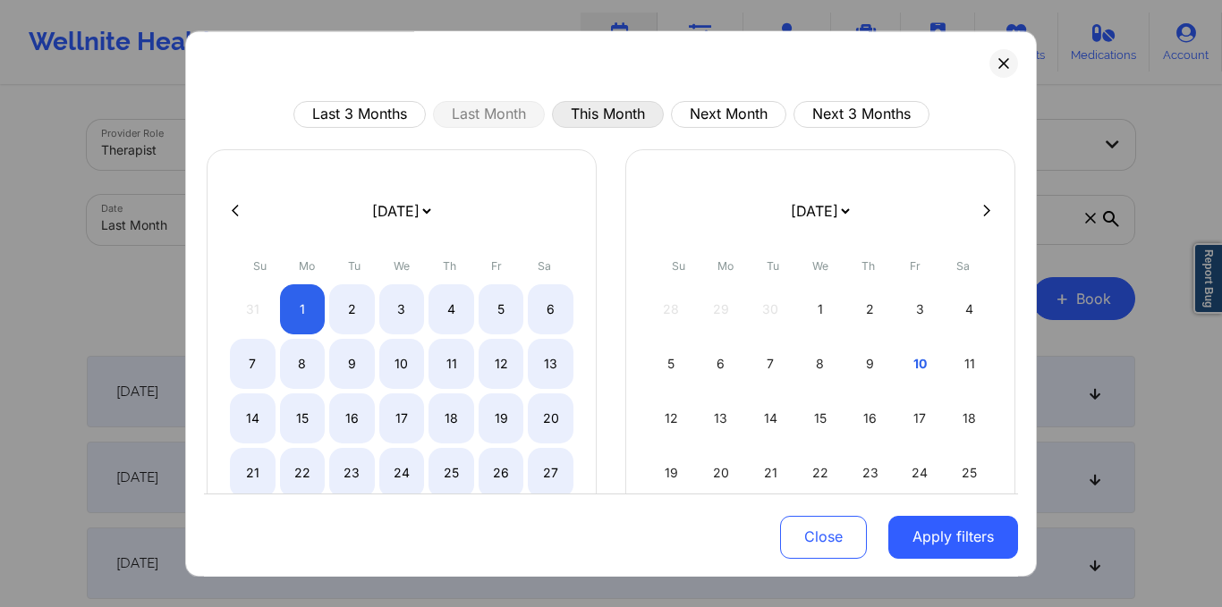
click at [590, 112] on button "This Month" at bounding box center [608, 114] width 112 height 27
select select "2025-9"
select select "2025-10"
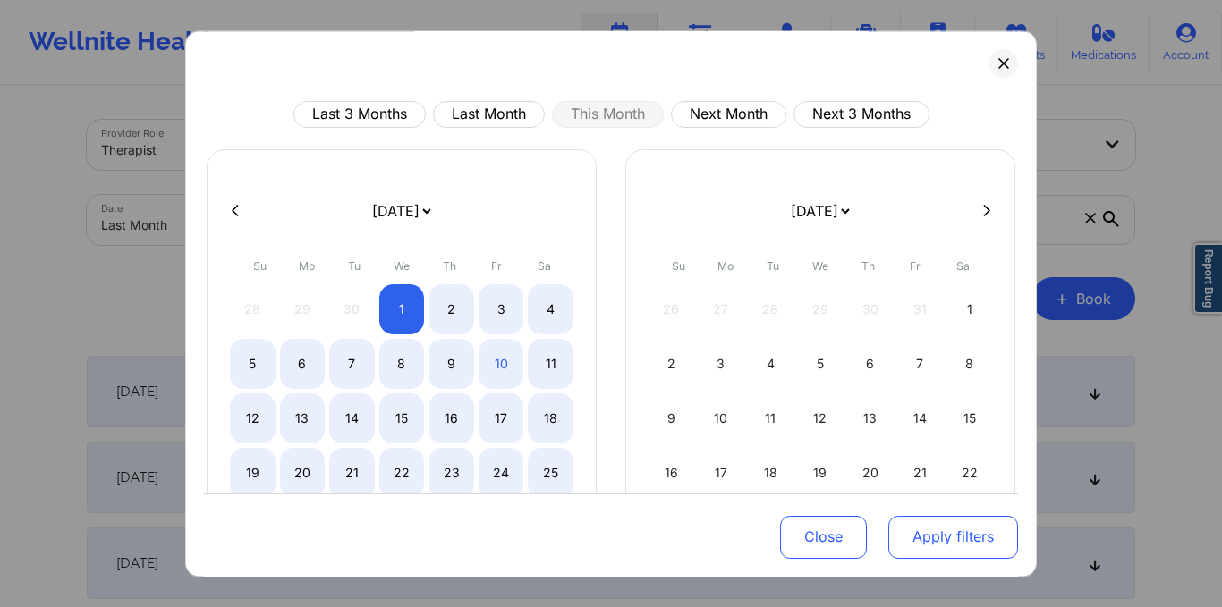
click at [960, 541] on button "Apply filters" at bounding box center [953, 536] width 130 height 43
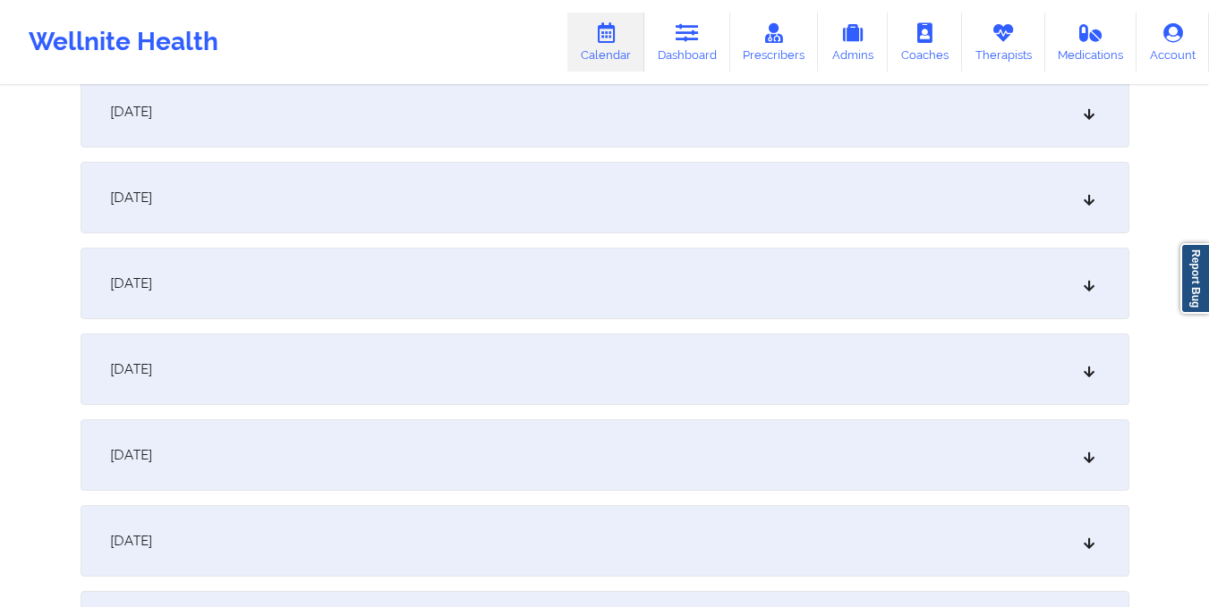
scroll to position [1203, 0]
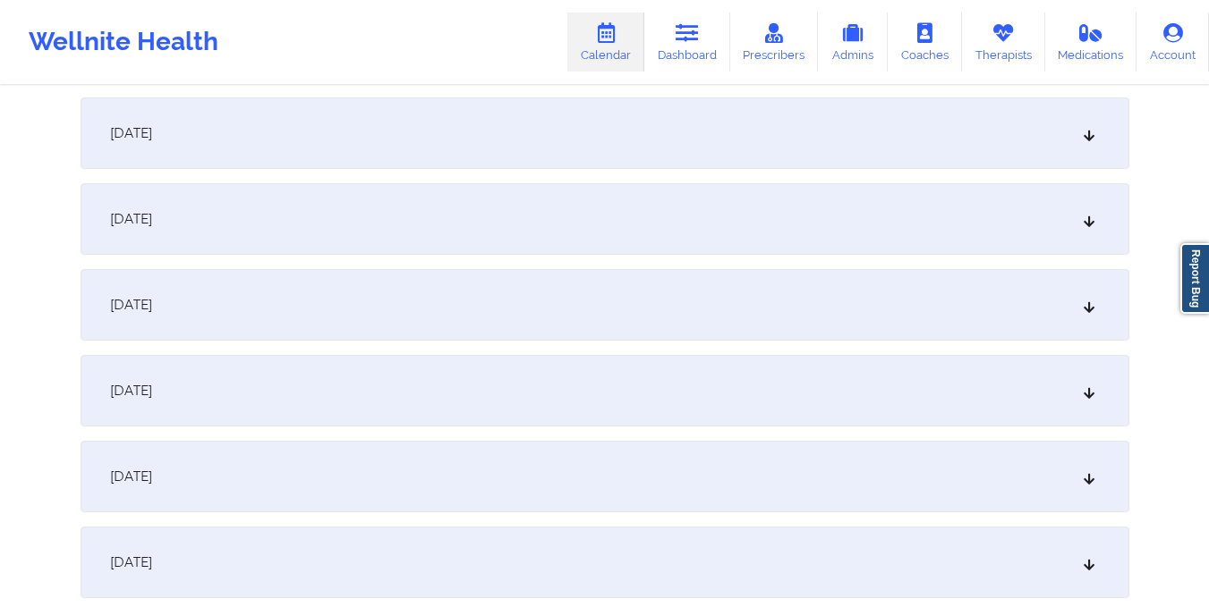
click at [740, 151] on div "October 12, 2025" at bounding box center [605, 134] width 1048 height 72
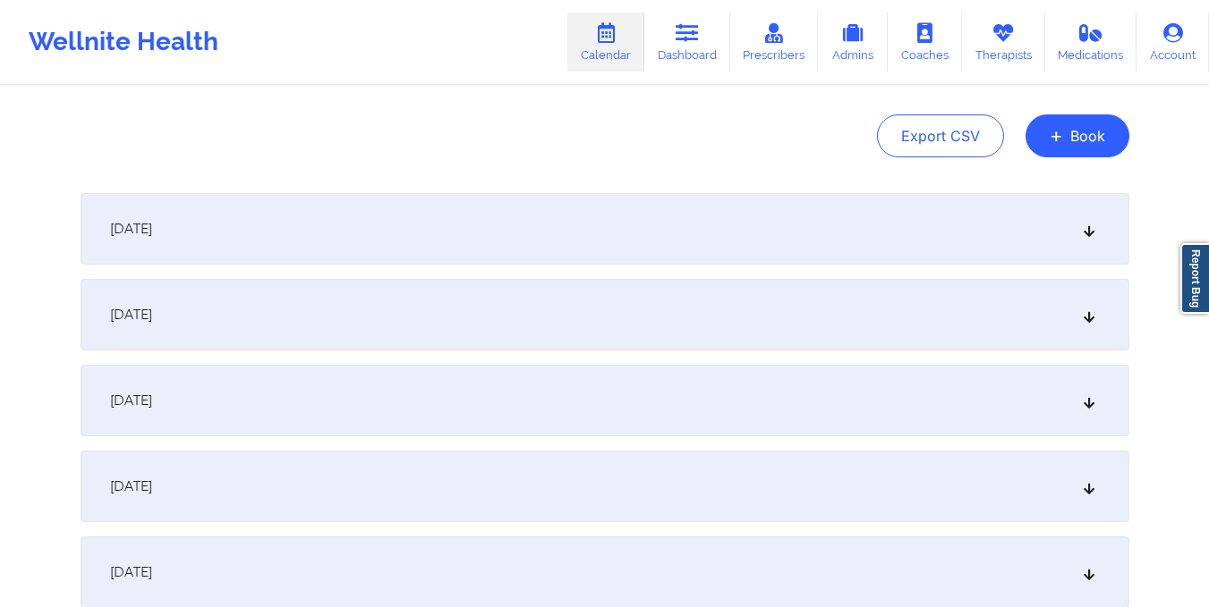
scroll to position [0, 0]
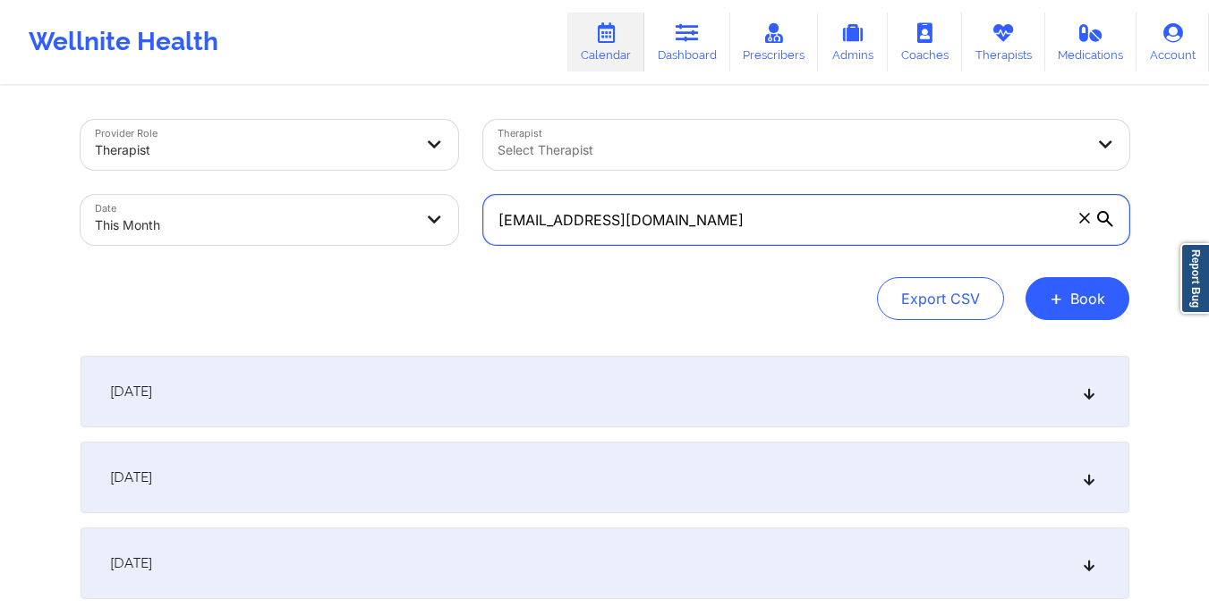
drag, startPoint x: 495, startPoint y: 220, endPoint x: 767, endPoint y: 229, distance: 272.1
click at [767, 229] on input "gomb.62482@gmail.com" at bounding box center [806, 220] width 646 height 50
paste input "kaibrady306"
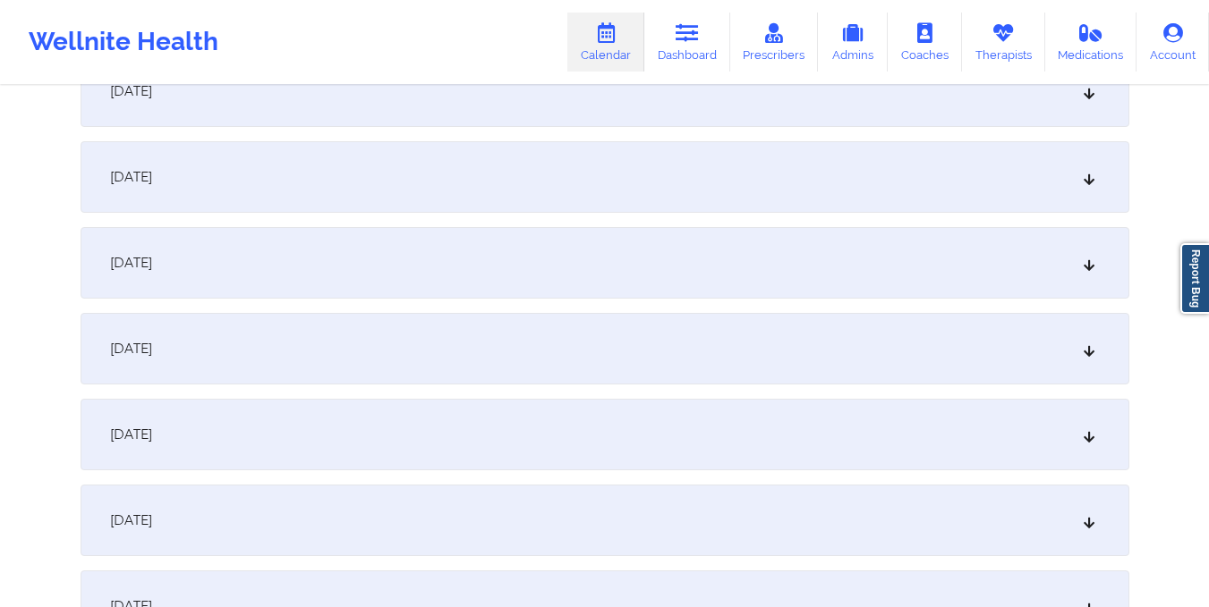
scroll to position [1095, 0]
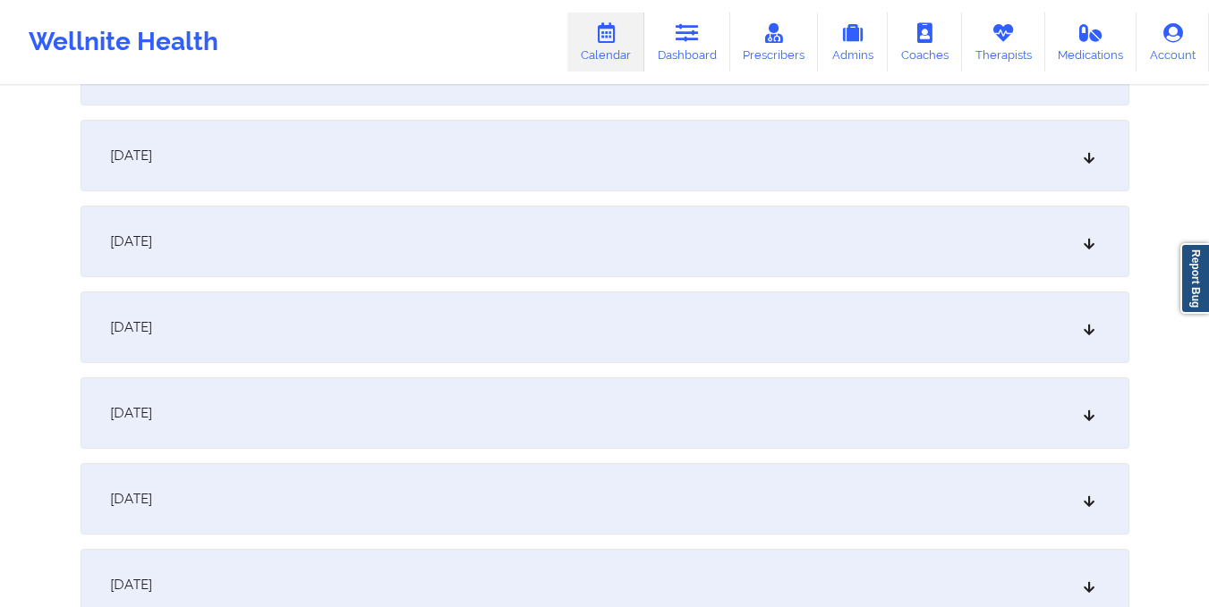
click at [767, 229] on div "October 12, 2025" at bounding box center [605, 242] width 1048 height 72
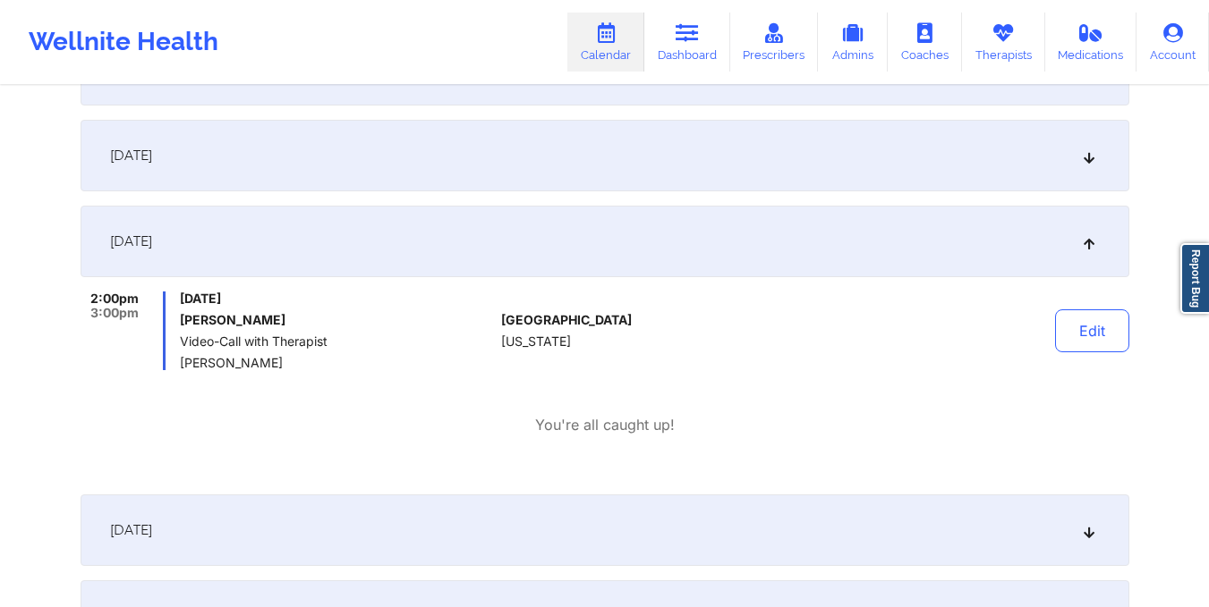
scroll to position [0, 0]
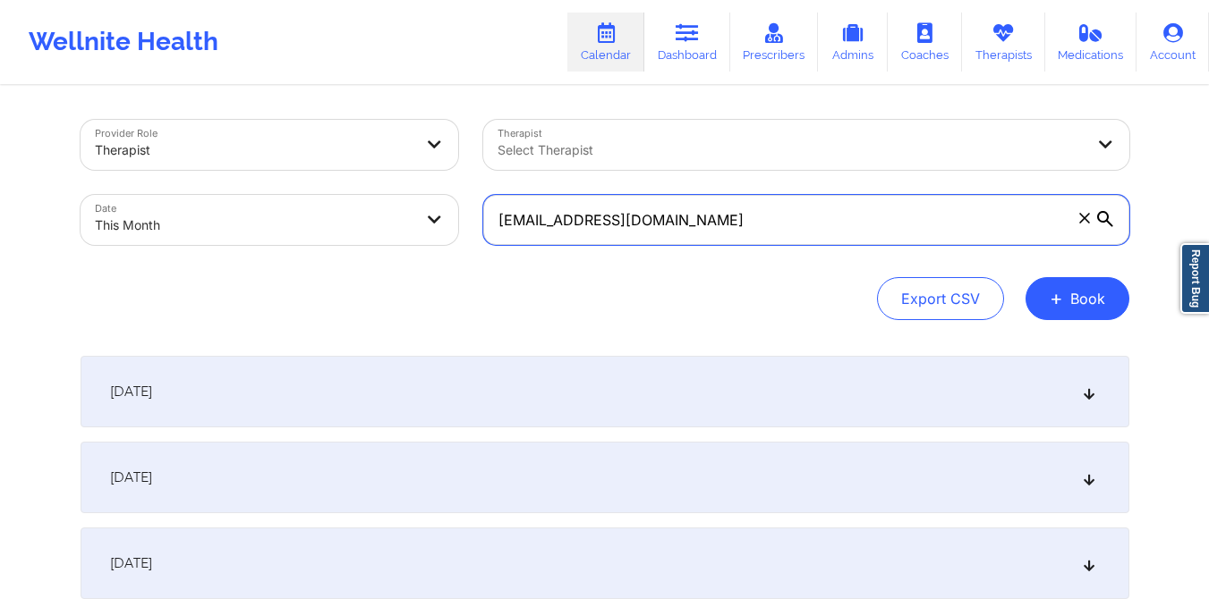
drag, startPoint x: 495, startPoint y: 219, endPoint x: 697, endPoint y: 230, distance: 202.5
click at [697, 230] on input "kaibrady306@gmail.com" at bounding box center [806, 220] width 646 height 50
paste input "basiratoke"
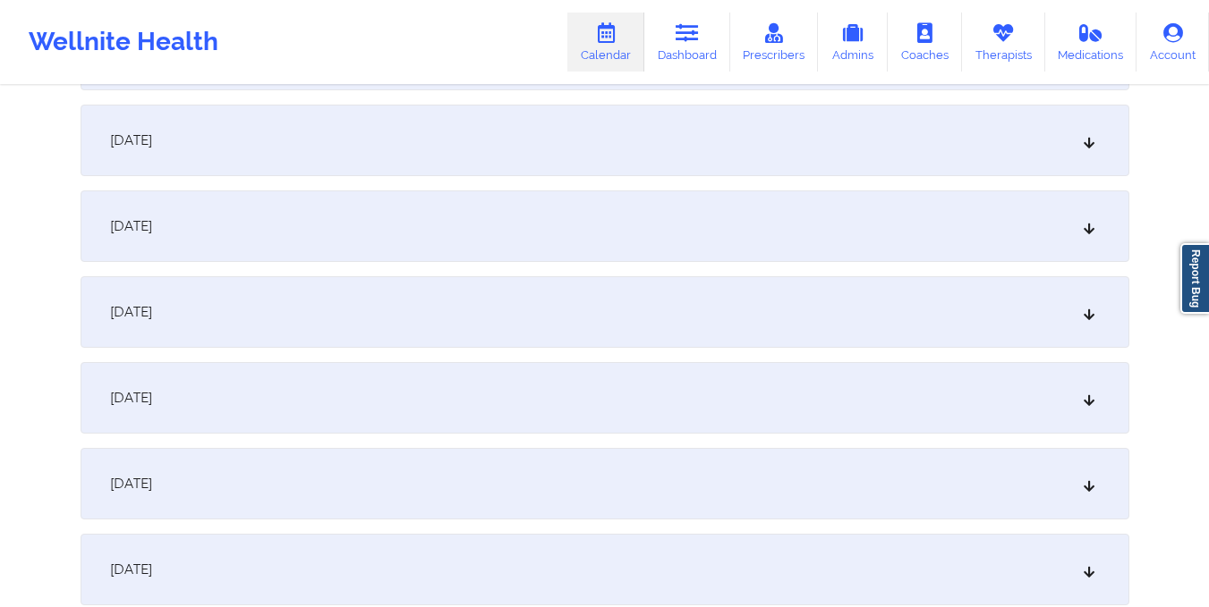
scroll to position [1104, 0]
click at [651, 250] on div "October 12, 2025" at bounding box center [605, 233] width 1048 height 72
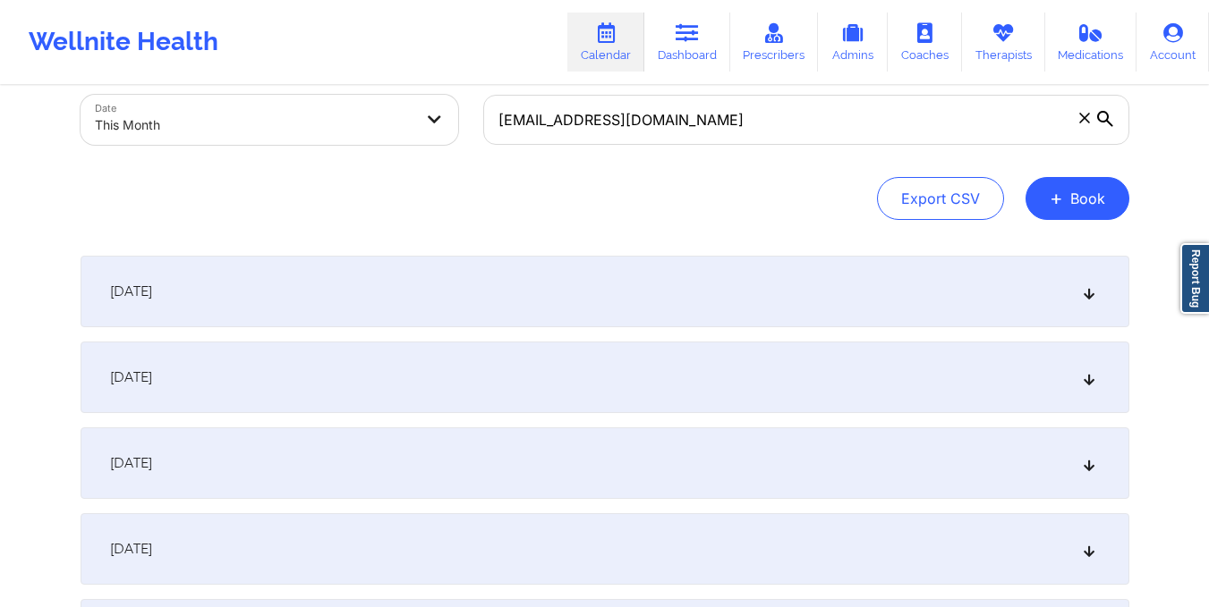
scroll to position [0, 0]
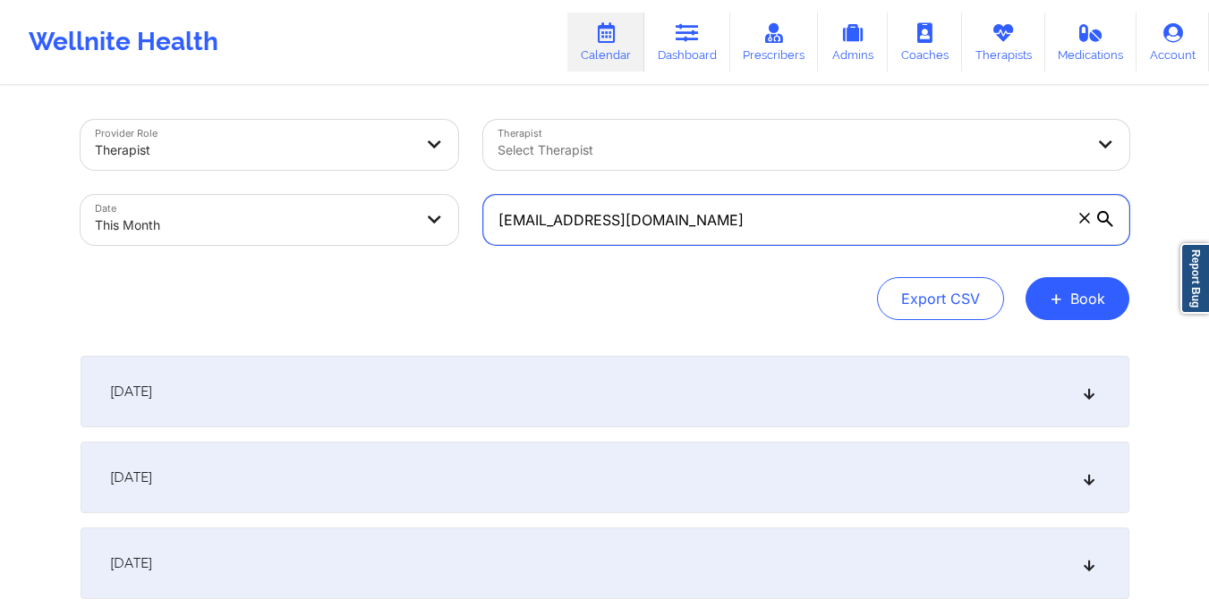
drag, startPoint x: 499, startPoint y: 218, endPoint x: 744, endPoint y: 248, distance: 246.9
click at [744, 248] on div "basiratoke@gmail.com" at bounding box center [806, 219] width 671 height 75
paste input "nevaclinkscal"
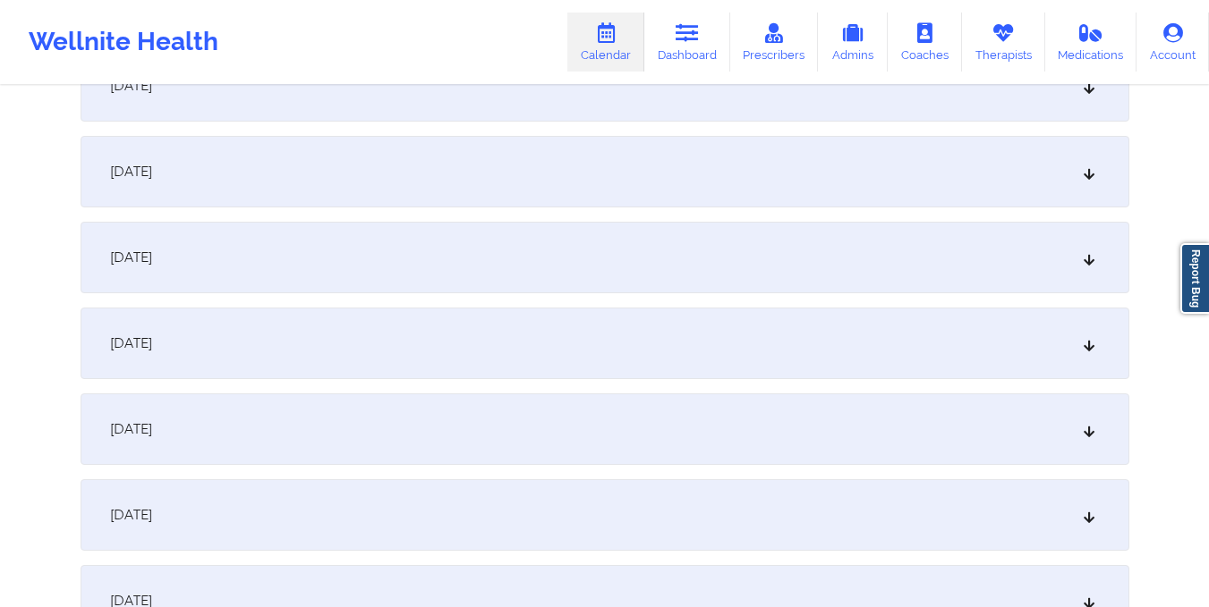
scroll to position [997, 0]
click at [724, 333] on div "October 12, 2025" at bounding box center [605, 340] width 1048 height 72
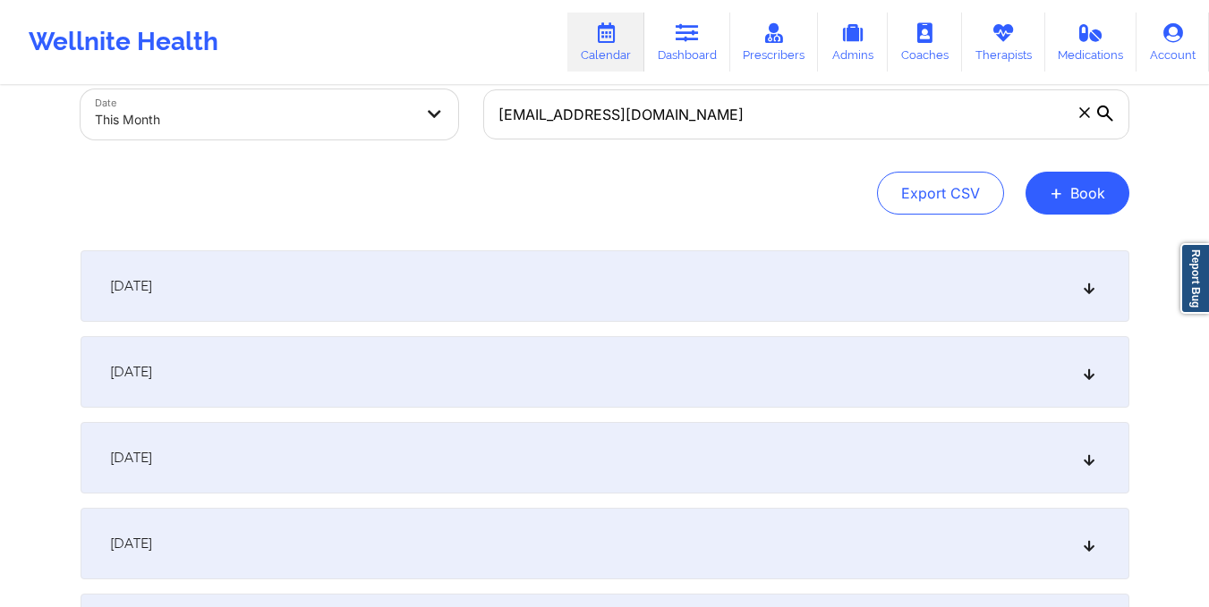
scroll to position [46, 0]
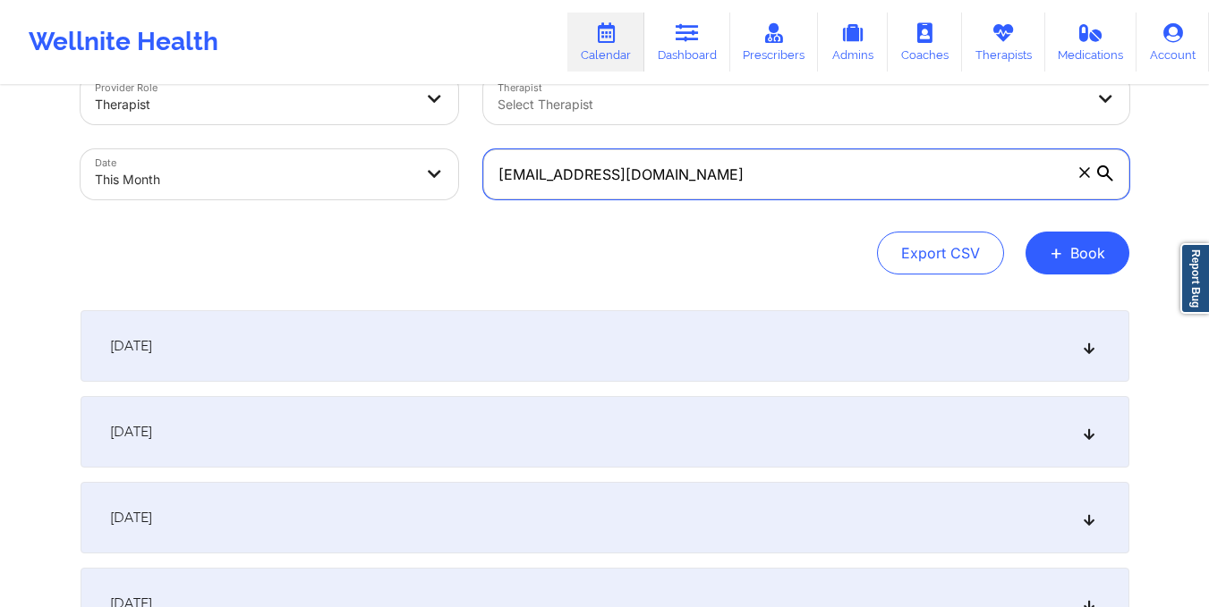
drag, startPoint x: 492, startPoint y: 173, endPoint x: 726, endPoint y: 185, distance: 233.8
click at [726, 185] on input "nevaclinkscale@gmail.com" at bounding box center [806, 174] width 646 height 50
paste input "jazmin-gabriel@hot"
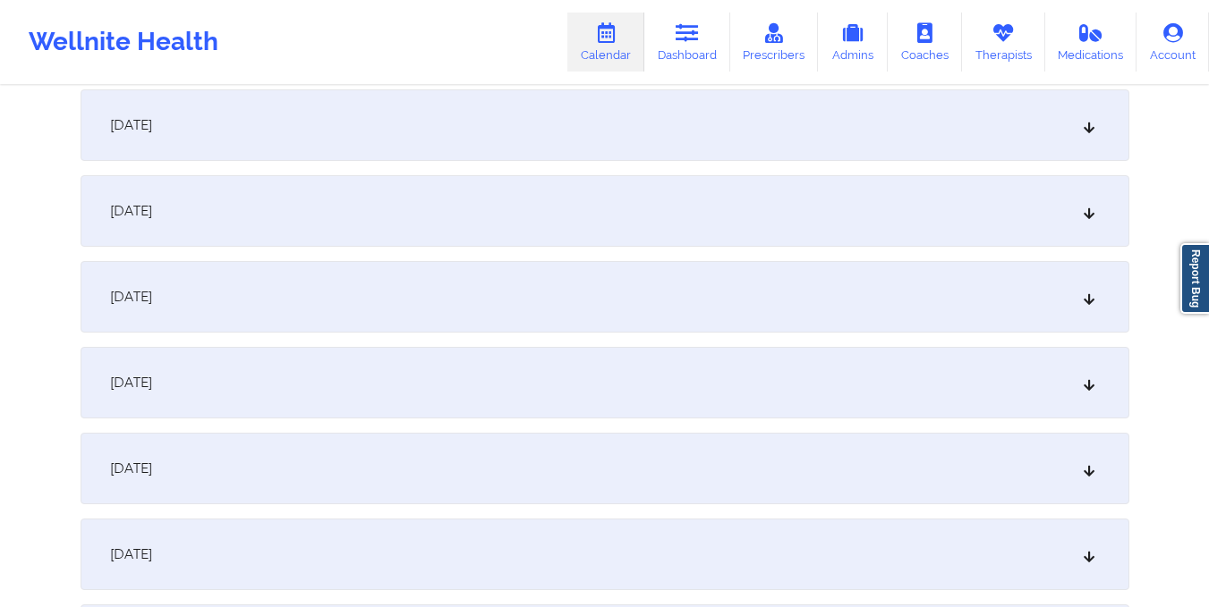
scroll to position [869, 0]
click at [681, 453] on div "October 12, 2025" at bounding box center [605, 468] width 1048 height 72
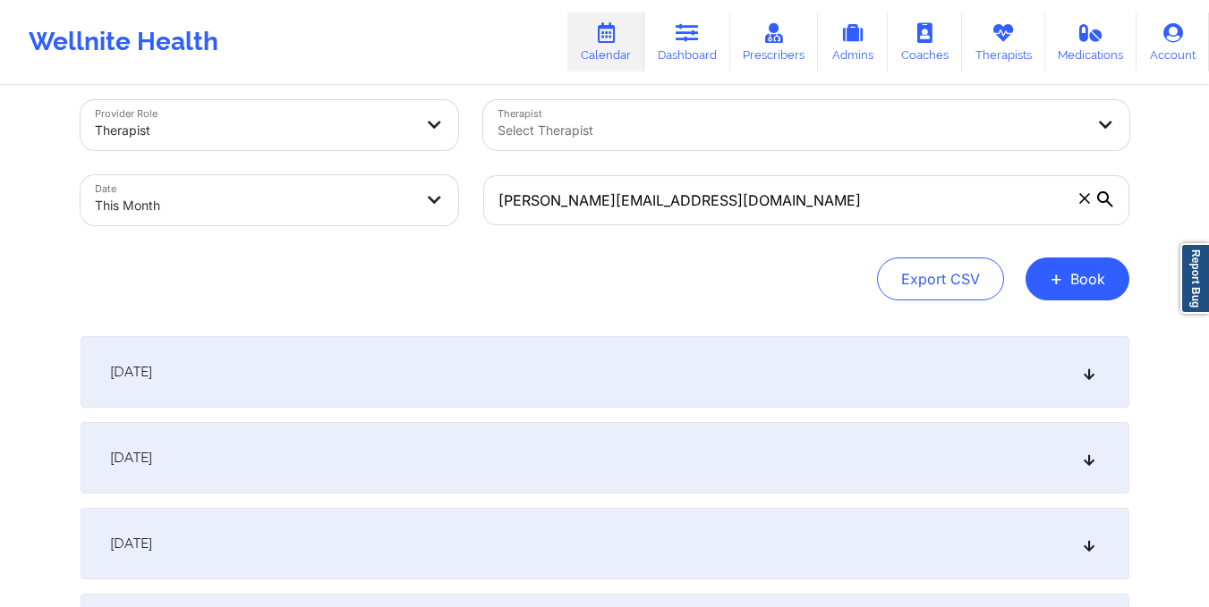
scroll to position [3, 0]
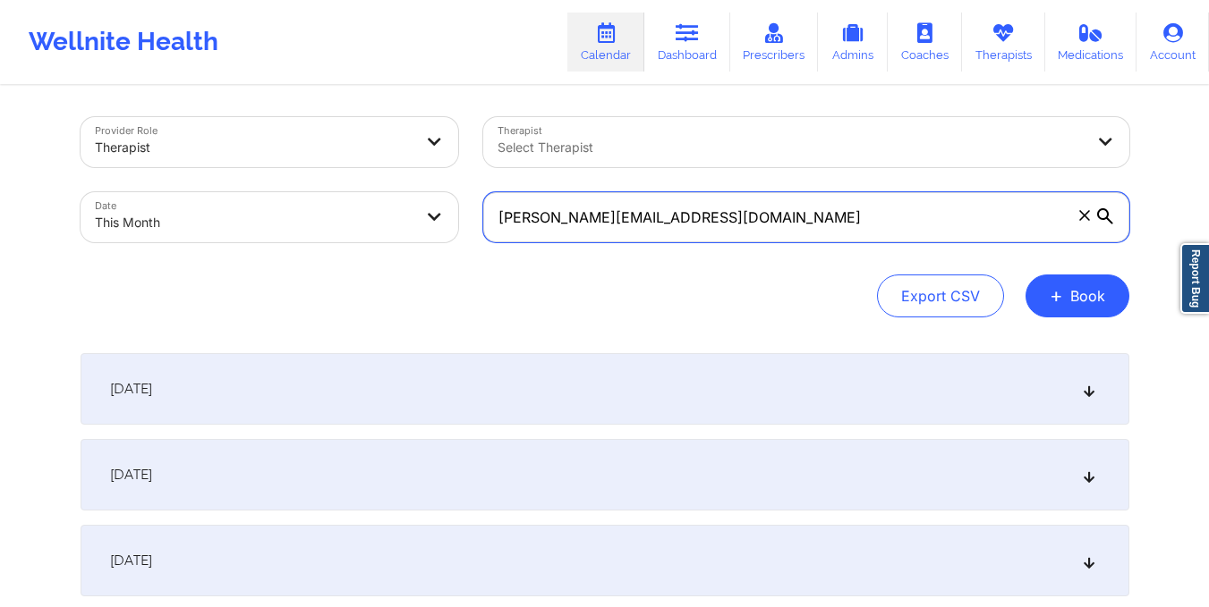
drag, startPoint x: 491, startPoint y: 218, endPoint x: 795, endPoint y: 225, distance: 304.2
click at [795, 225] on input "jazmin-gabriel@hotmail.com" at bounding box center [806, 217] width 646 height 50
paste input "collinsj642@g"
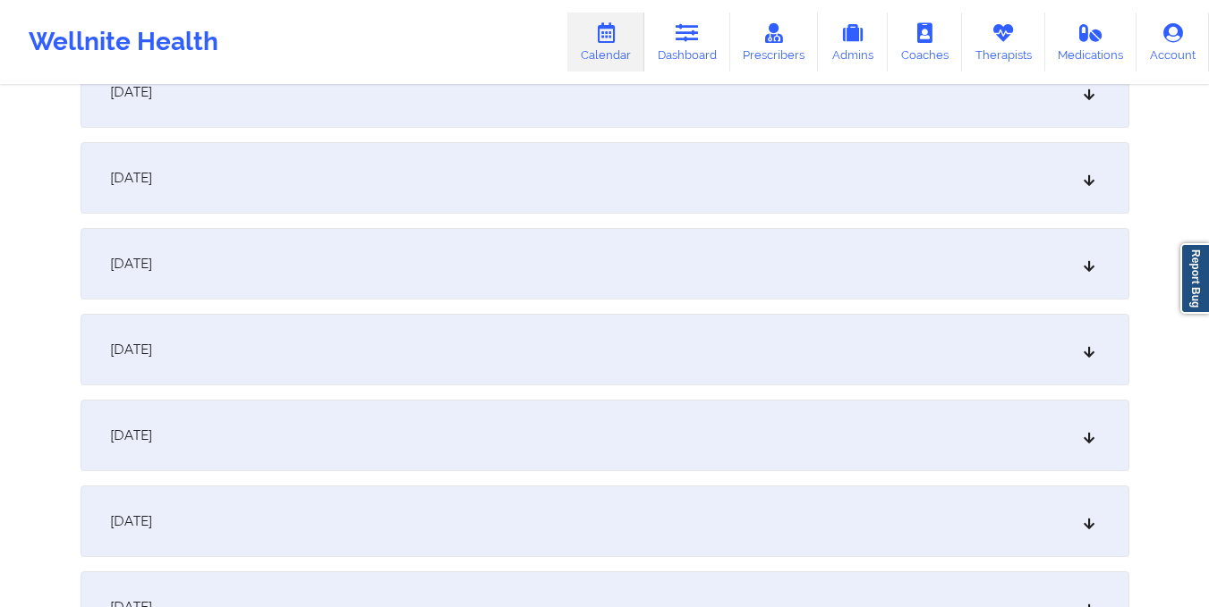
scroll to position [896, 0]
click at [657, 461] on div "October 12, 2025" at bounding box center [605, 440] width 1048 height 72
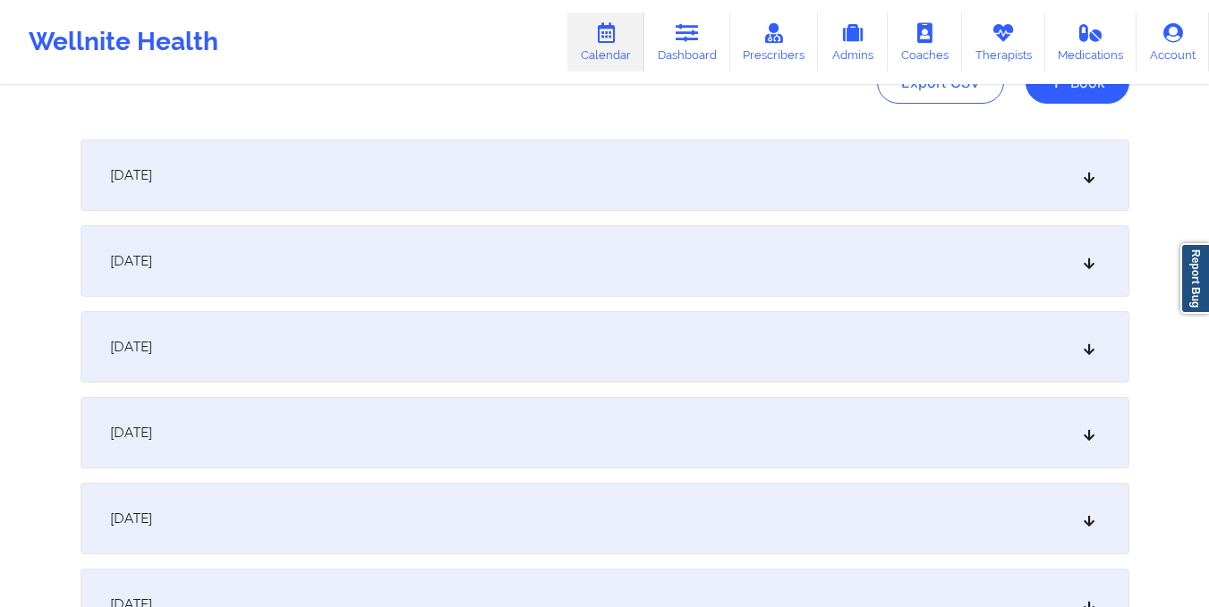
scroll to position [0, 0]
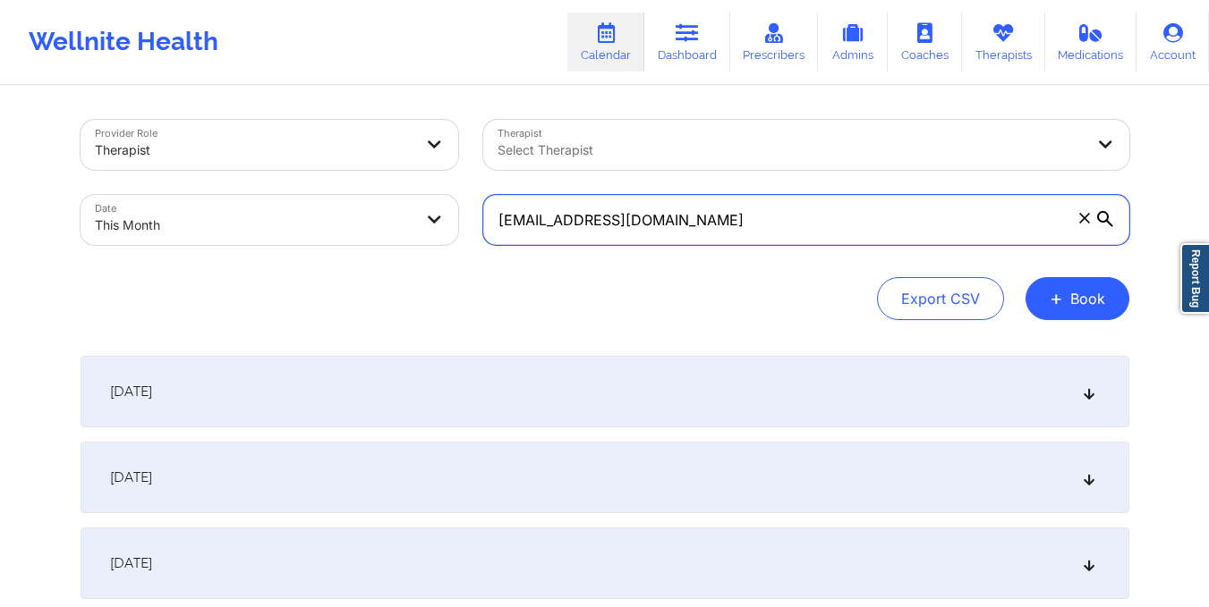
drag, startPoint x: 490, startPoint y: 229, endPoint x: 725, endPoint y: 248, distance: 235.1
click at [725, 248] on div "collinsj642@gmail.com" at bounding box center [806, 219] width 671 height 75
paste input "naffrica13"
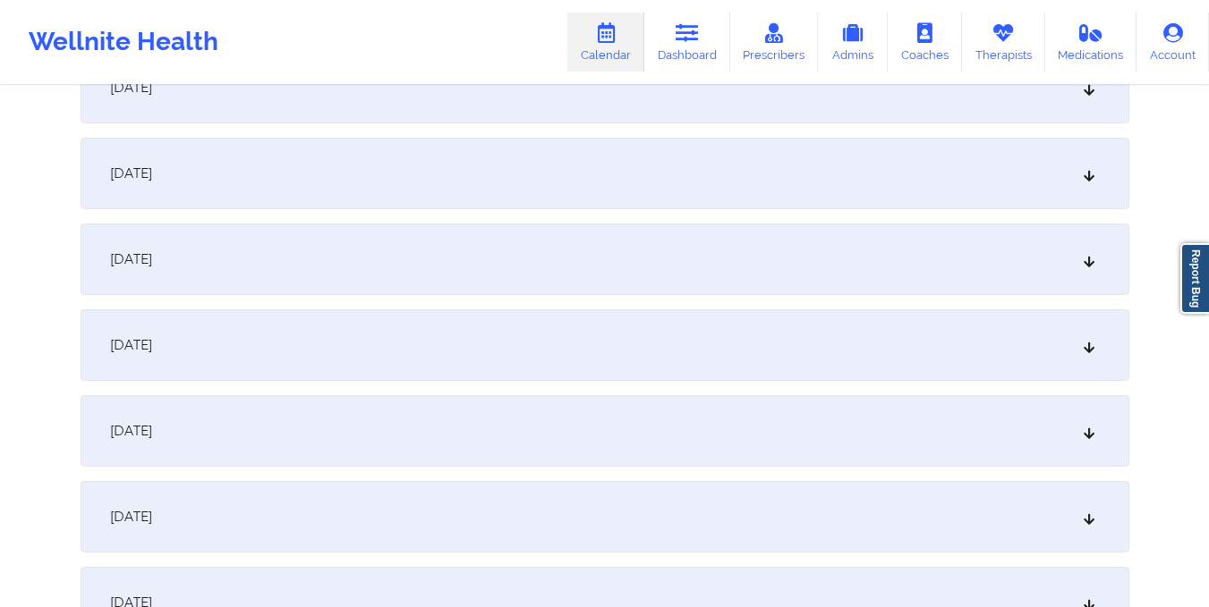
scroll to position [1079, 0]
click at [648, 250] on div "October 12, 2025" at bounding box center [605, 258] width 1048 height 72
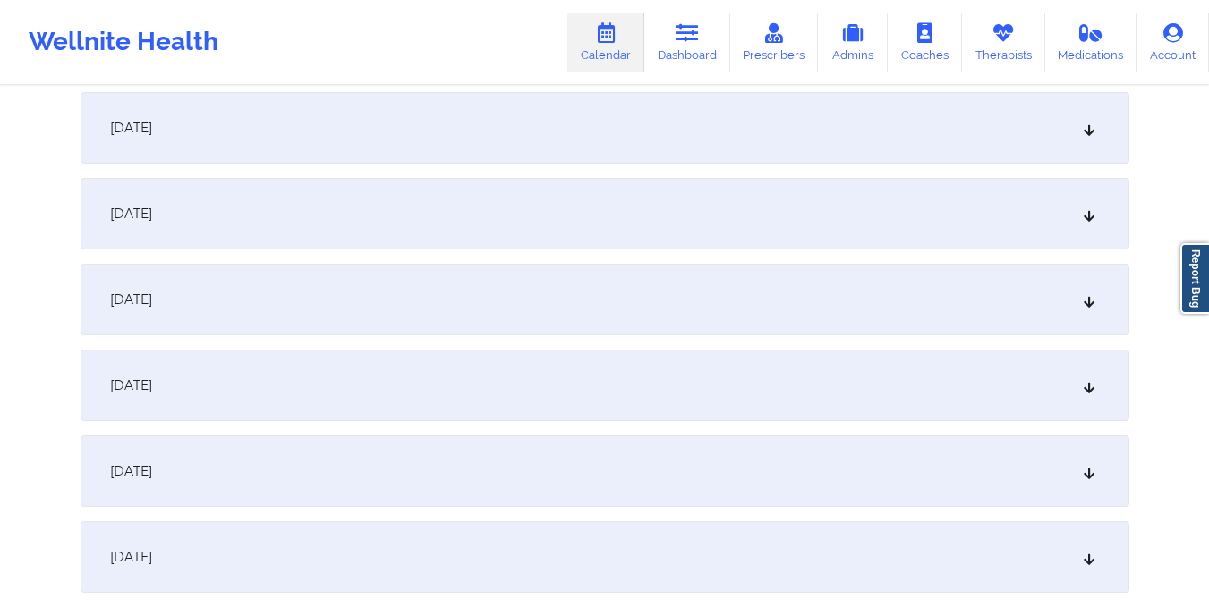
scroll to position [292, 0]
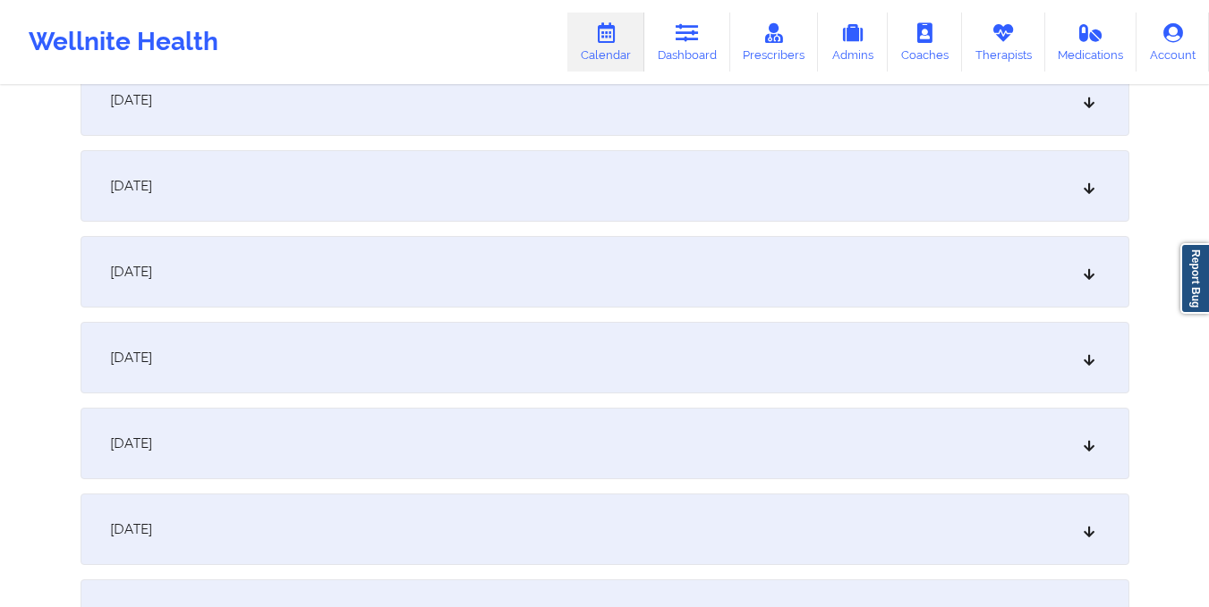
click at [596, 241] on div "October 3, 2025" at bounding box center [605, 272] width 1048 height 72
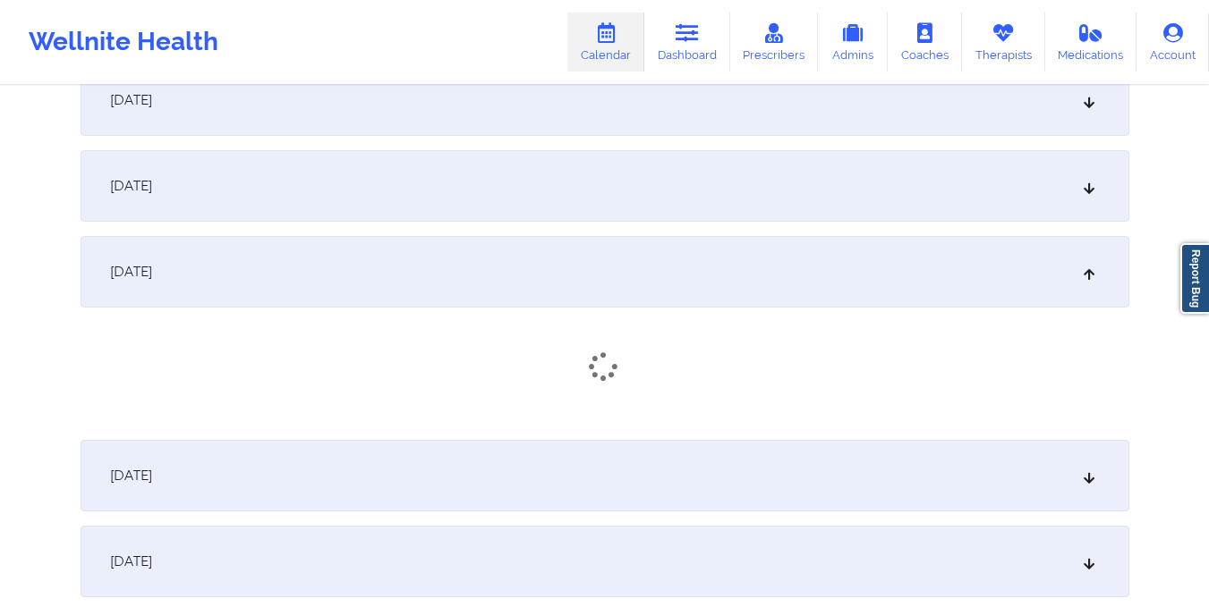
scroll to position [0, 0]
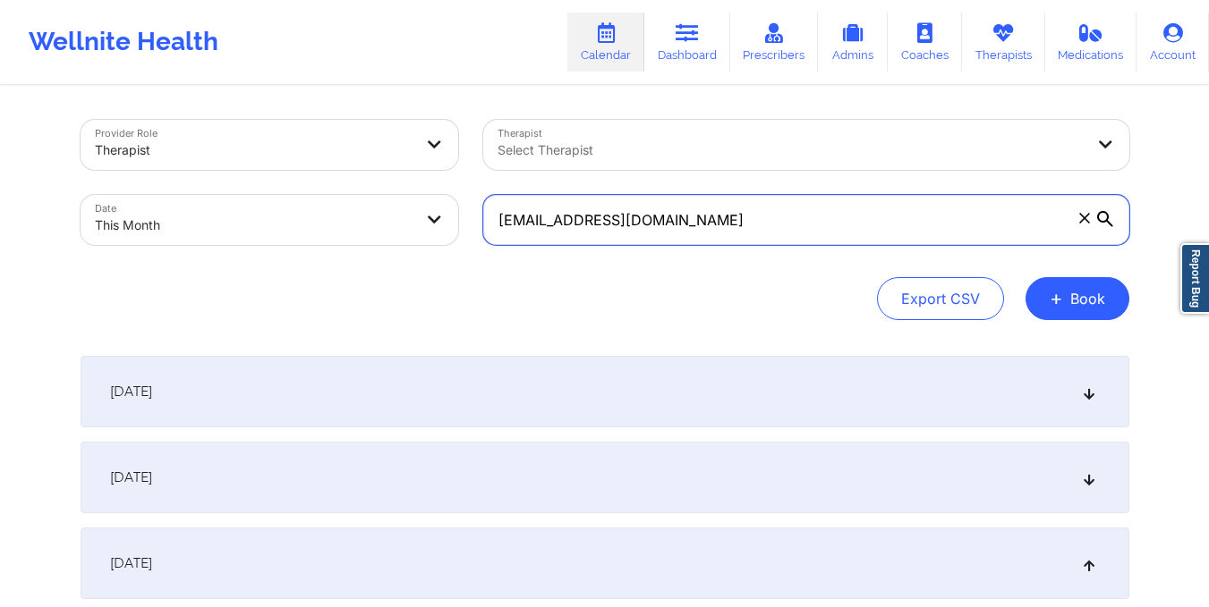
drag, startPoint x: 491, startPoint y: 221, endPoint x: 753, endPoint y: 242, distance: 262.9
click at [753, 242] on input "naffrica13@gmail.com" at bounding box center [806, 220] width 646 height 50
paste input "ovaleighallen84"
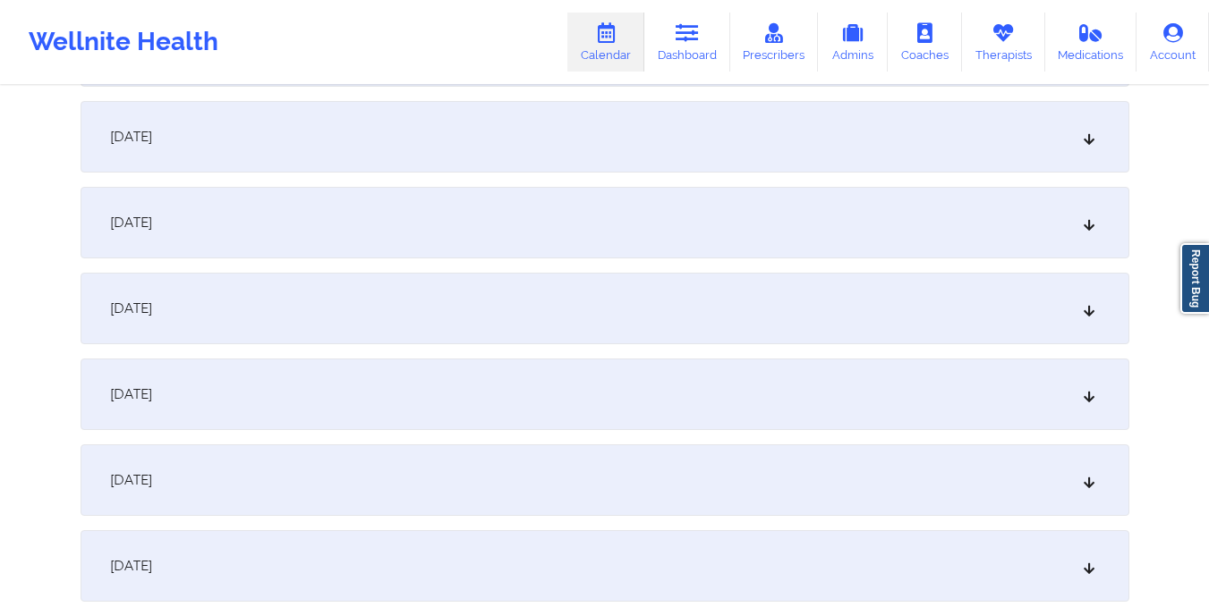
scroll to position [945, 0]
click at [723, 377] on div "October 12, 2025" at bounding box center [605, 392] width 1048 height 72
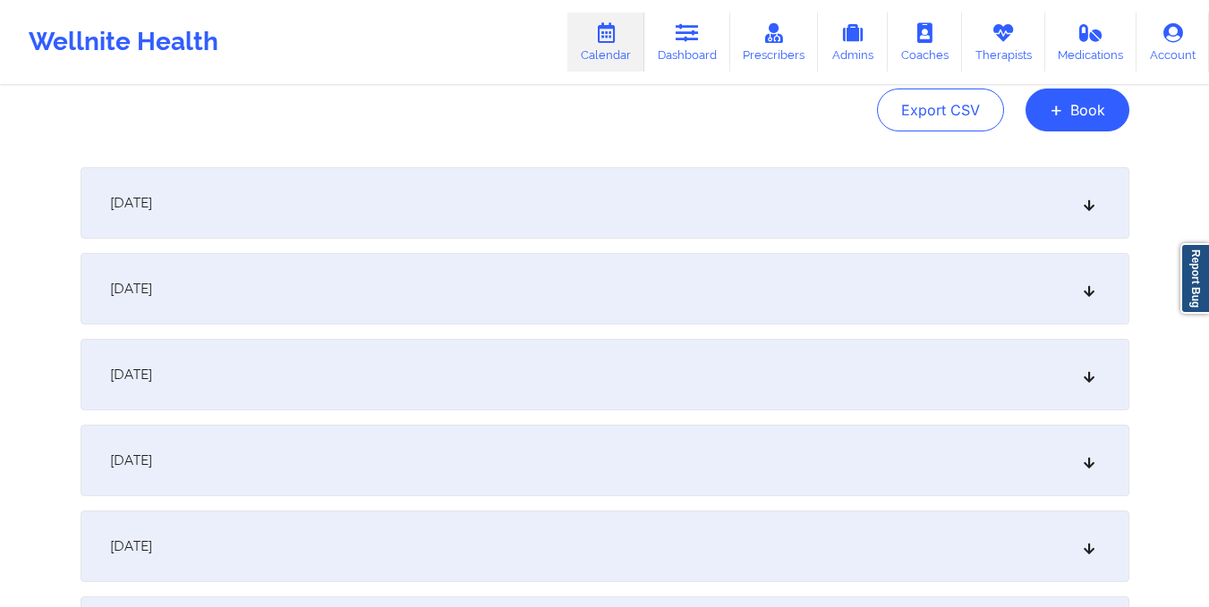
scroll to position [0, 0]
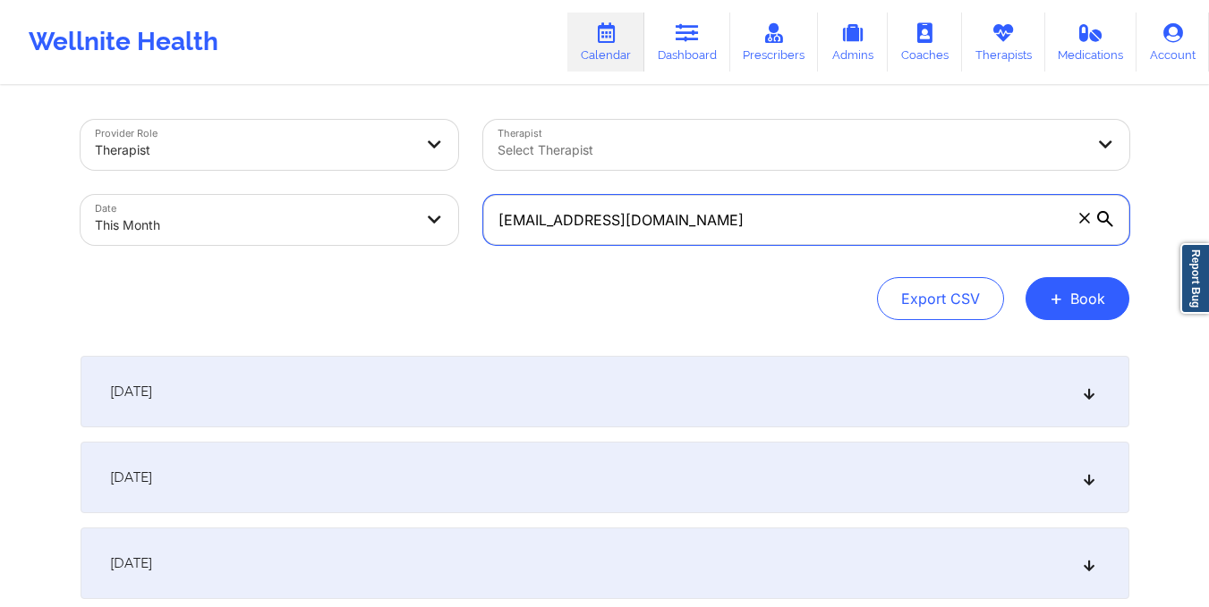
drag, startPoint x: 492, startPoint y: 219, endPoint x: 790, endPoint y: 244, distance: 298.9
click at [790, 244] on input "novaleighallen84@gmail.com" at bounding box center [806, 220] width 646 height 50
paste input "octavialewis13"
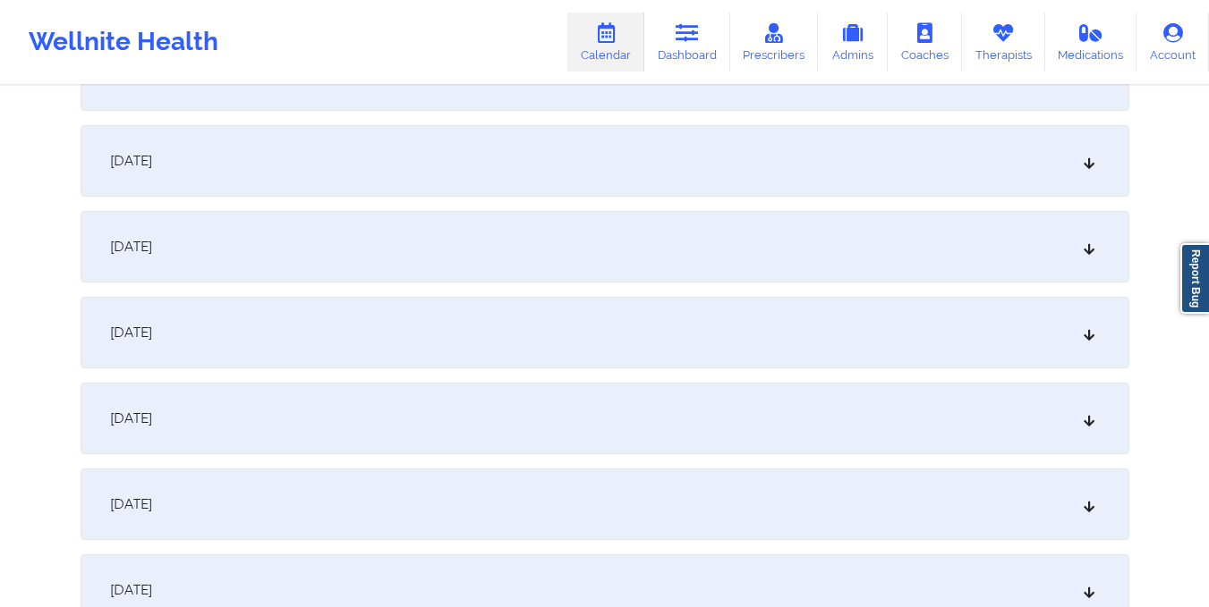
scroll to position [1005, 0]
click at [753, 304] on div "October 12, 2025" at bounding box center [605, 332] width 1048 height 72
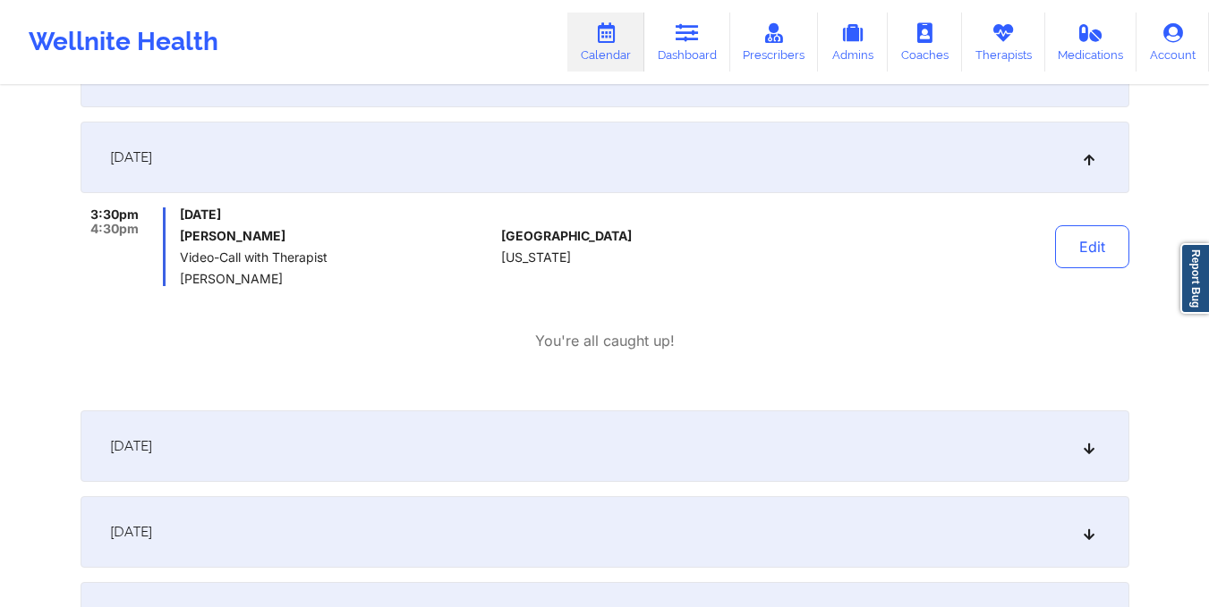
scroll to position [0, 0]
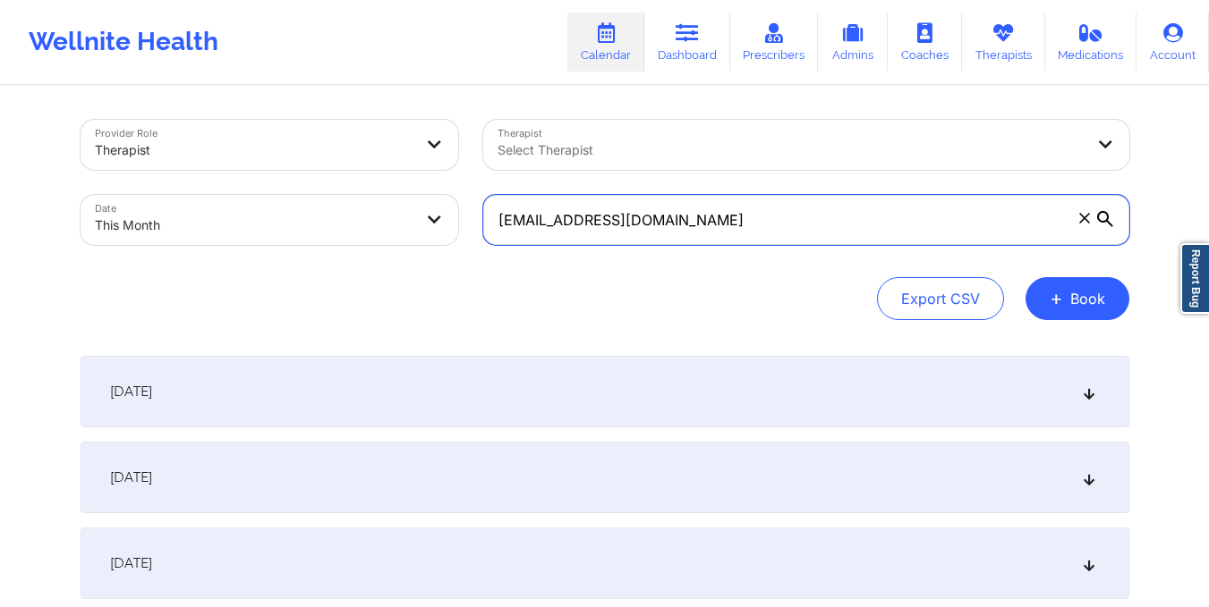
drag, startPoint x: 486, startPoint y: 222, endPoint x: 573, endPoint y: 212, distance: 87.3
click at [573, 212] on input "octavialewis13@gmail.com" at bounding box center [806, 220] width 646 height 50
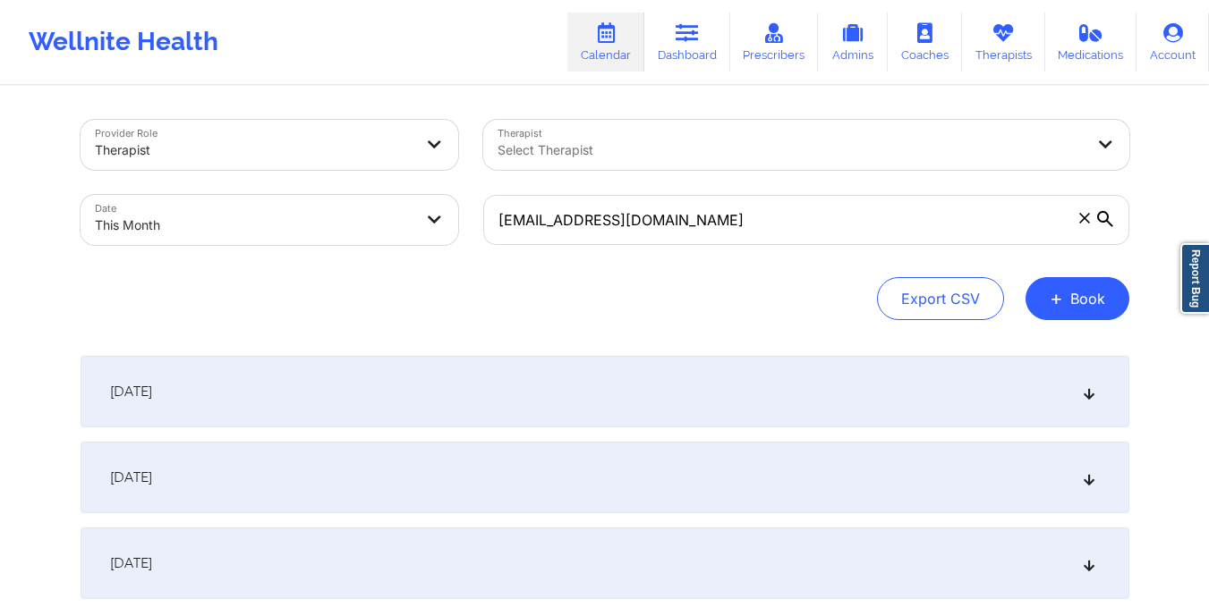
click at [634, 361] on div "October 1, 2025" at bounding box center [605, 392] width 1048 height 72
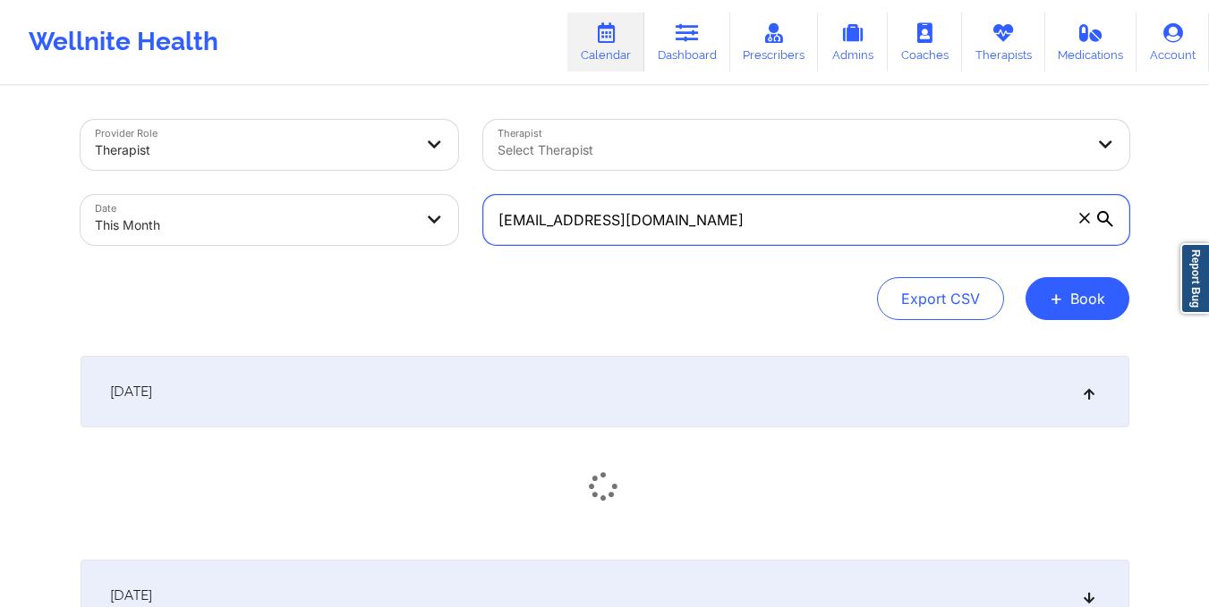
drag, startPoint x: 496, startPoint y: 224, endPoint x: 831, endPoint y: 221, distance: 335.5
click at [831, 221] on input "octavialewis13@gmail.com" at bounding box center [806, 220] width 646 height 50
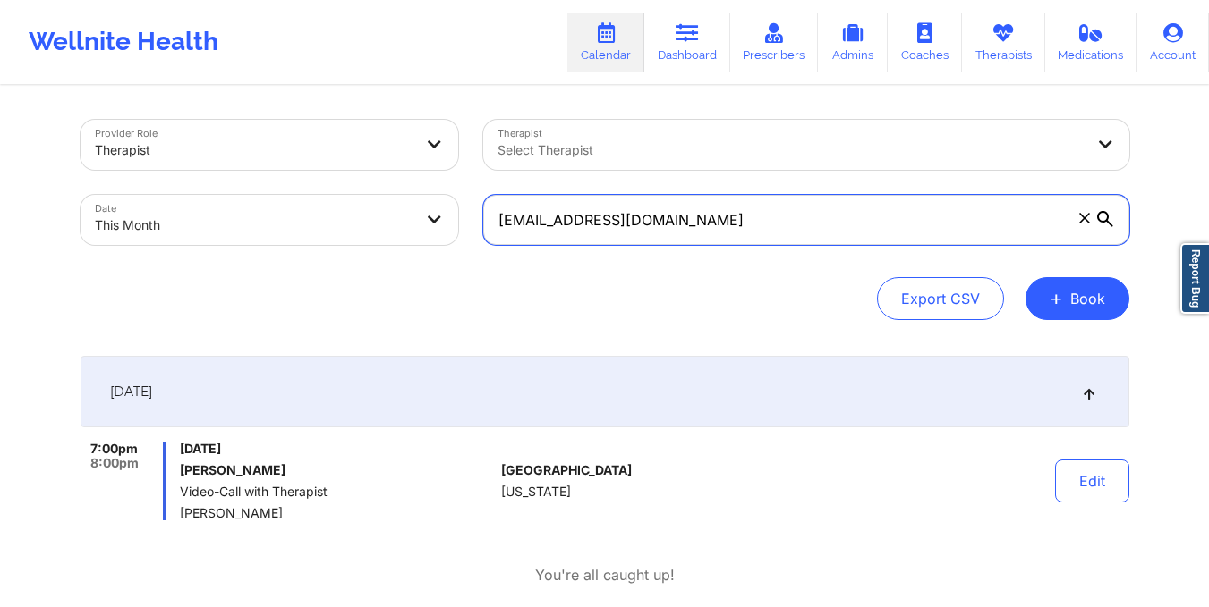
paste input "modemmakenna"
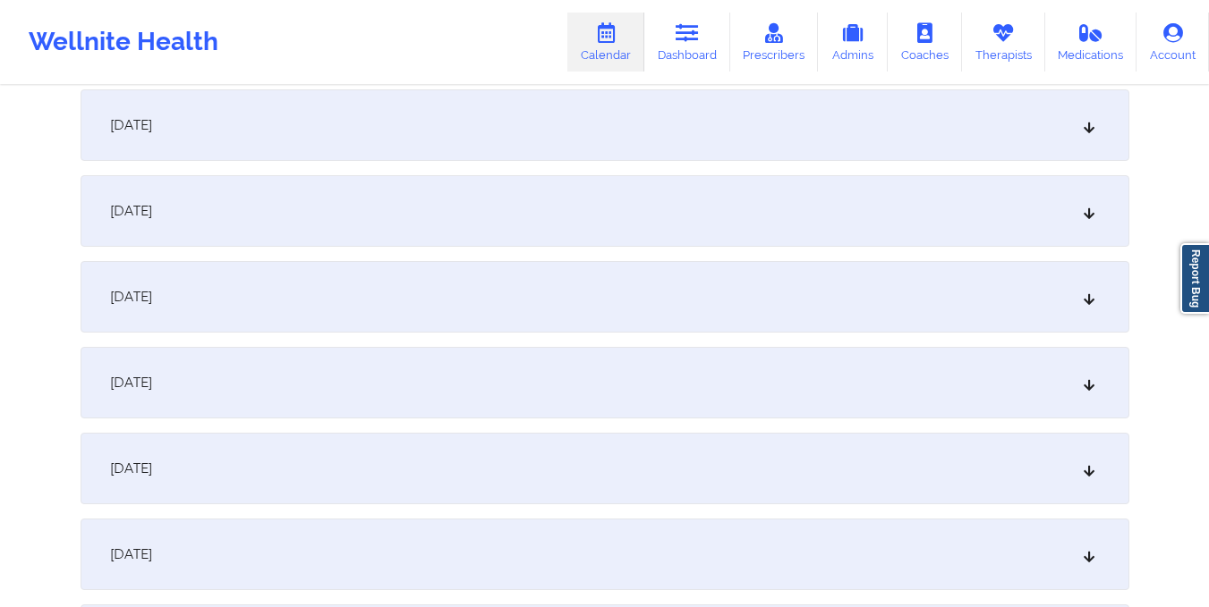
scroll to position [783, 0]
click at [791, 539] on div "October 12, 2025" at bounding box center [605, 554] width 1048 height 72
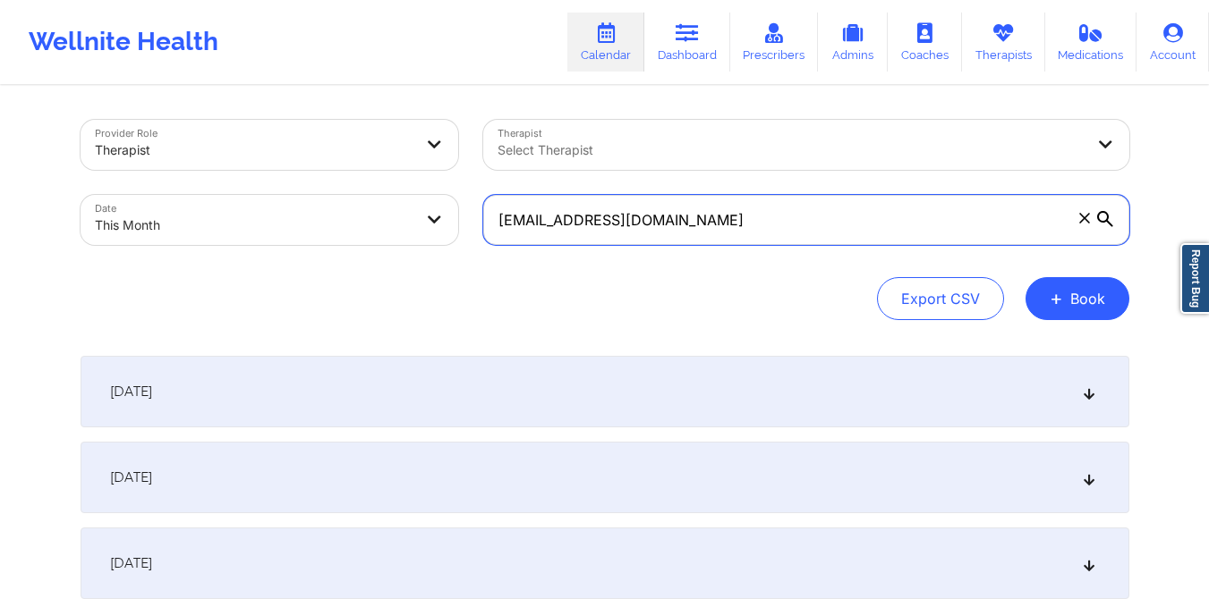
drag, startPoint x: 494, startPoint y: 223, endPoint x: 896, endPoint y: 240, distance: 402.9
click at [896, 240] on input "modemmakenna@gmail.com" at bounding box center [806, 220] width 646 height 50
paste input "emmarussell25@ao"
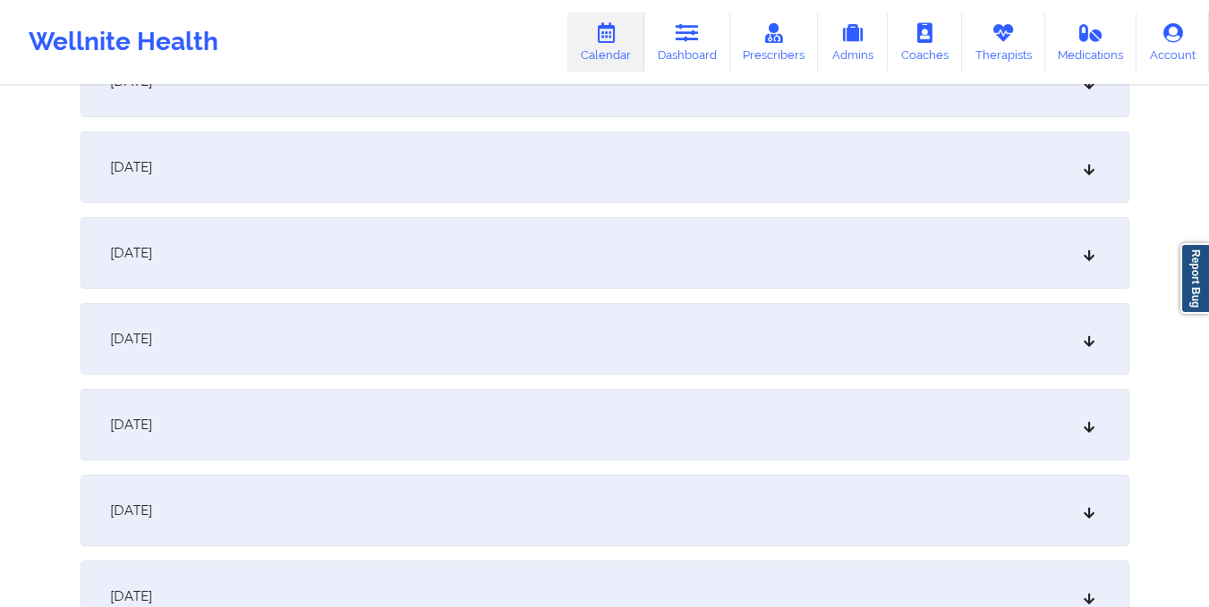
scroll to position [1086, 0]
click at [776, 210] on div "October 1, 2025 No appointments October 2, 2025 No appointments October 3, 2025…" at bounding box center [605, 594] width 1048 height 2648
click at [781, 260] on div "October 12, 2025" at bounding box center [605, 251] width 1048 height 72
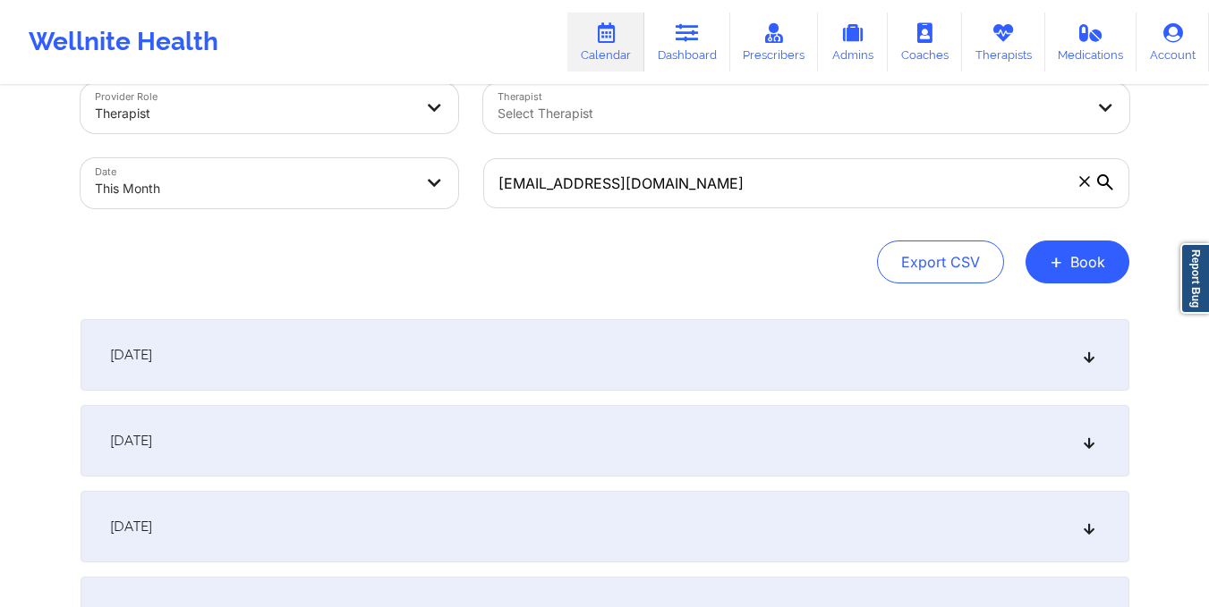
scroll to position [0, 0]
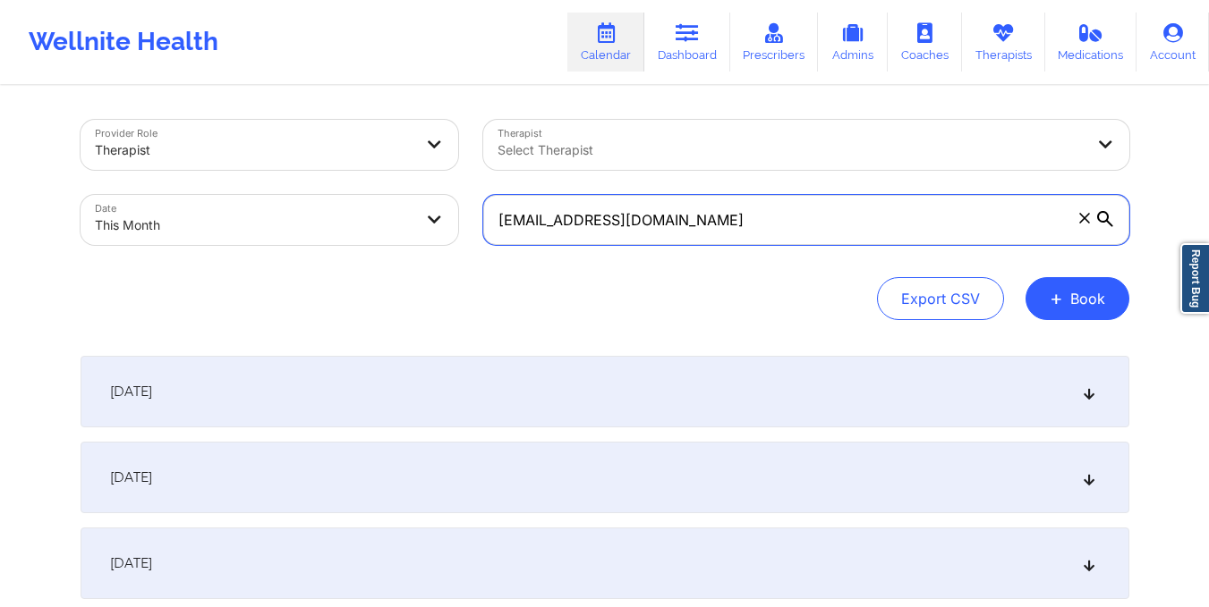
drag, startPoint x: 497, startPoint y: 225, endPoint x: 748, endPoint y: 280, distance: 256.4
click at [748, 280] on div "Provider Role Therapist Therapist Select Therapist Date This Month emmarussell2…" at bounding box center [605, 220] width 1048 height 200
paste input "zitalk84@gmai"
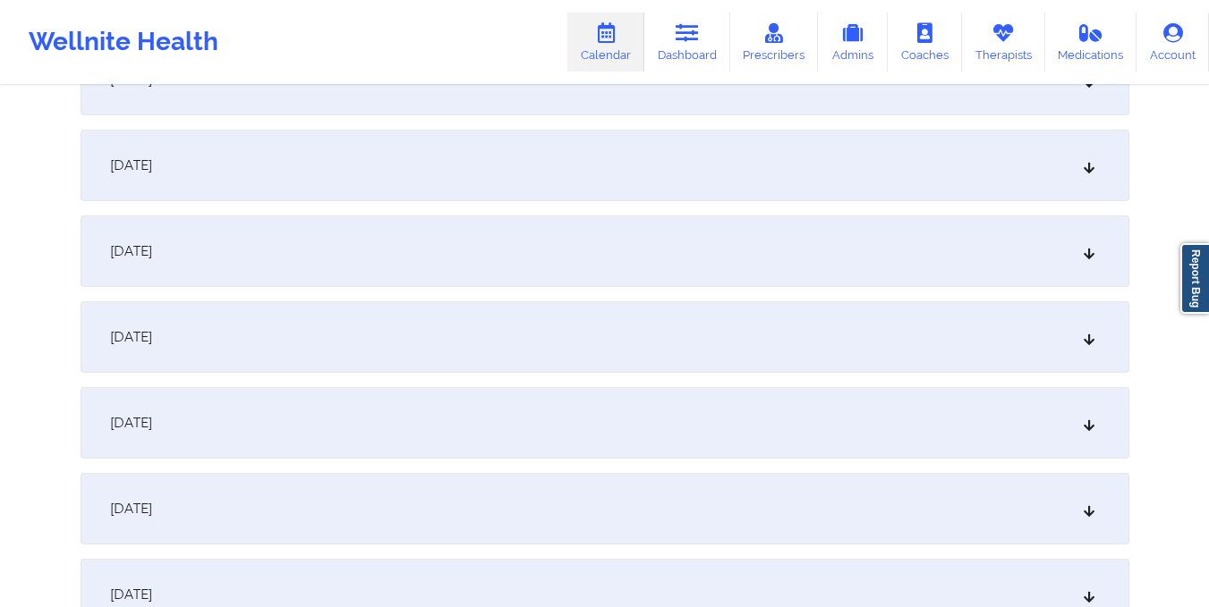
scroll to position [1010, 0]
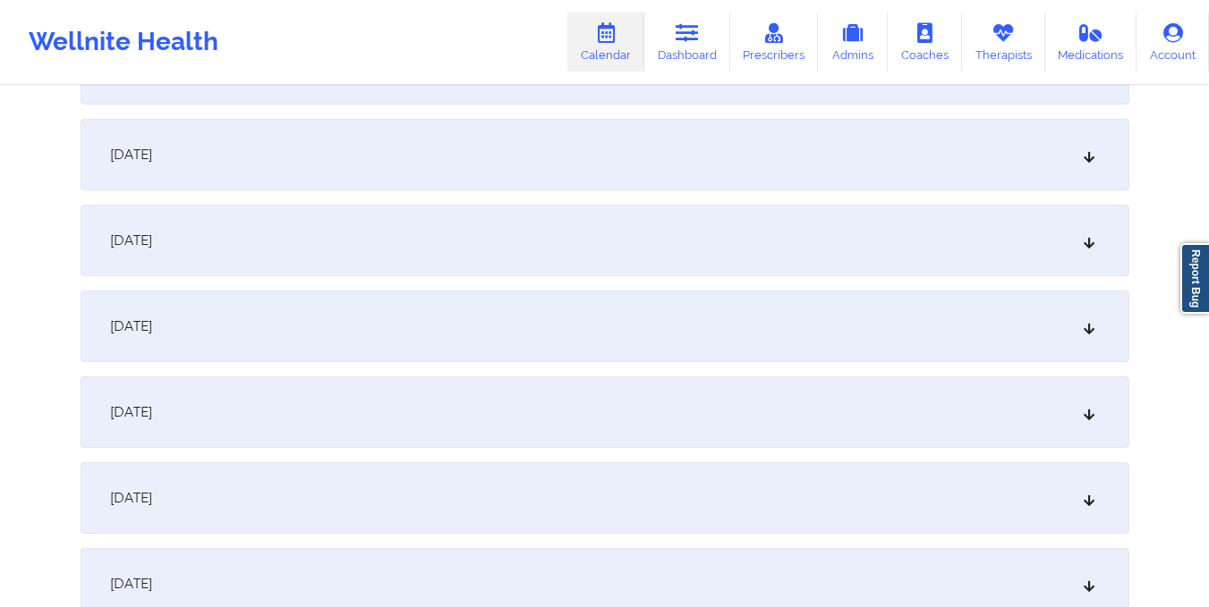
click at [692, 337] on div "October 12, 2025" at bounding box center [605, 327] width 1048 height 72
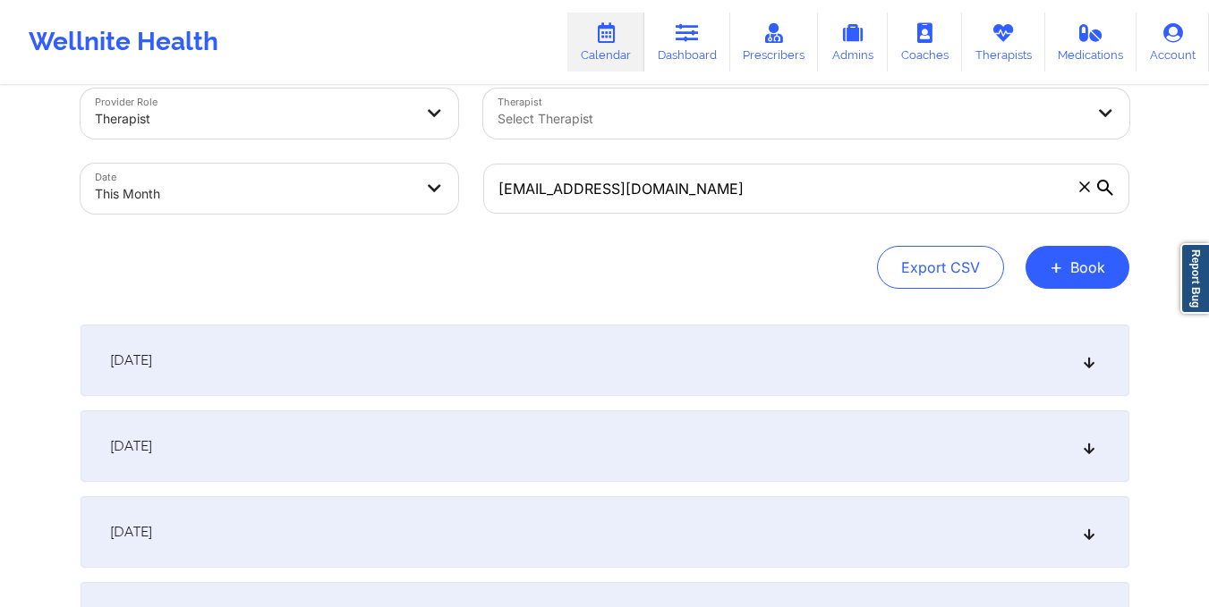
scroll to position [0, 0]
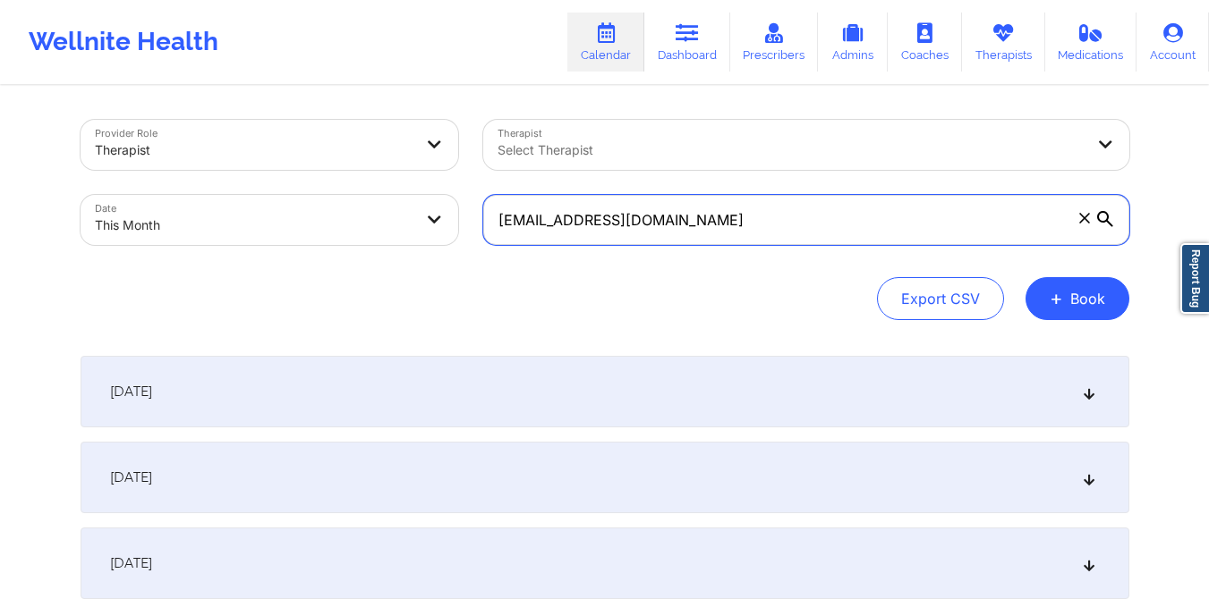
drag, startPoint x: 489, startPoint y: 219, endPoint x: 710, endPoint y: 227, distance: 221.1
click at [710, 227] on input "zitalk84@gmail.com" at bounding box center [806, 220] width 646 height 50
paste input "frenchbrian@bellsouth.net"
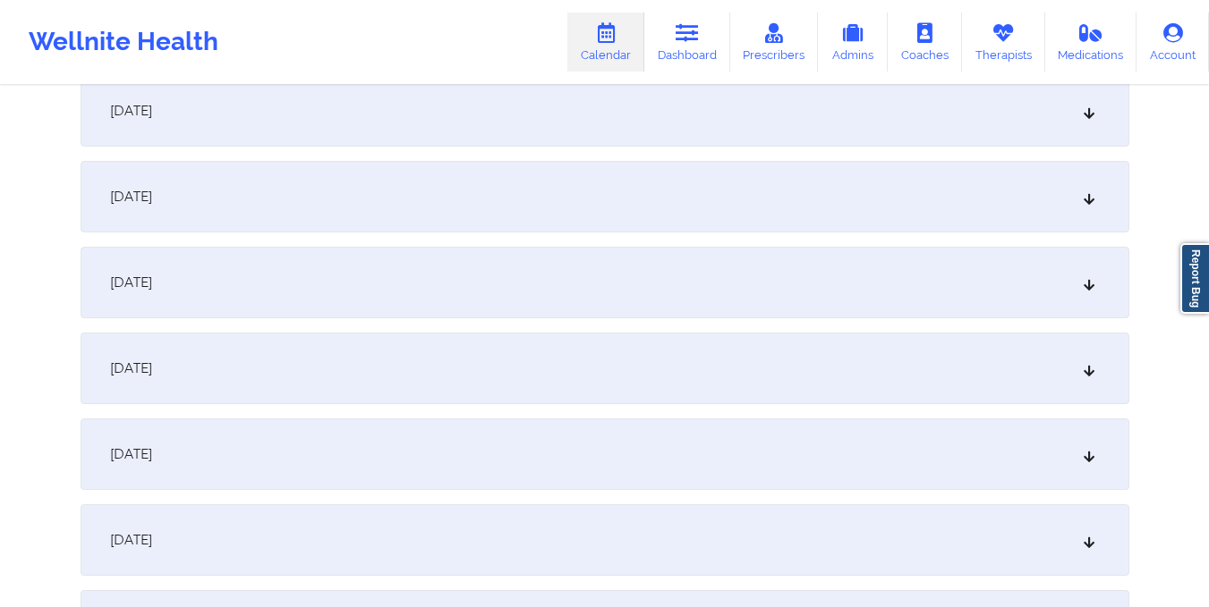
scroll to position [883, 0]
click at [593, 472] on div "October 12, 2025" at bounding box center [605, 454] width 1048 height 72
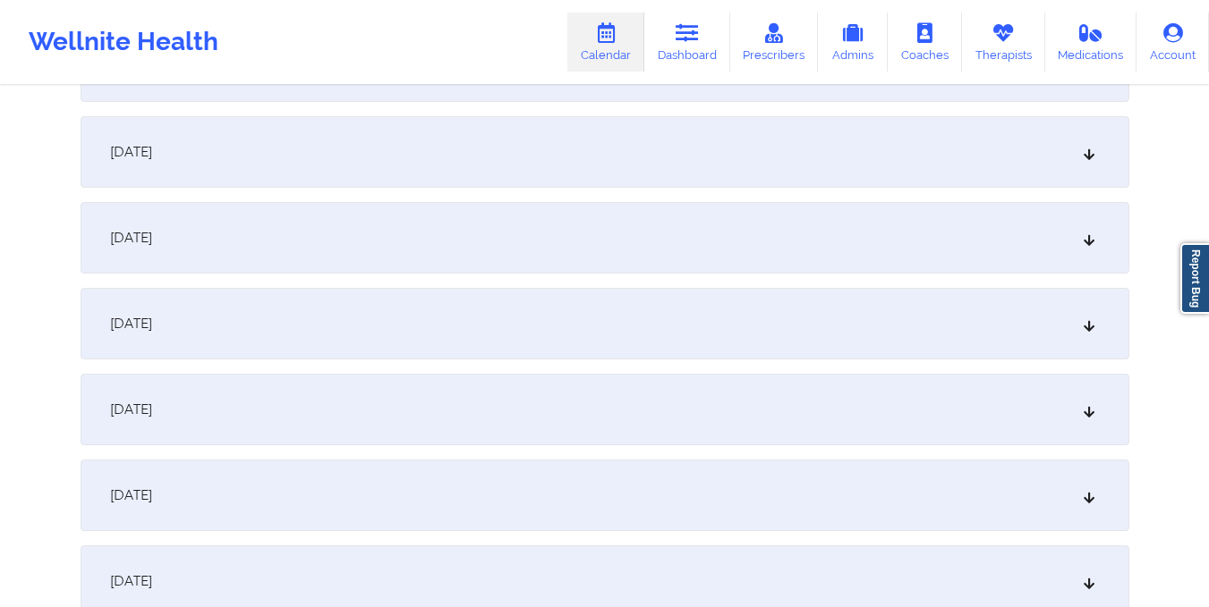
scroll to position [0, 0]
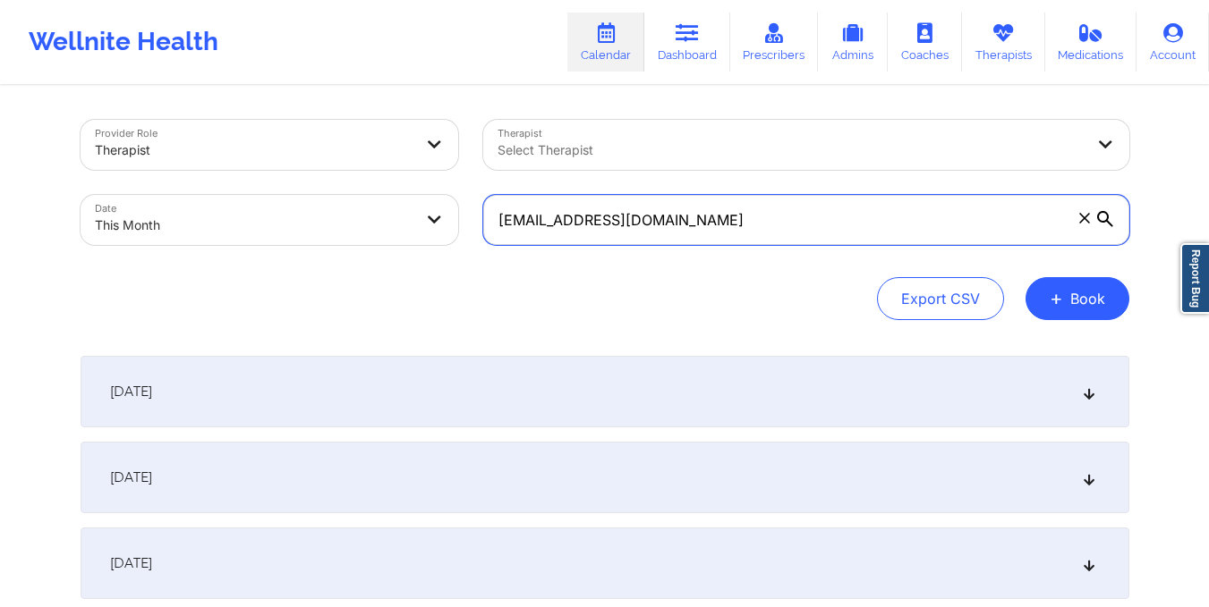
drag, startPoint x: 488, startPoint y: 216, endPoint x: 722, endPoint y: 214, distance: 233.5
click at [722, 214] on input "frenchbrian@bellsouth.net" at bounding box center [806, 220] width 646 height 50
paste input "alexrogers01@gmail.com"
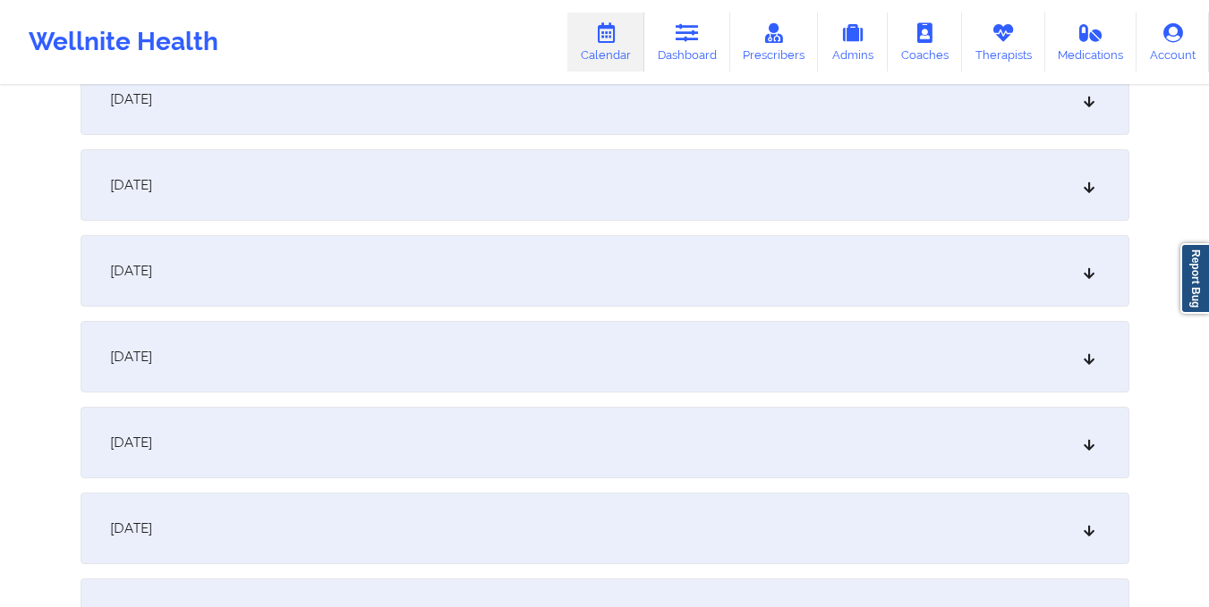
scroll to position [981, 0]
type input "alexrogers01@gmail.com"
click at [657, 331] on div "October 12, 2025" at bounding box center [605, 355] width 1048 height 72
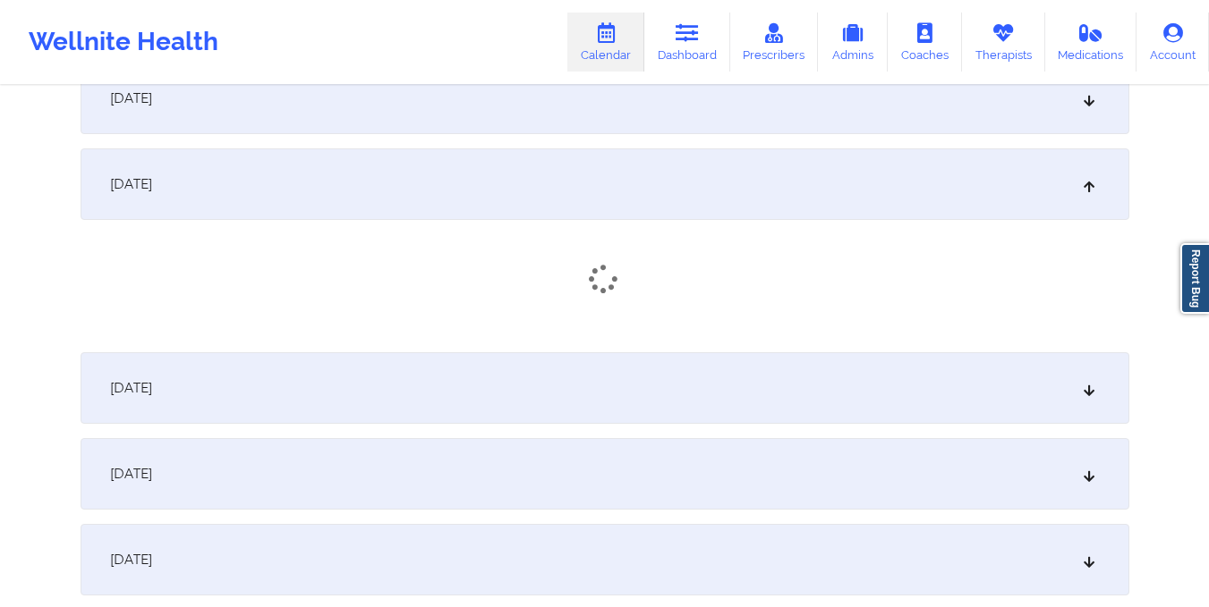
scroll to position [1153, 0]
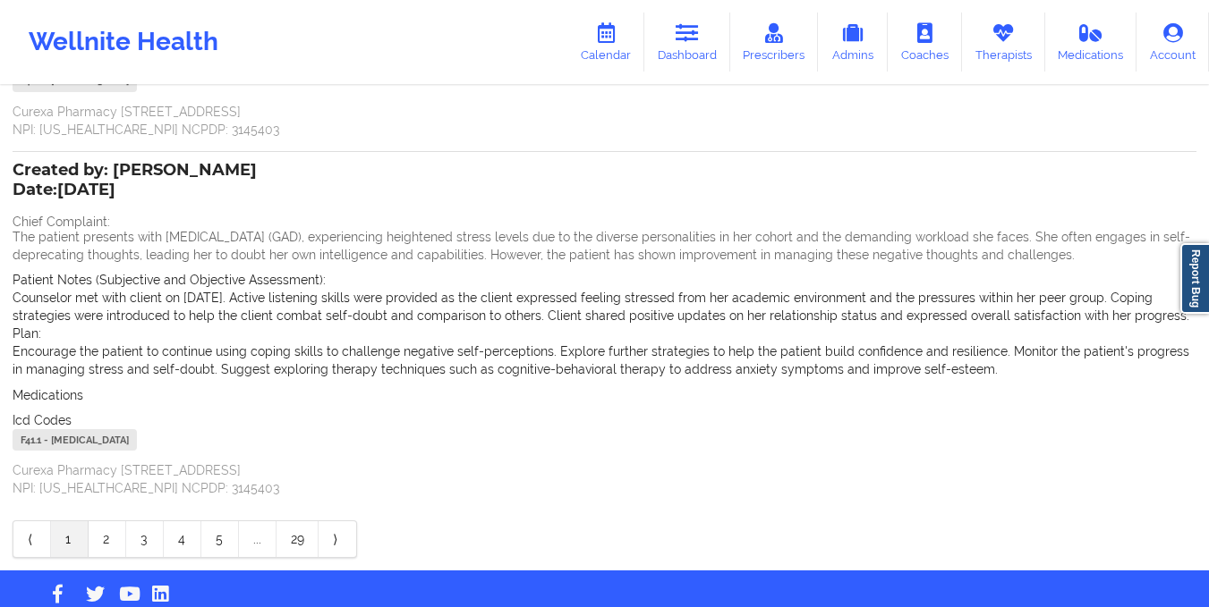
scroll to position [449, 0]
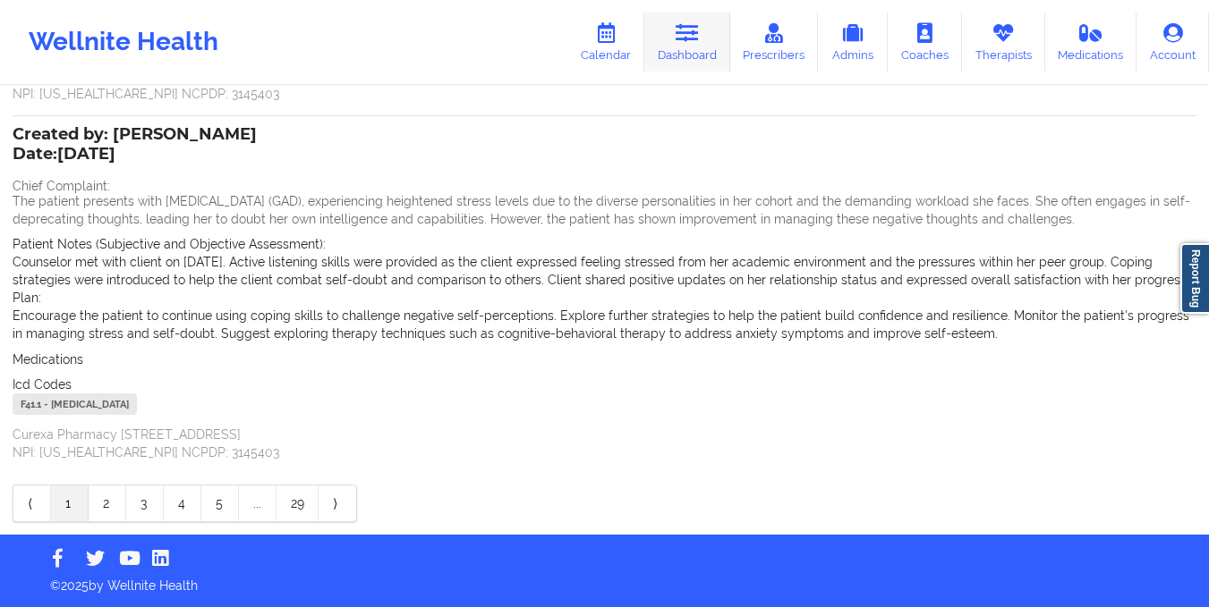
click at [676, 37] on link "Dashboard" at bounding box center [687, 42] width 86 height 59
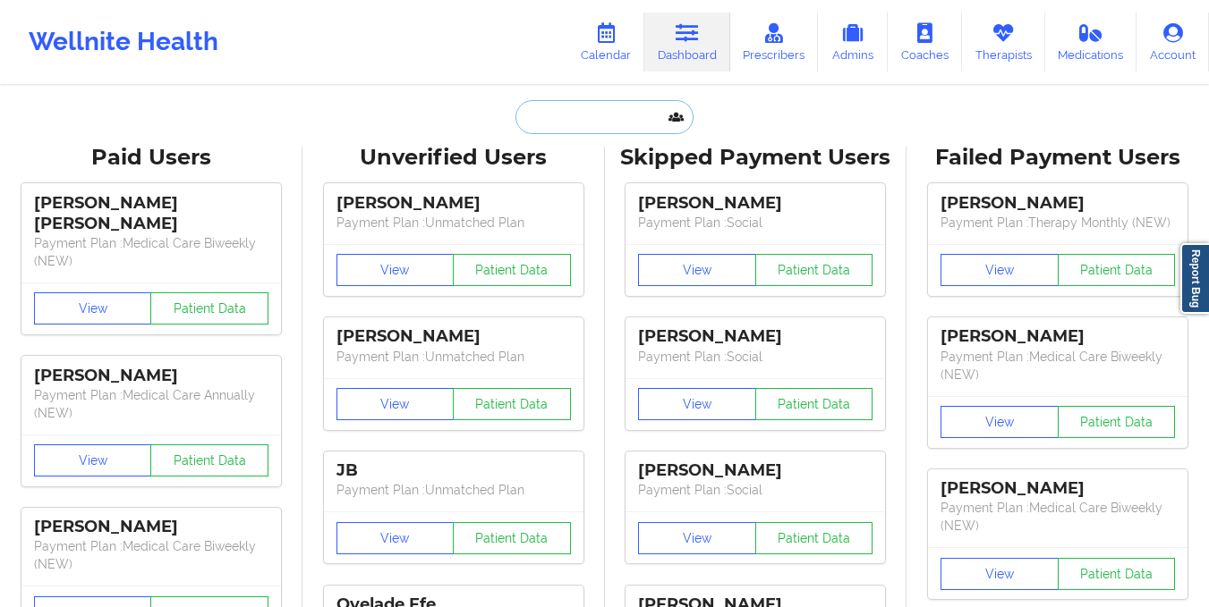
click at [555, 117] on input "text" at bounding box center [603, 117] width 177 height 34
paste input "[EMAIL_ADDRESS][DOMAIN_NAME]"
type input "[EMAIL_ADDRESS][DOMAIN_NAME]"
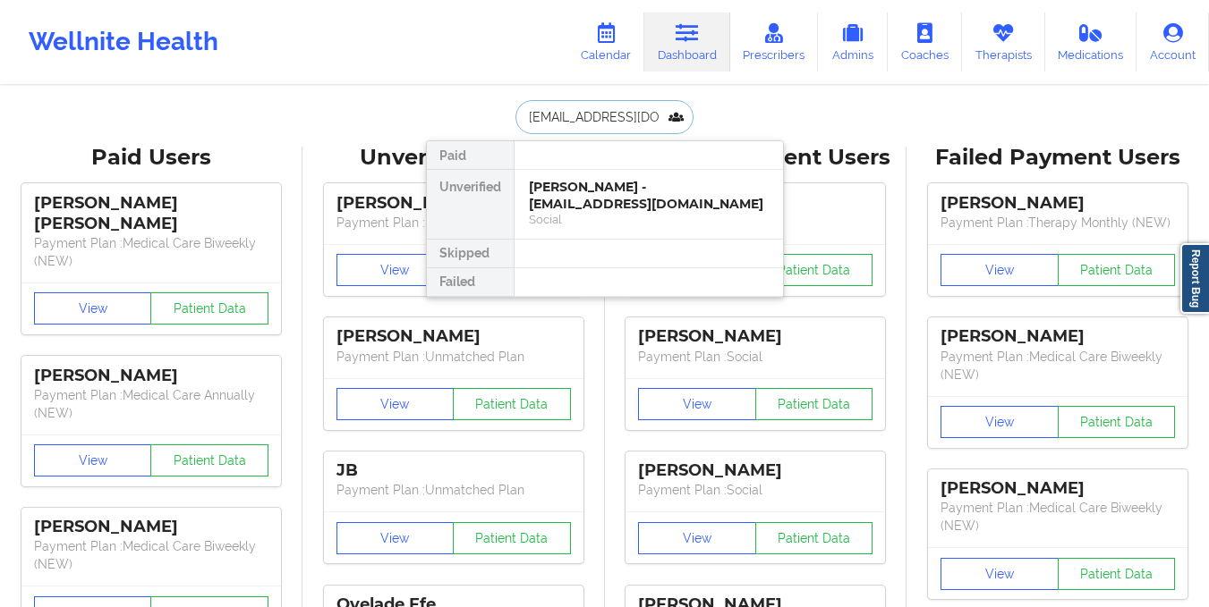
scroll to position [0, 4]
click at [580, 182] on div "[PERSON_NAME] - [EMAIL_ADDRESS][DOMAIN_NAME]" at bounding box center [649, 195] width 240 height 33
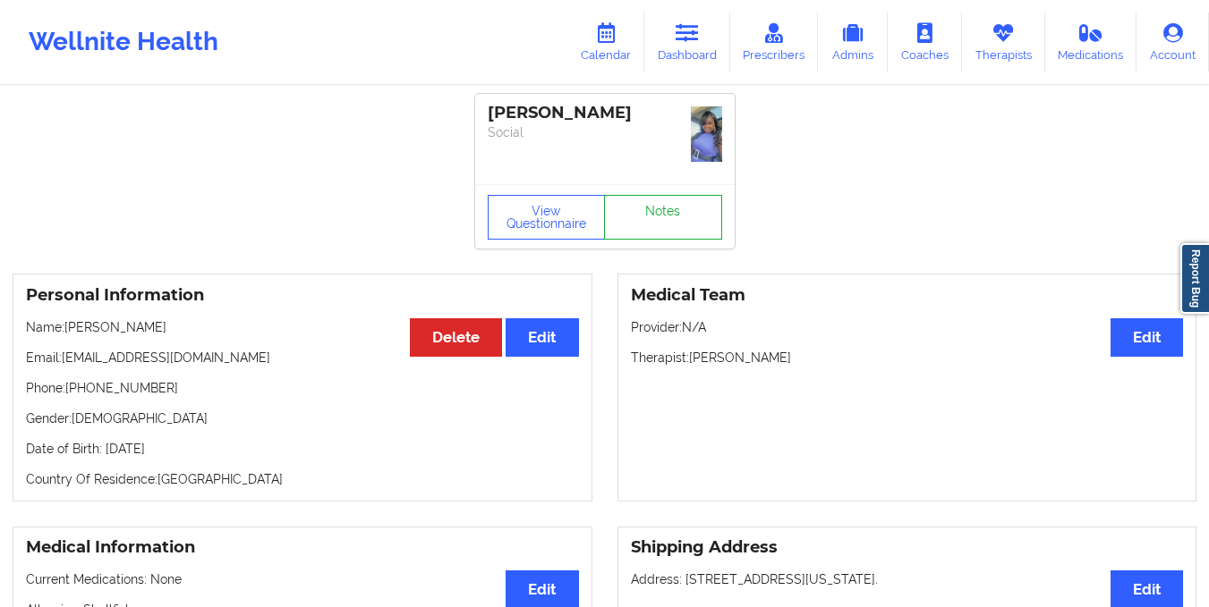
click at [646, 184] on div "View Questionnaire Notes" at bounding box center [604, 216] width 259 height 64
click at [649, 200] on link "Notes" at bounding box center [663, 217] width 118 height 45
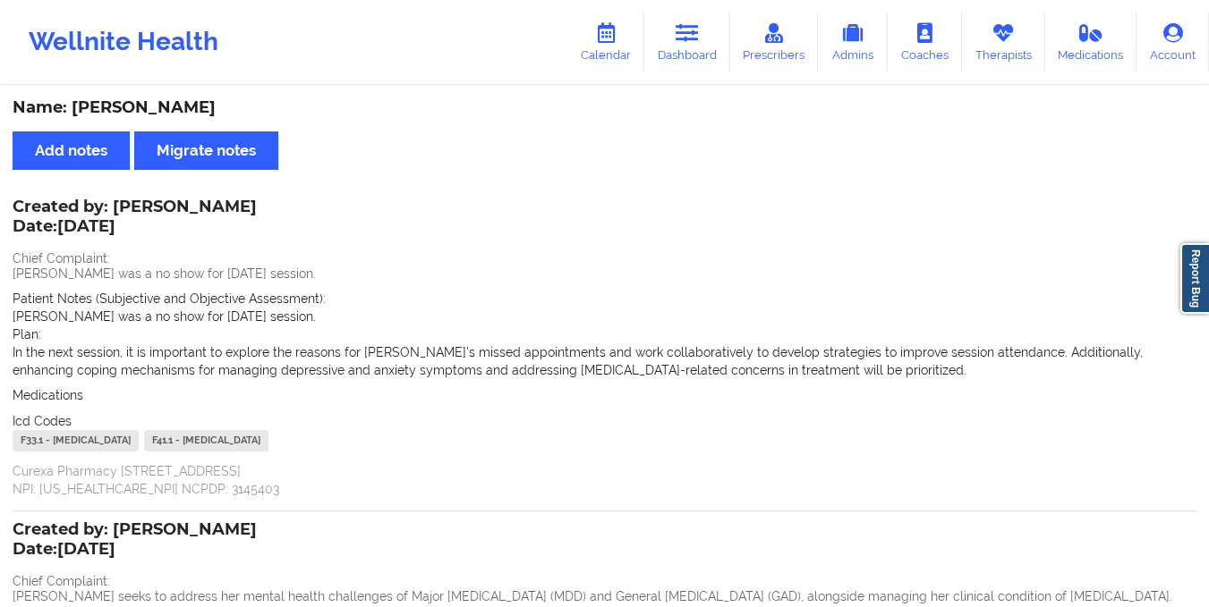
click at [629, 305] on div "Patient Notes (Subjective and Objective Assessment): [PERSON_NAME] was a no sho…" at bounding box center [605, 308] width 1184 height 36
